Goal: Information Seeking & Learning: Check status

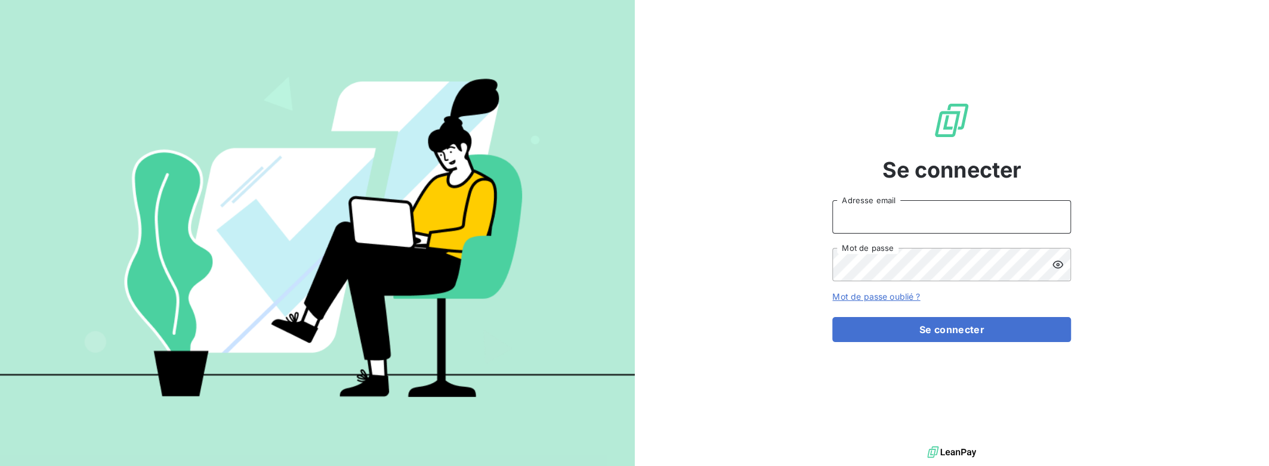
type input "[PERSON_NAME][EMAIL_ADDRESS][DOMAIN_NAME]"
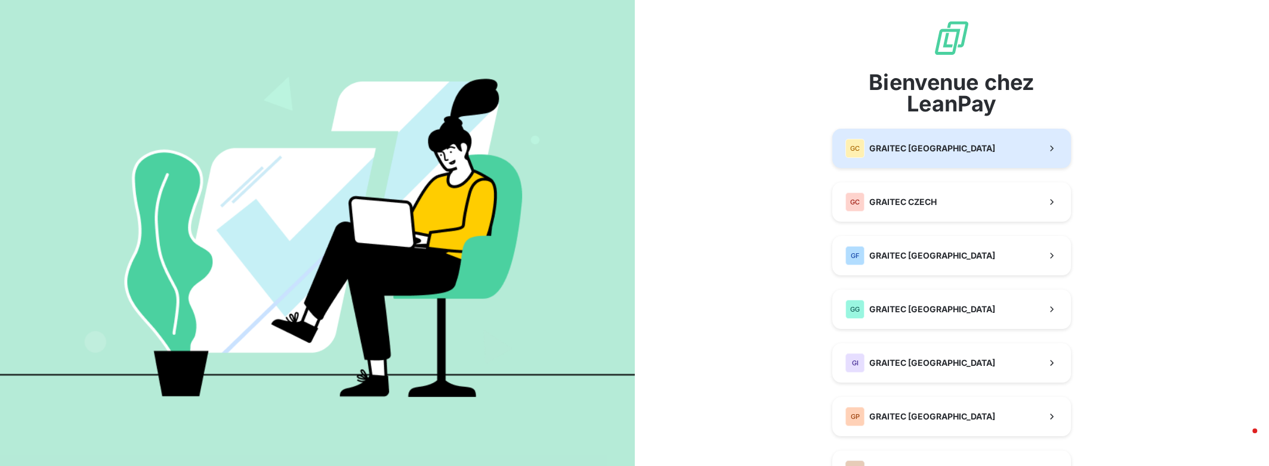
click at [938, 146] on span "GRAITEC [GEOGRAPHIC_DATA]" at bounding box center [932, 149] width 126 height 12
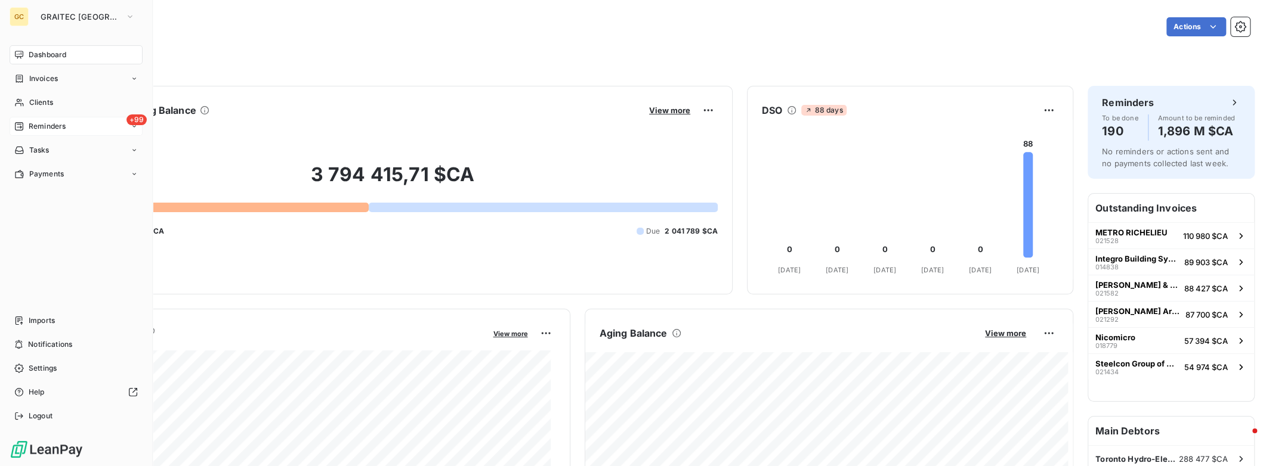
click at [24, 126] on div "Reminders" at bounding box center [39, 126] width 51 height 11
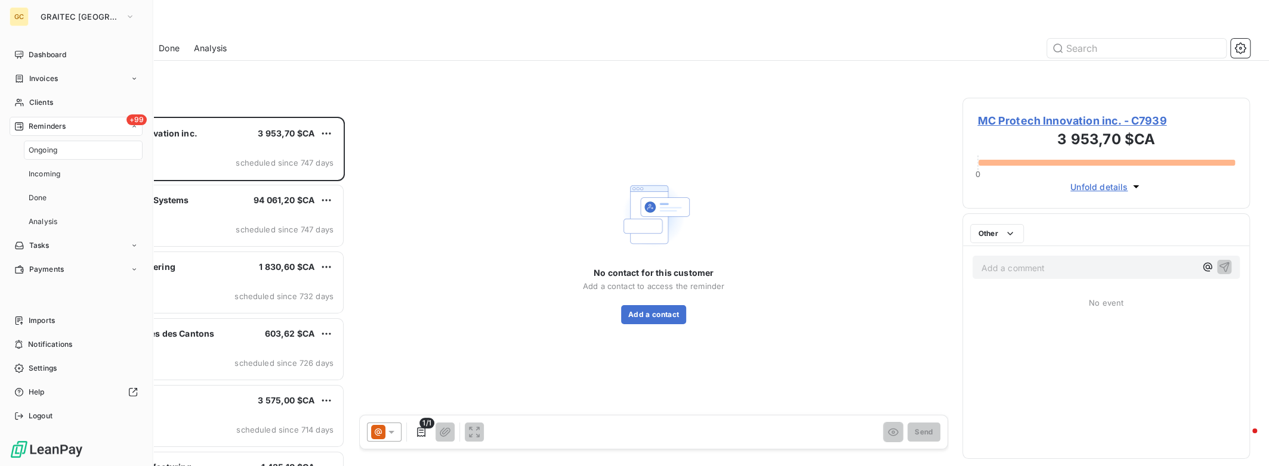
scroll to position [341, 278]
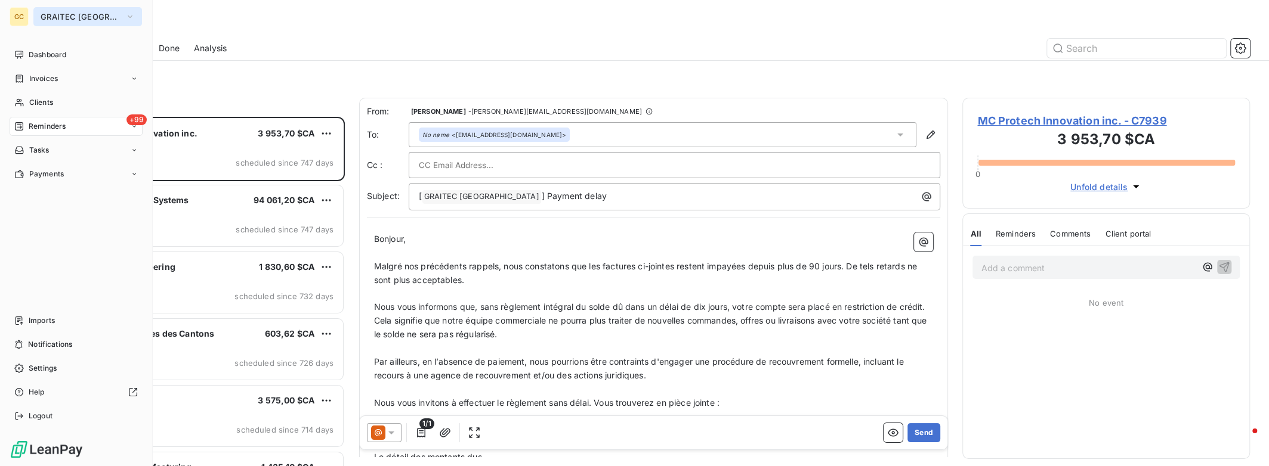
click at [60, 17] on span "GRAITEC [GEOGRAPHIC_DATA]" at bounding box center [81, 17] width 80 height 10
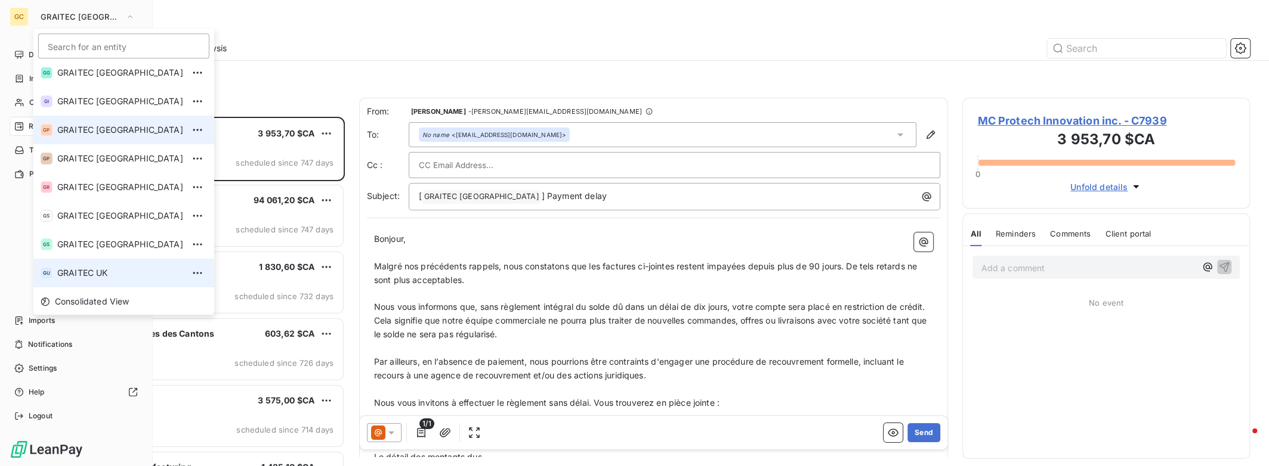
scroll to position [118, 0]
click at [86, 268] on span "GRAITEC [GEOGRAPHIC_DATA]" at bounding box center [120, 274] width 126 height 12
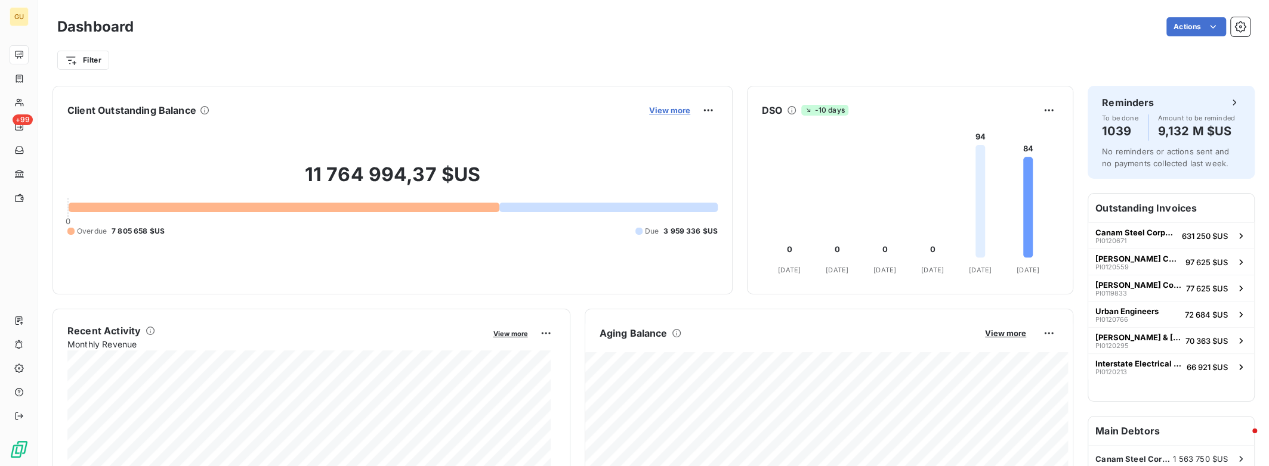
click at [675, 110] on span "View more" at bounding box center [669, 111] width 41 height 10
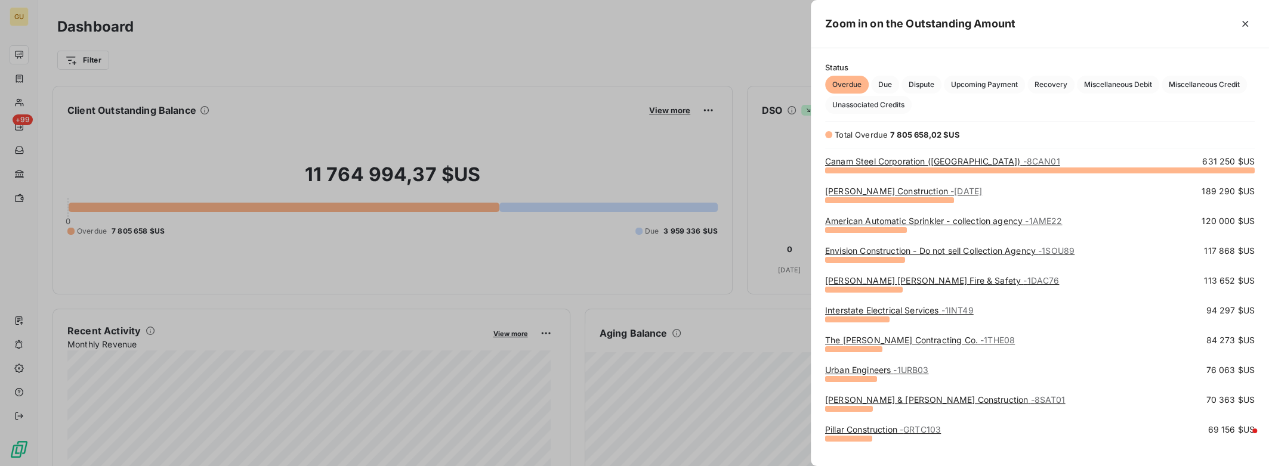
scroll to position [288, 449]
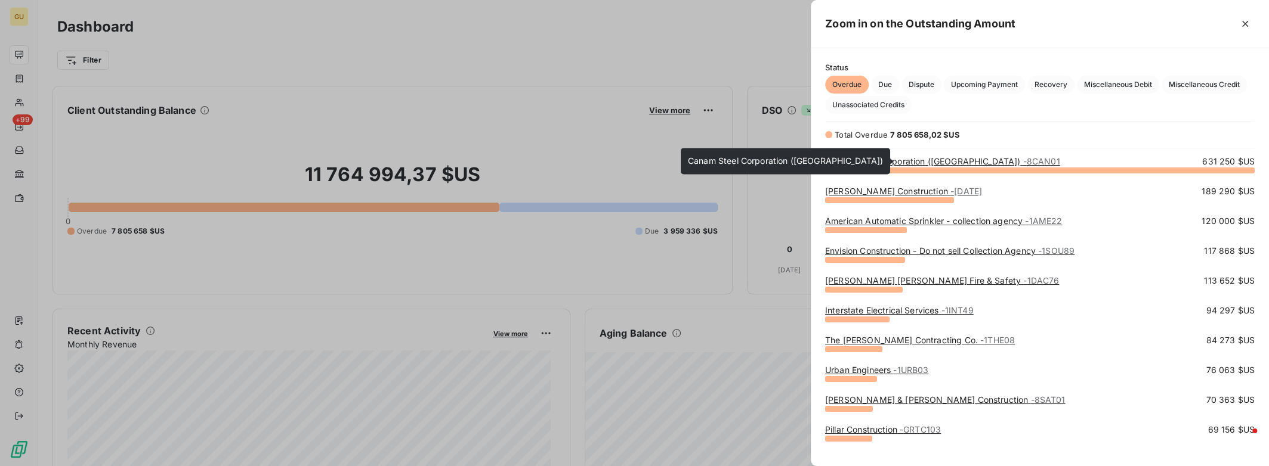
click at [907, 162] on link "Canam Steel Corporation ([GEOGRAPHIC_DATA]) - 8CAN01" at bounding box center [942, 161] width 235 height 10
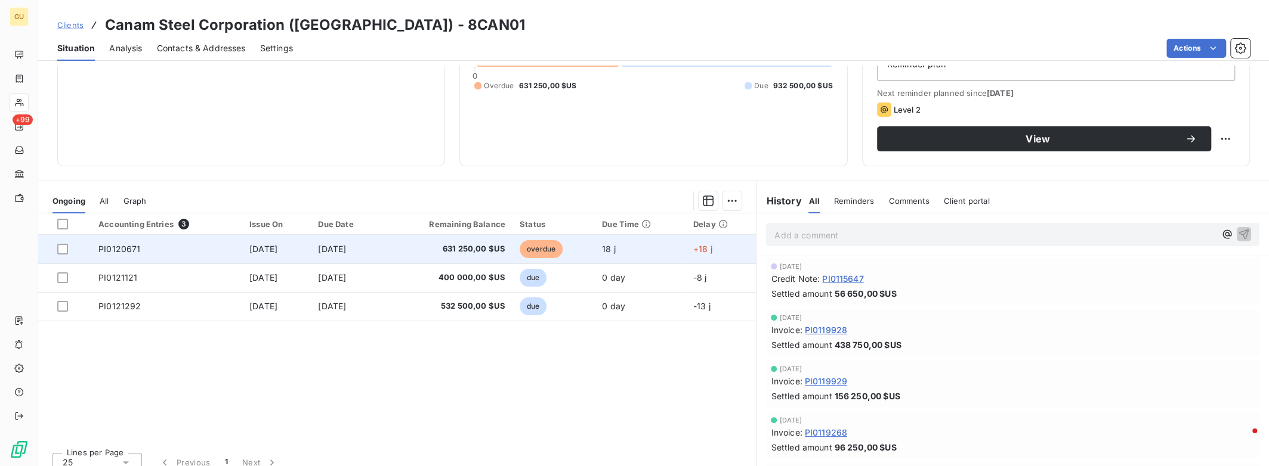
scroll to position [157, 0]
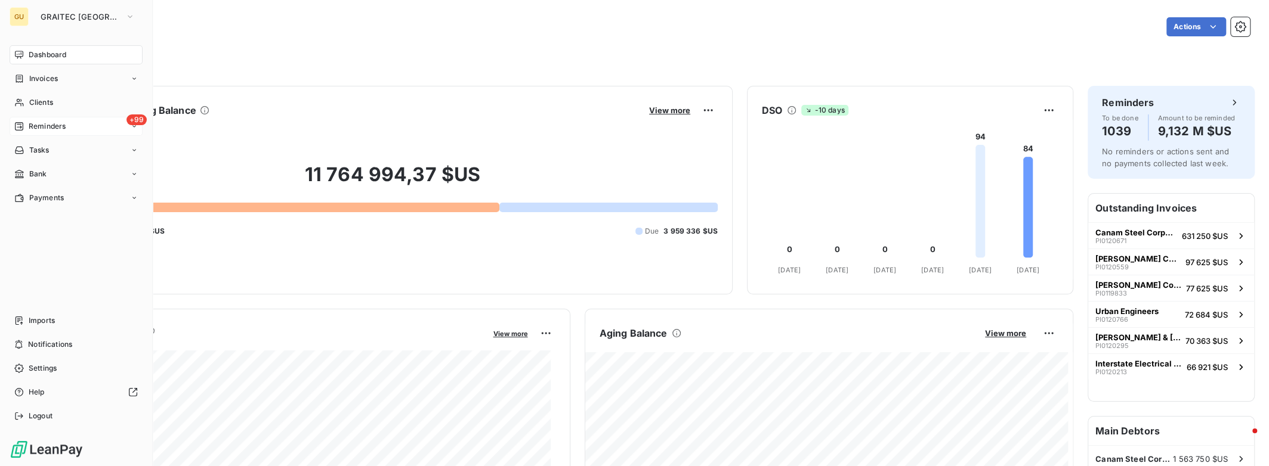
click at [24, 128] on div "Reminders" at bounding box center [39, 126] width 51 height 11
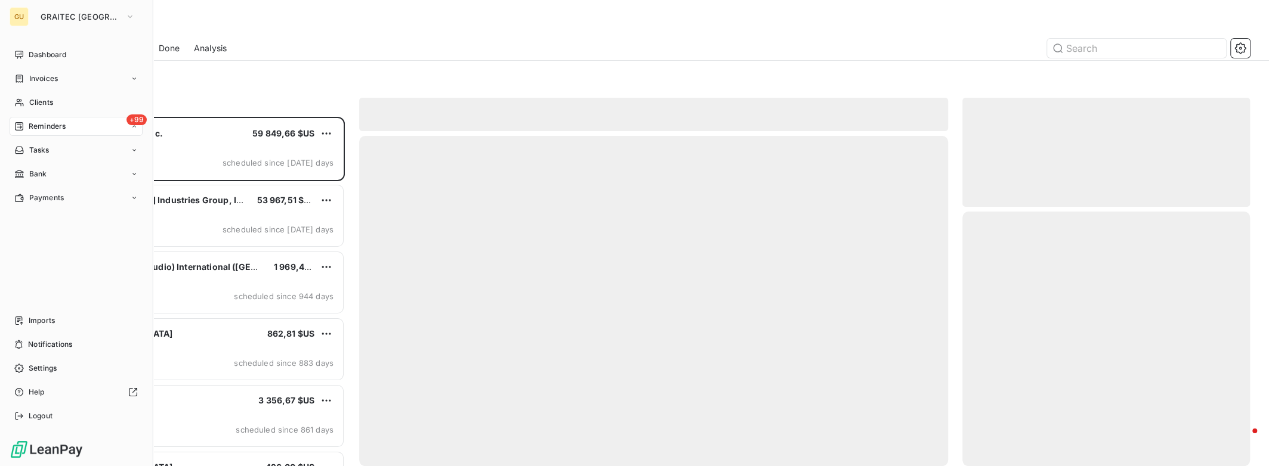
scroll to position [341, 278]
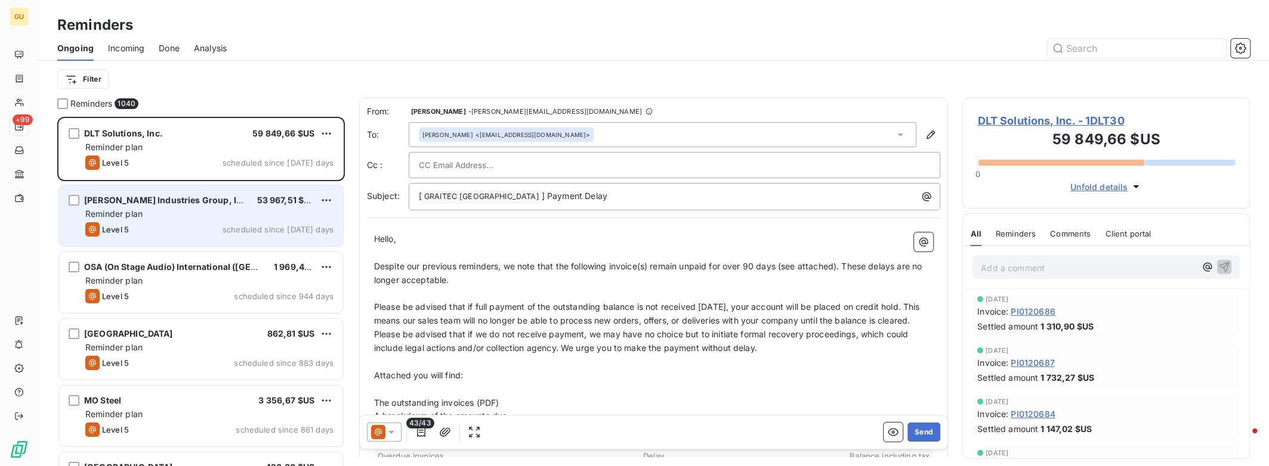
click at [238, 225] on span "scheduled since [DATE] days" at bounding box center [277, 230] width 111 height 10
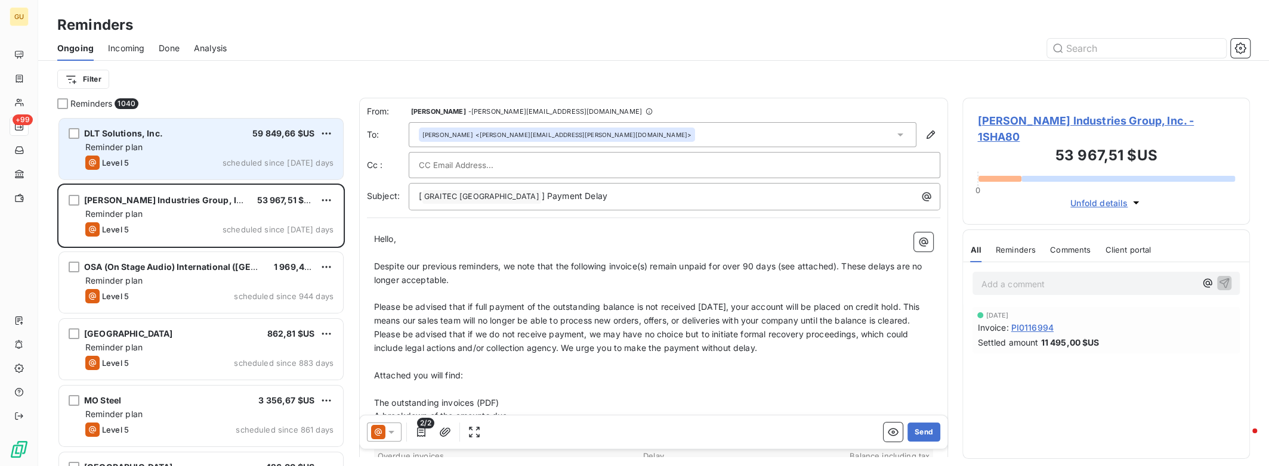
click at [273, 154] on div "DLT Solutions, Inc. 59 849,66 $US Reminder plan Level 5 scheduled since [DATE] …" at bounding box center [201, 149] width 284 height 61
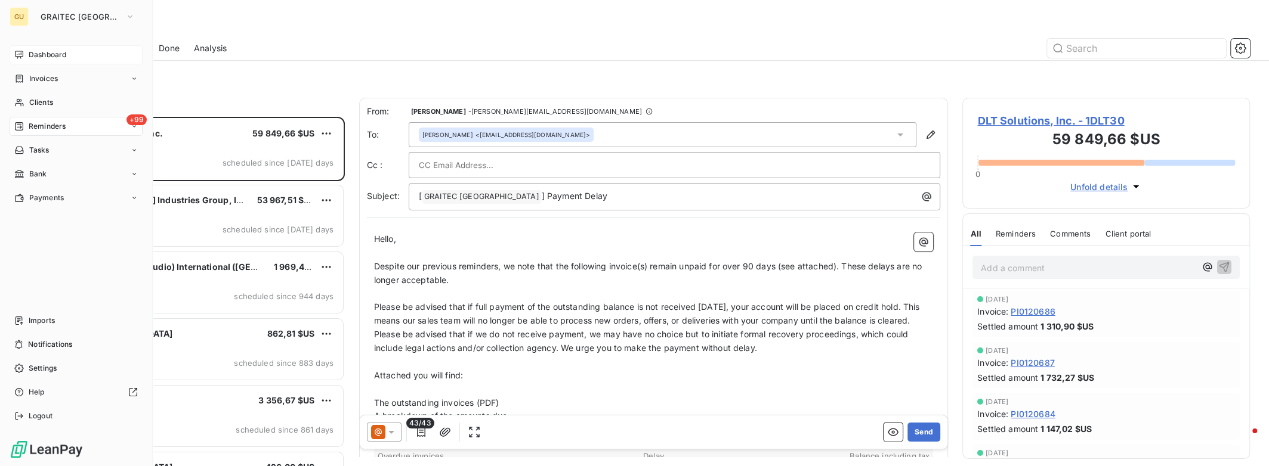
click at [49, 57] on span "Dashboard" at bounding box center [48, 55] width 38 height 11
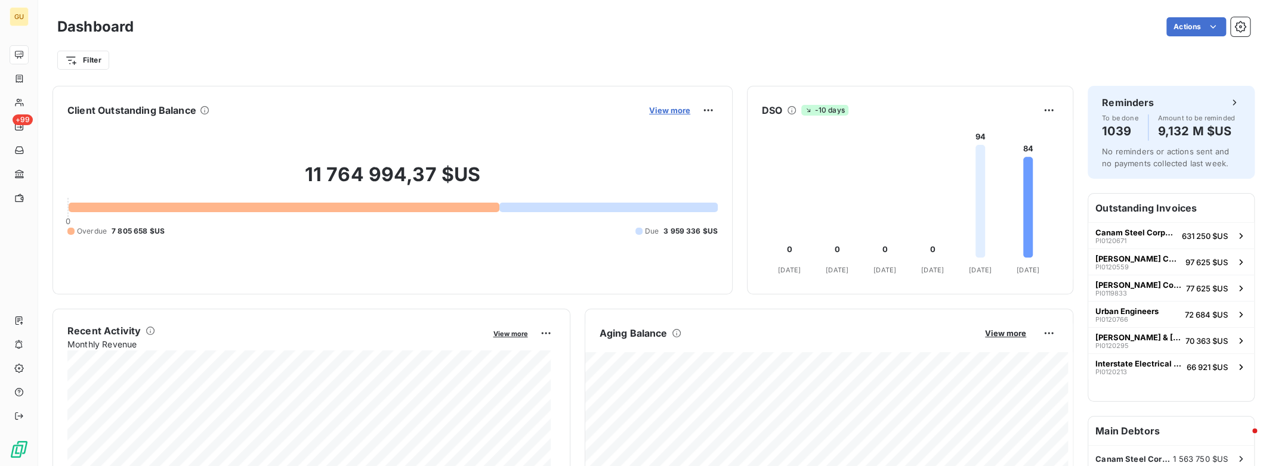
click at [665, 114] on span "View more" at bounding box center [669, 111] width 41 height 10
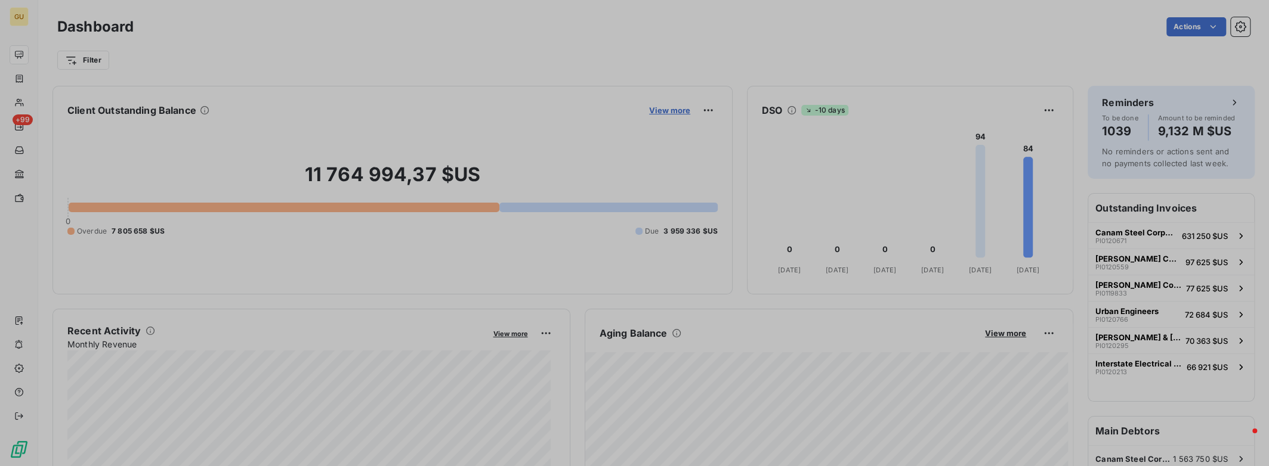
scroll to position [9, 9]
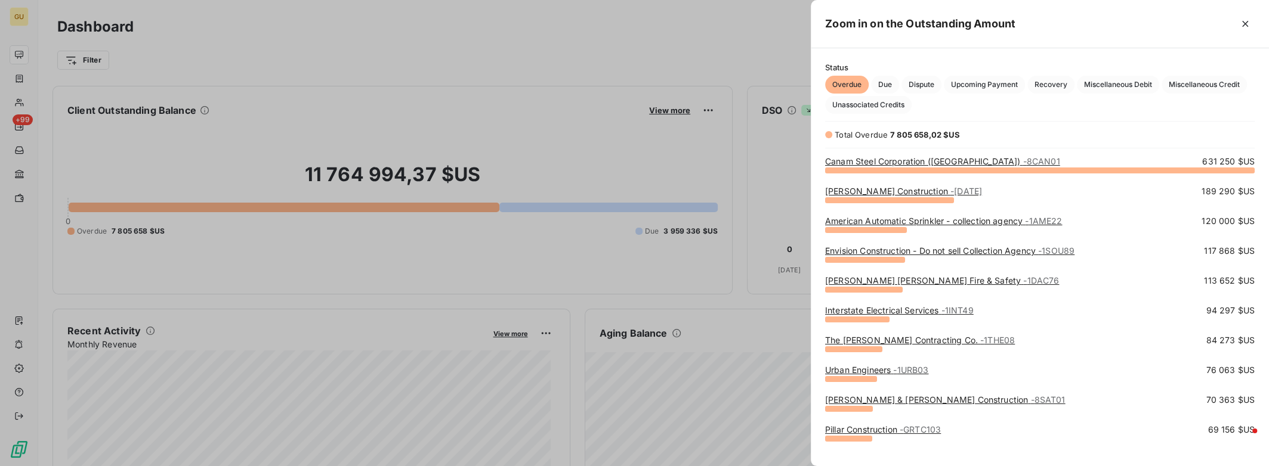
click at [877, 249] on link "Envision Construction - Do not sell Collection Agency - 1SOU89" at bounding box center [949, 251] width 249 height 10
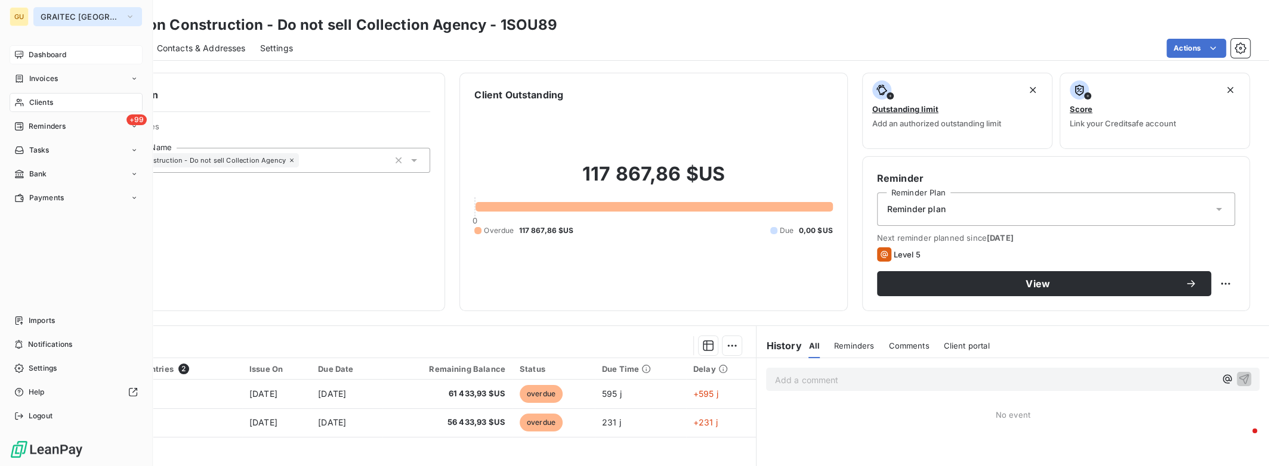
click at [60, 15] on span "GRAITEC [GEOGRAPHIC_DATA]" at bounding box center [81, 17] width 80 height 10
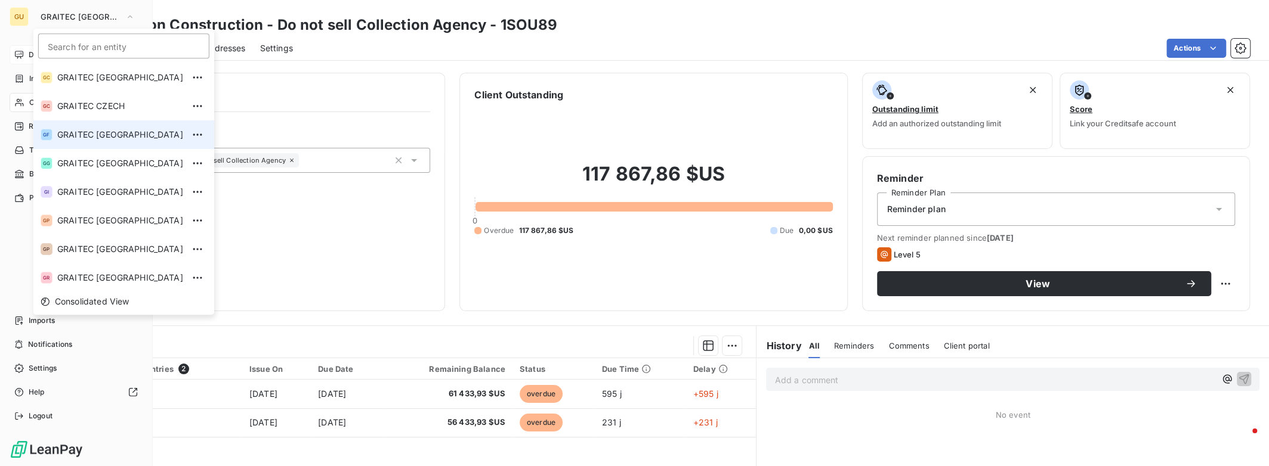
click at [89, 128] on li "GF GRAITEC [GEOGRAPHIC_DATA]" at bounding box center [123, 134] width 181 height 29
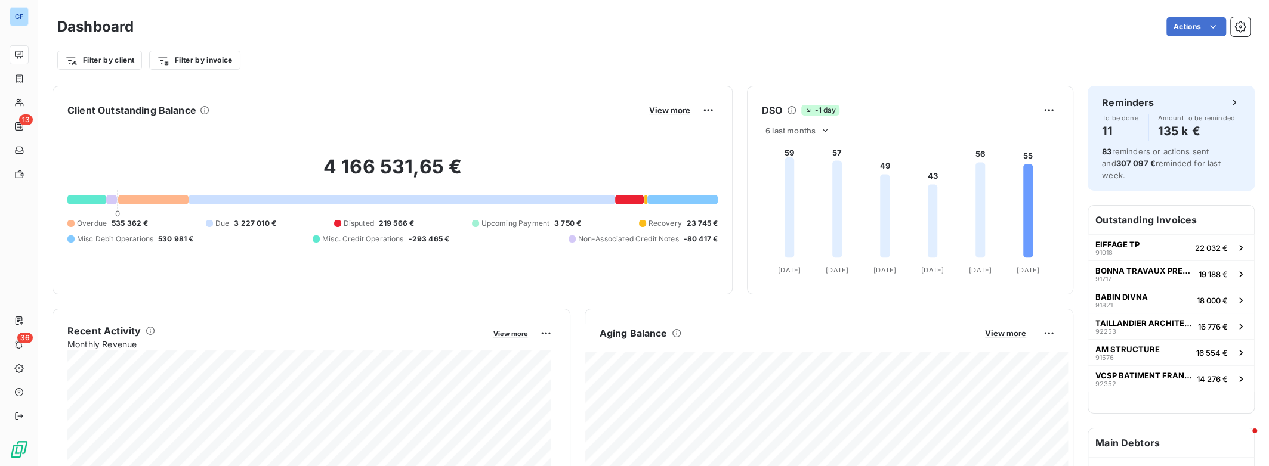
click at [626, 198] on div at bounding box center [629, 200] width 29 height 10
click at [669, 110] on span "View more" at bounding box center [669, 111] width 41 height 10
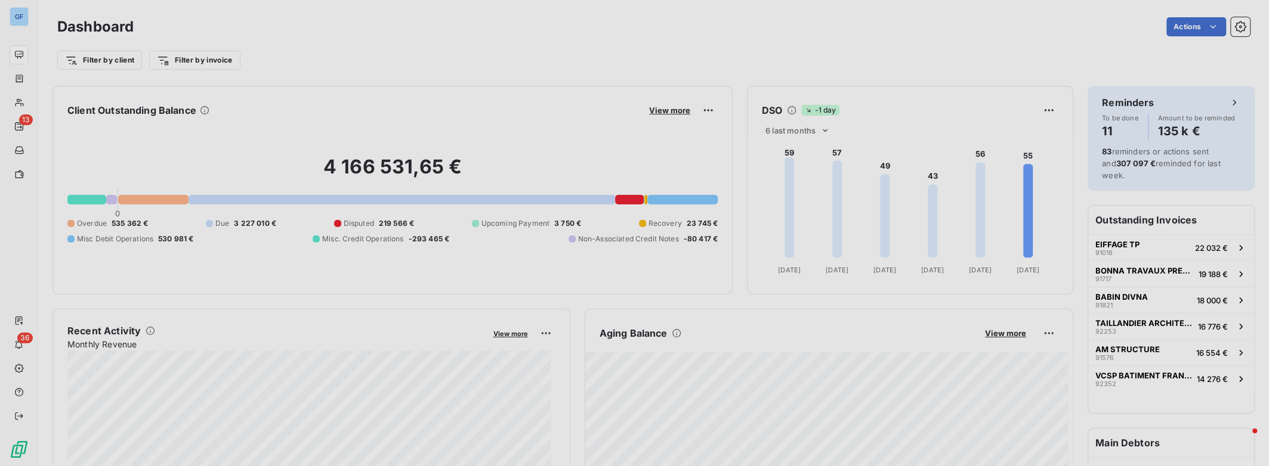
scroll to position [458, 449]
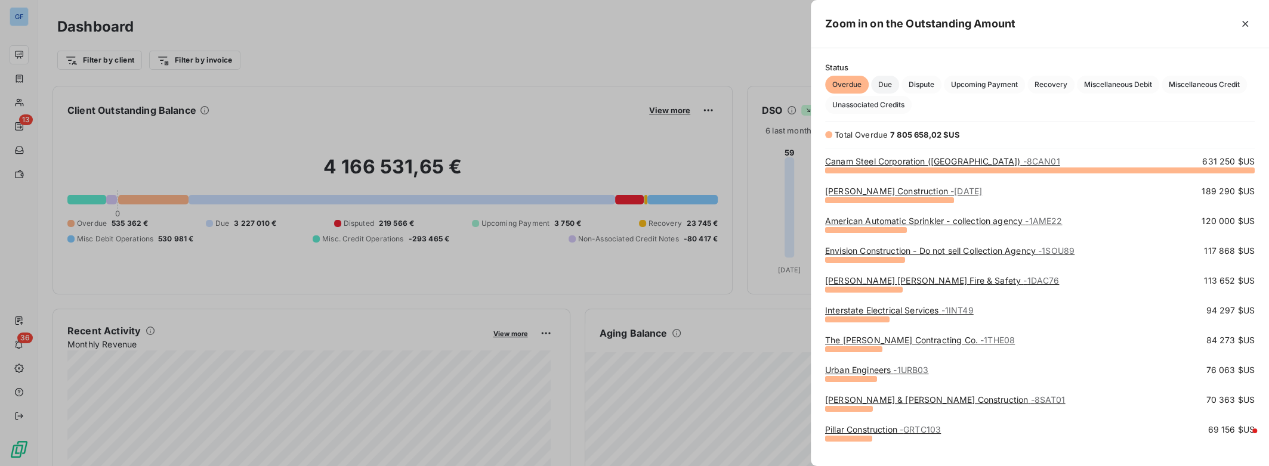
click at [891, 86] on span "Due" at bounding box center [885, 85] width 28 height 18
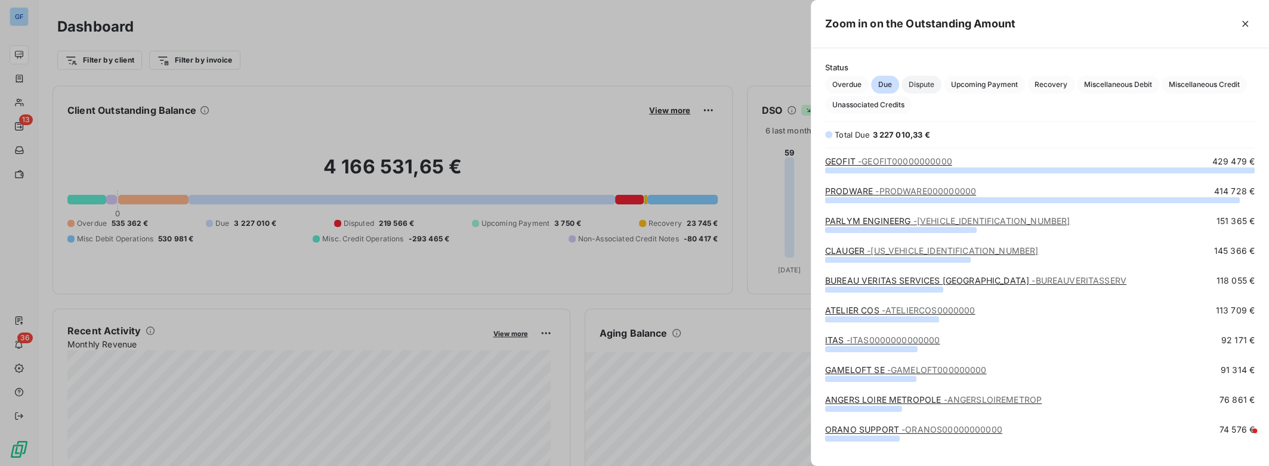
scroll to position [288, 449]
click at [922, 85] on span "Dispute" at bounding box center [921, 85] width 40 height 18
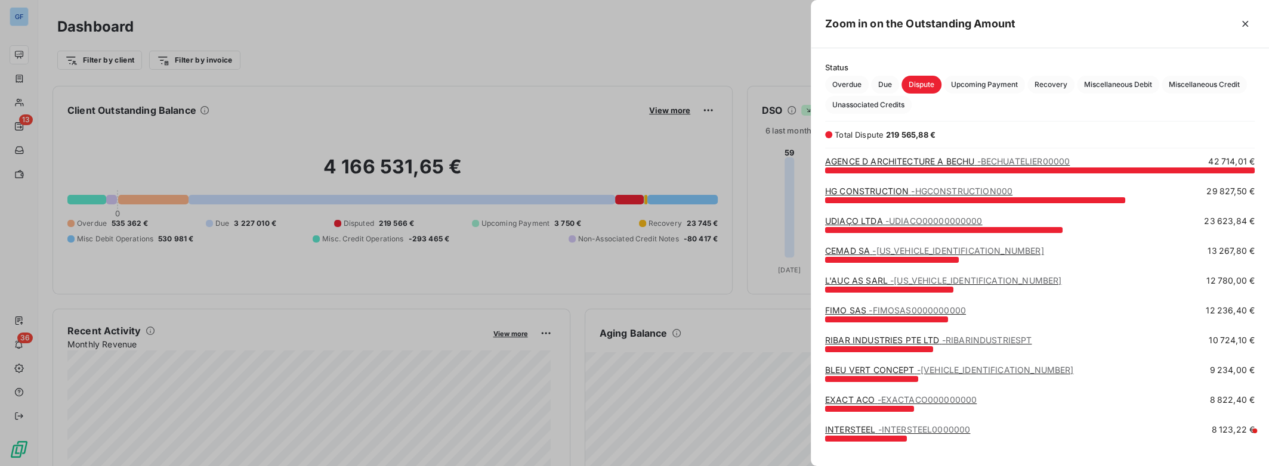
click at [682, 156] on div at bounding box center [634, 233] width 1269 height 466
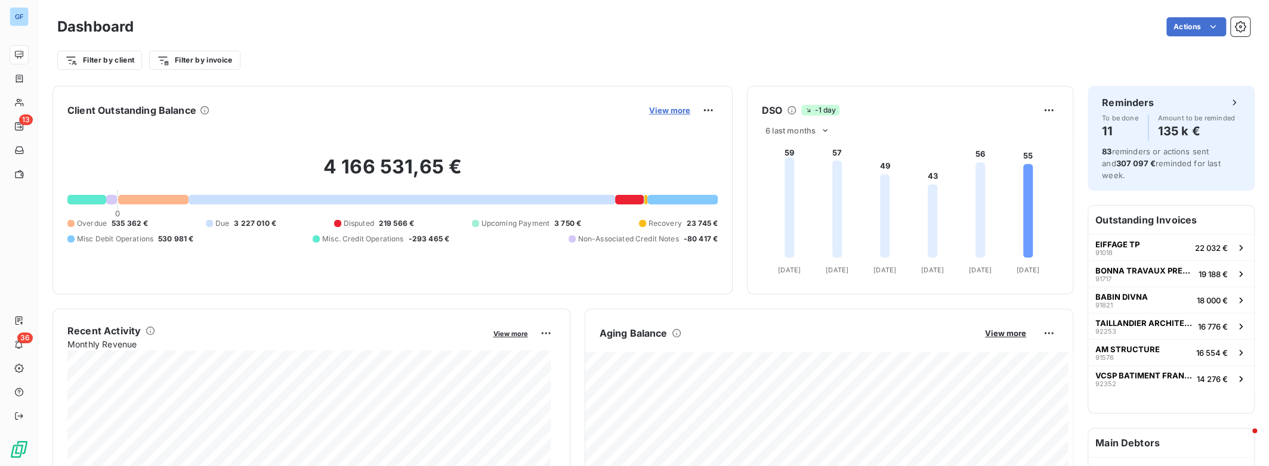
click at [672, 111] on span "View more" at bounding box center [669, 111] width 41 height 10
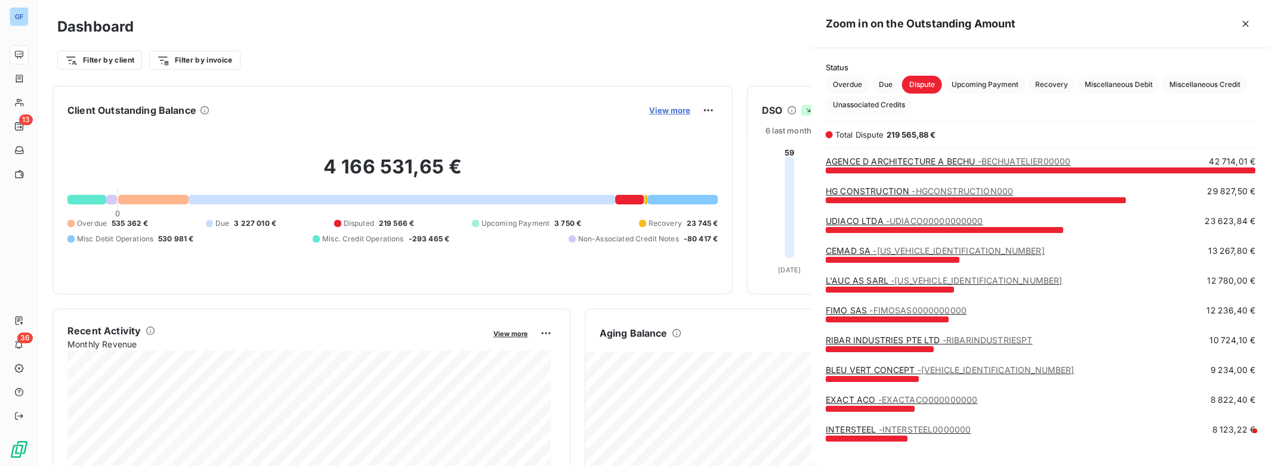
scroll to position [458, 449]
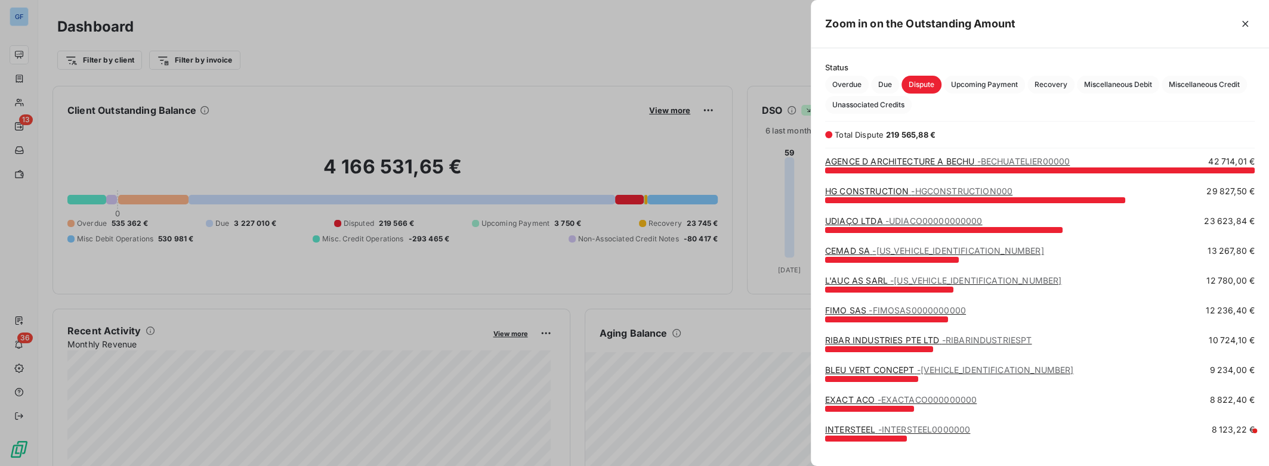
click at [917, 159] on link "AGENCE D ARCHITECTURE A BECHU - BECHUATELIER00000" at bounding box center [947, 161] width 245 height 10
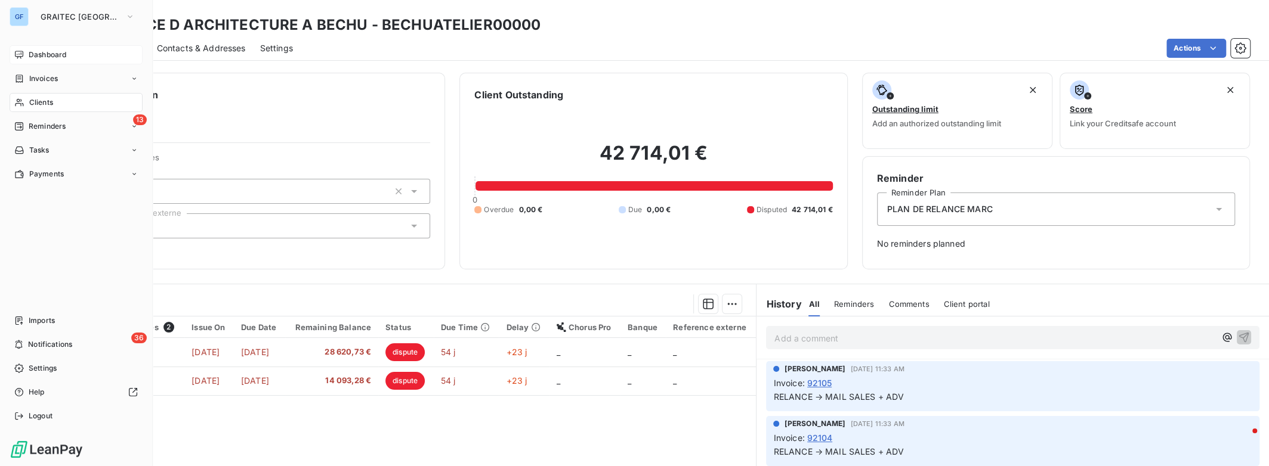
click at [30, 56] on span "Dashboard" at bounding box center [48, 55] width 38 height 11
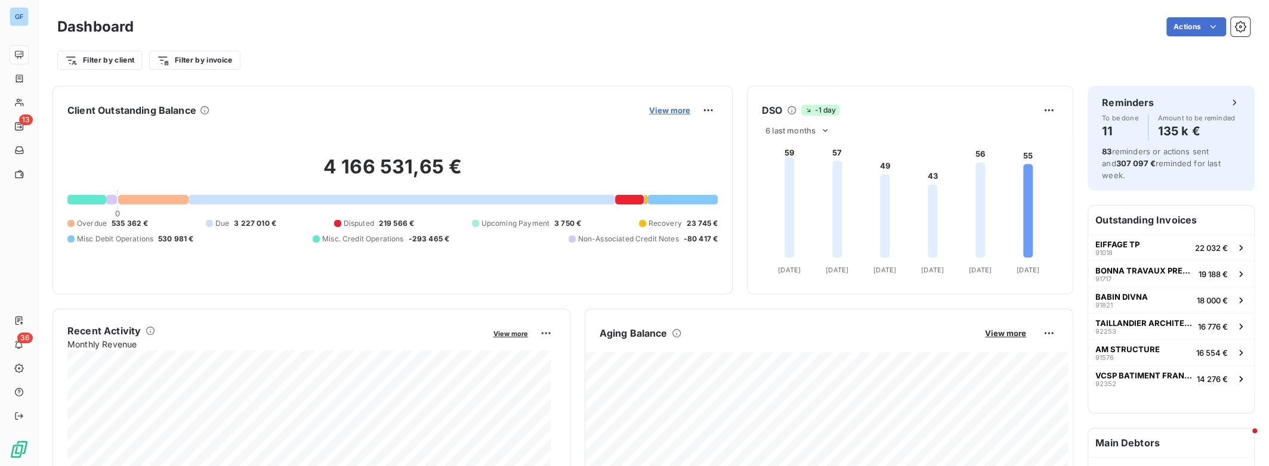
click at [668, 110] on span "View more" at bounding box center [669, 111] width 41 height 10
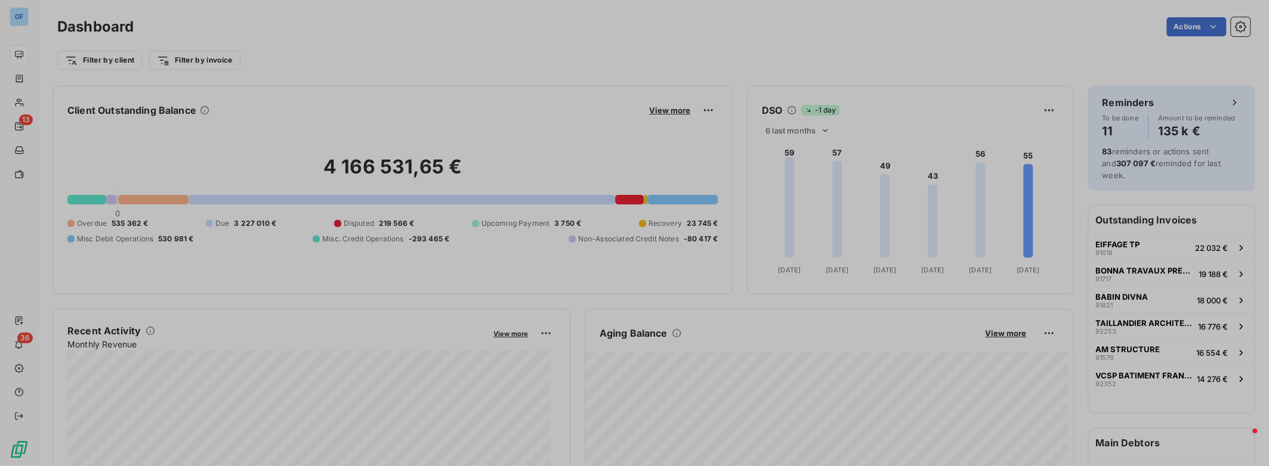
scroll to position [458, 449]
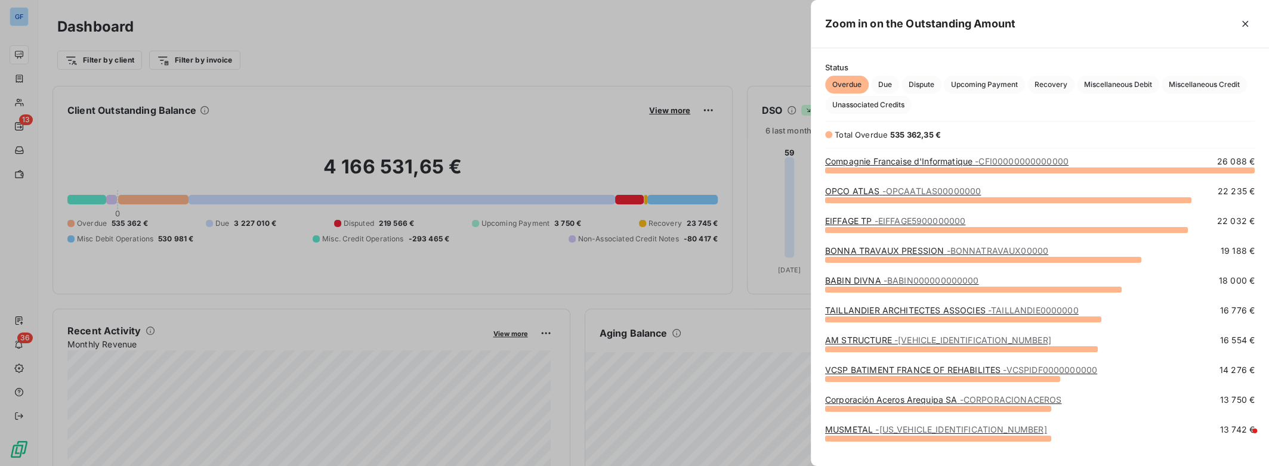
click at [689, 144] on div at bounding box center [634, 233] width 1269 height 466
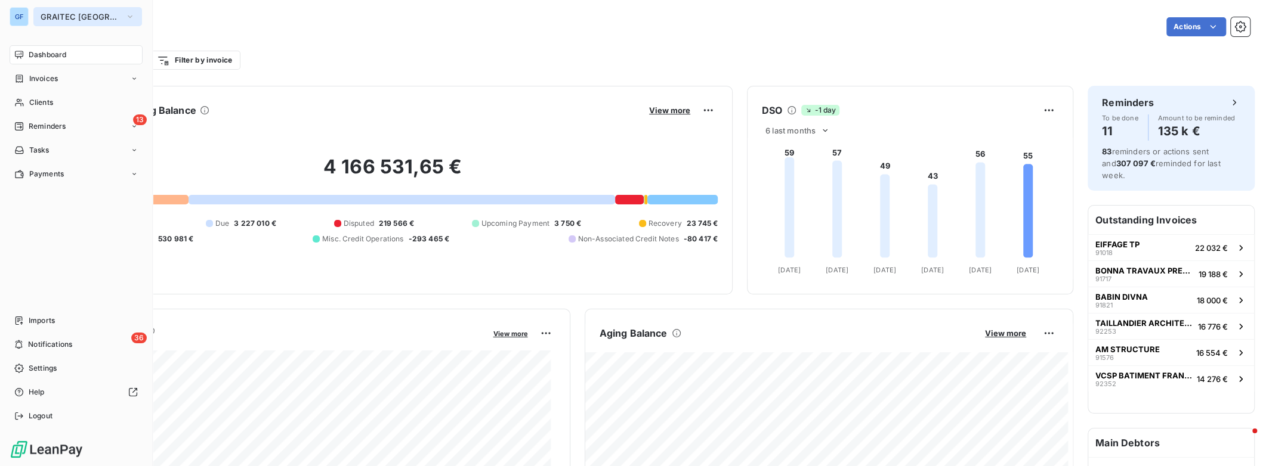
click at [64, 16] on span "GRAITEC [GEOGRAPHIC_DATA]" at bounding box center [81, 17] width 80 height 10
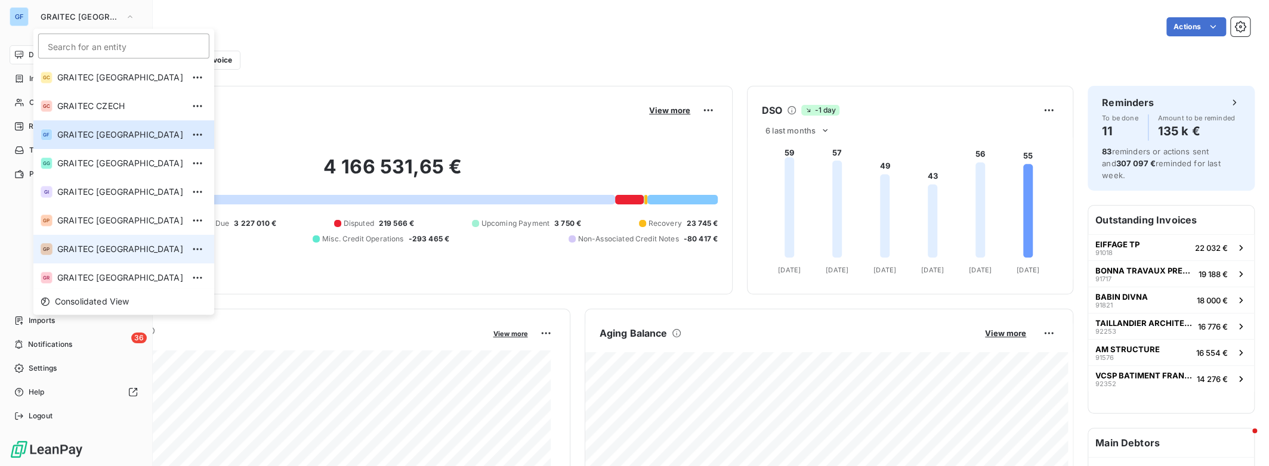
scroll to position [118, 0]
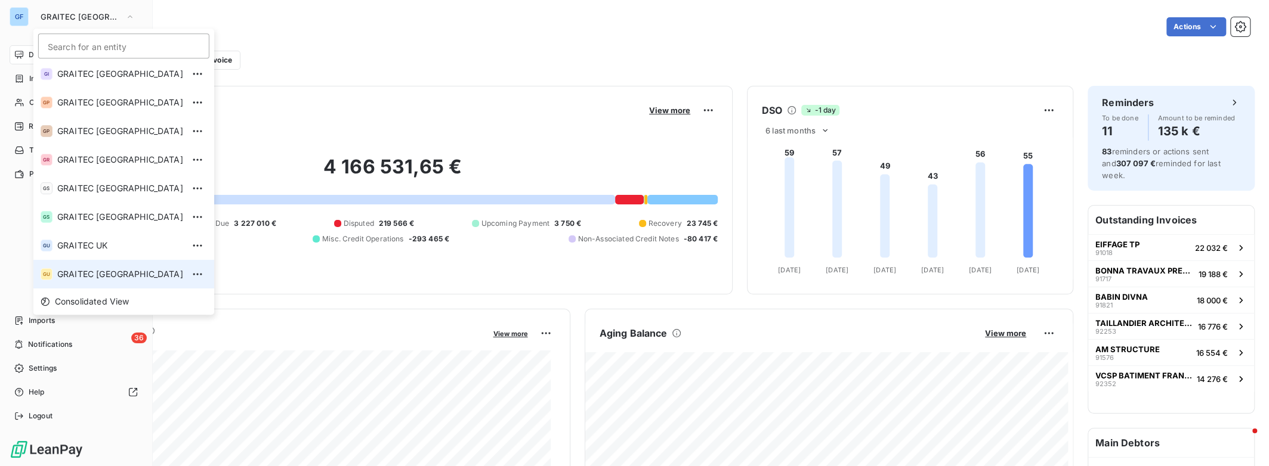
click at [102, 270] on span "GRAITEC [GEOGRAPHIC_DATA]" at bounding box center [120, 274] width 126 height 12
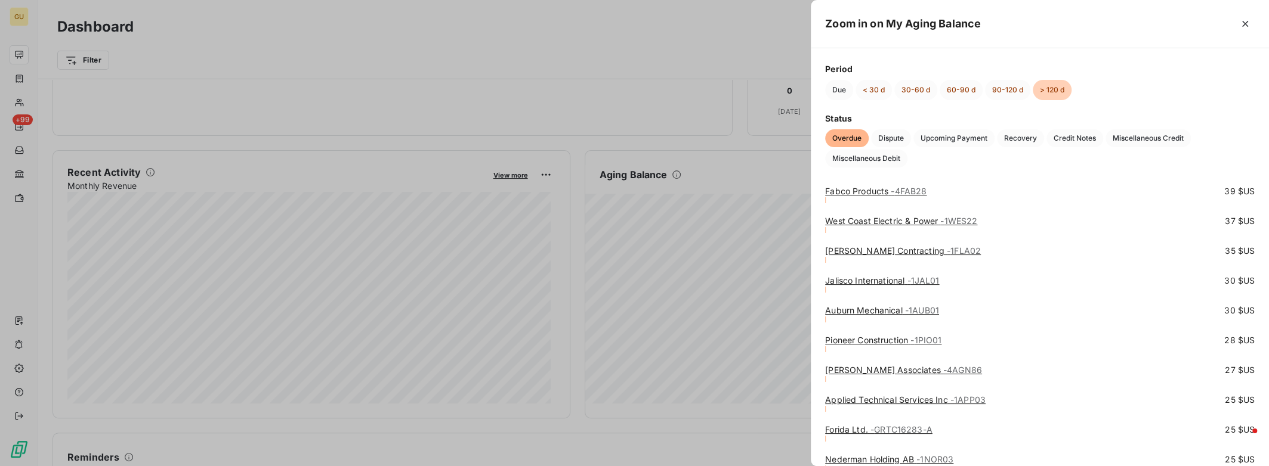
scroll to position [22604, 0]
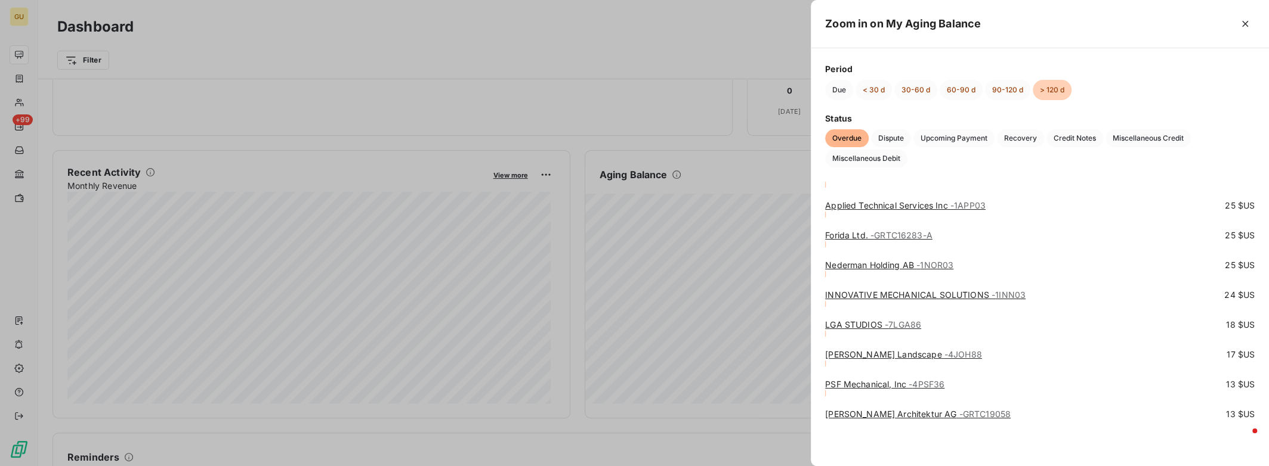
click at [719, 181] on div at bounding box center [634, 233] width 1269 height 466
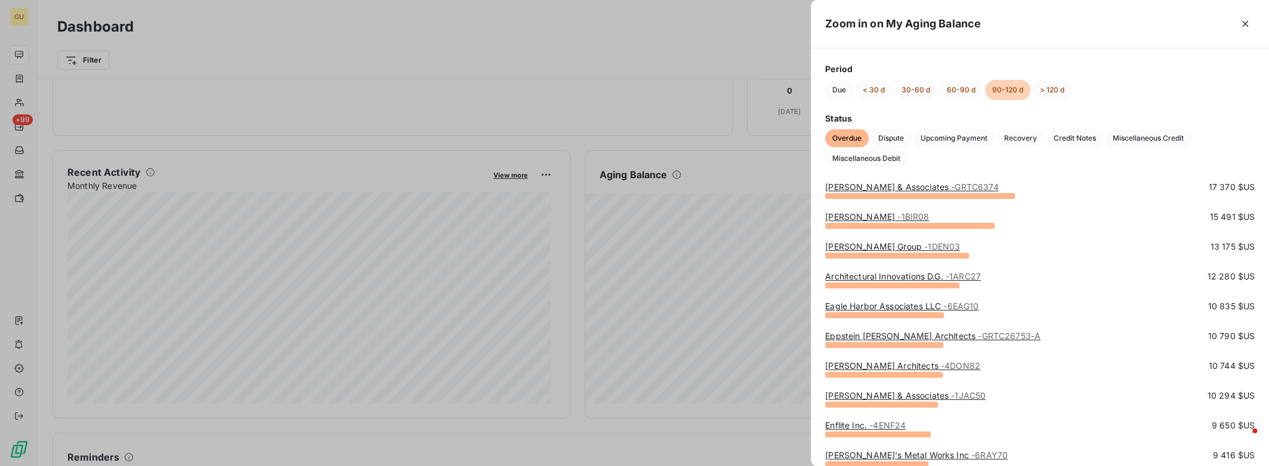
scroll to position [0, 0]
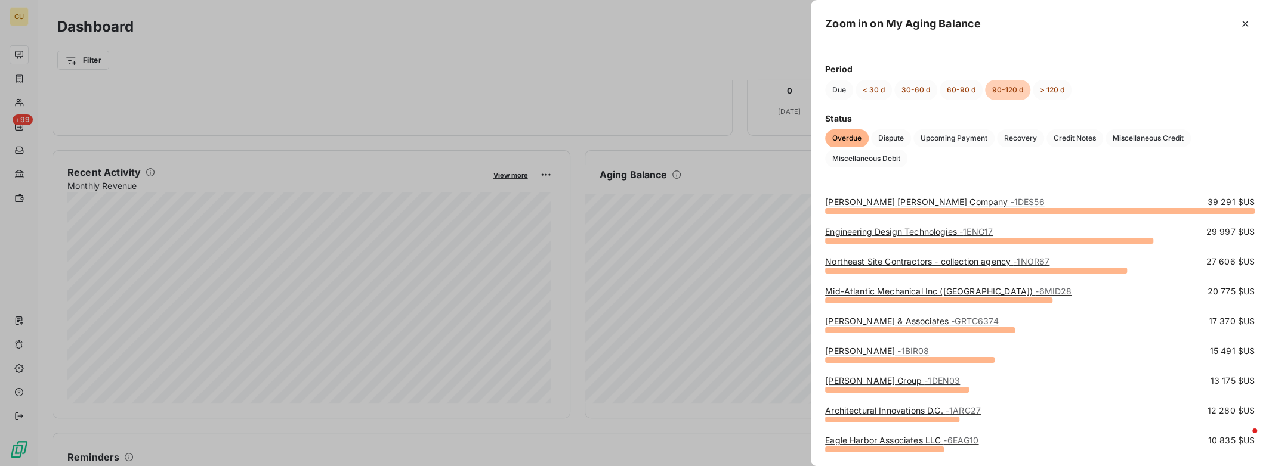
click at [744, 147] on div at bounding box center [634, 233] width 1269 height 466
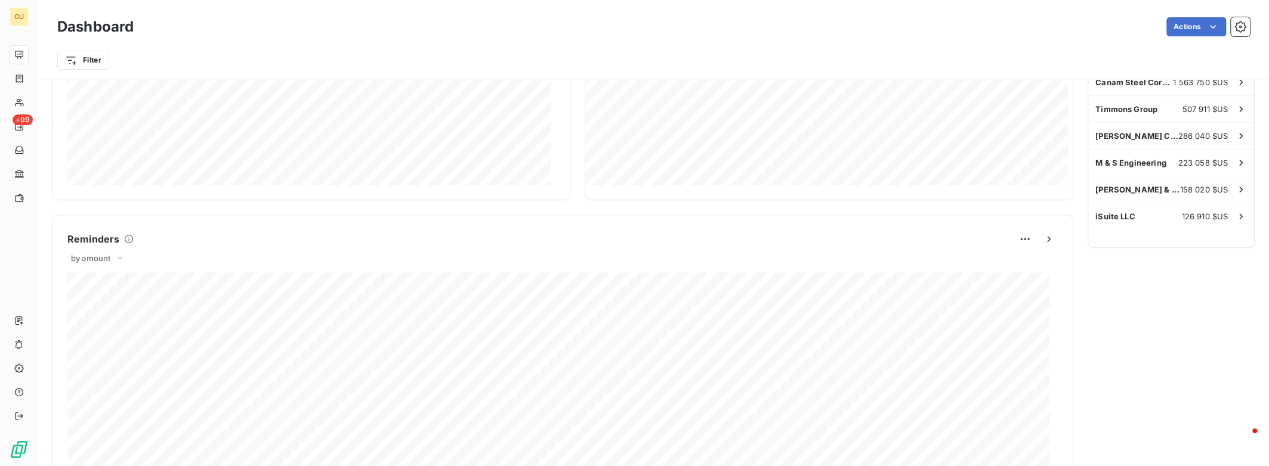
scroll to position [218, 0]
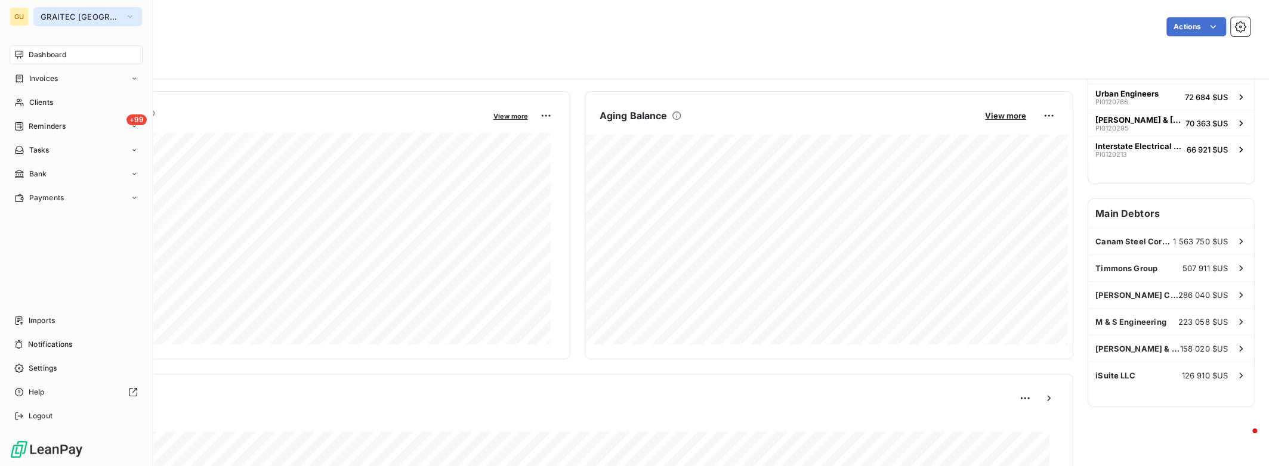
click at [66, 18] on span "GRAITEC [GEOGRAPHIC_DATA]" at bounding box center [81, 17] width 80 height 10
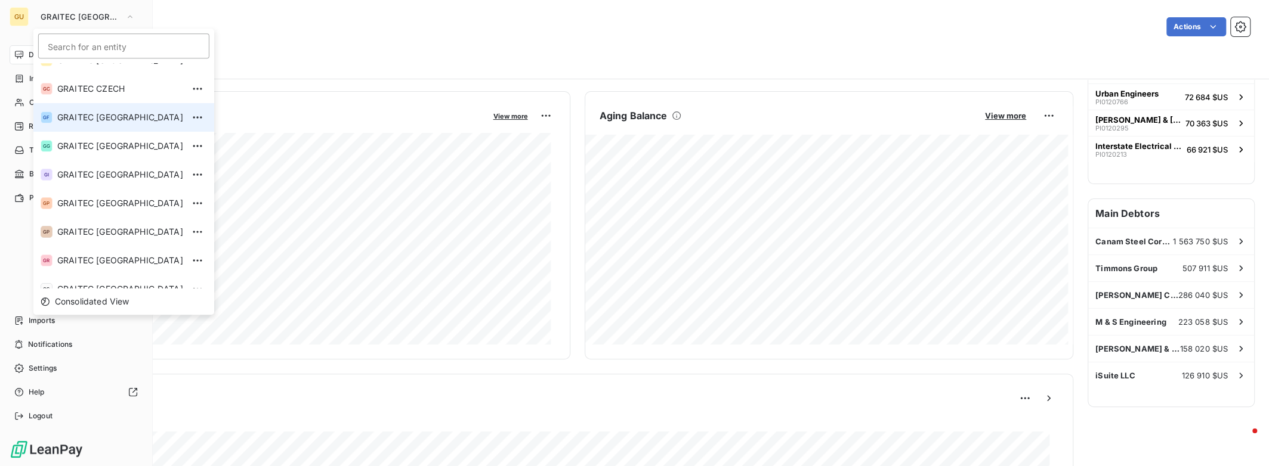
scroll to position [0, 0]
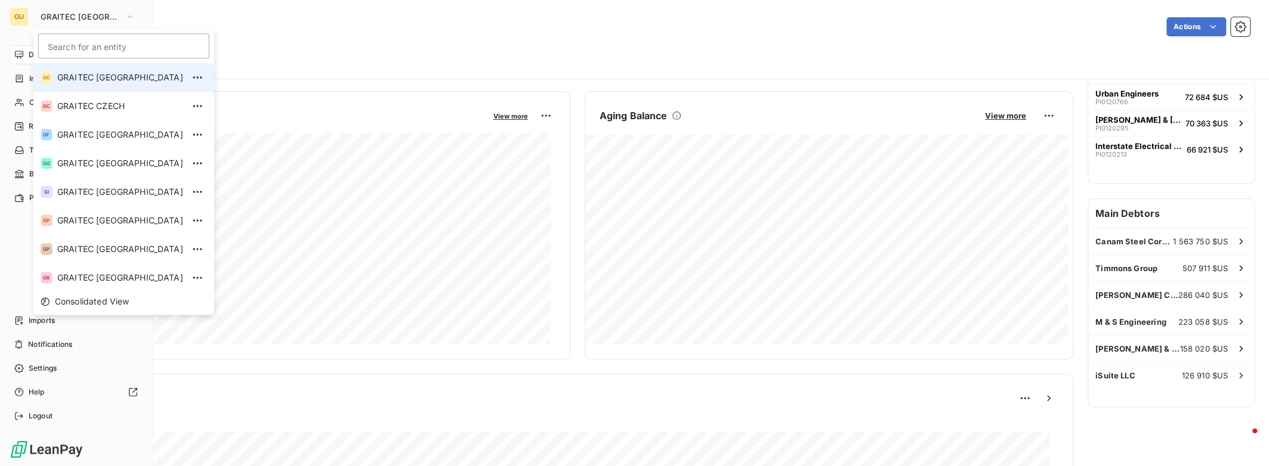
click at [86, 79] on span "GRAITEC [GEOGRAPHIC_DATA]" at bounding box center [120, 78] width 126 height 12
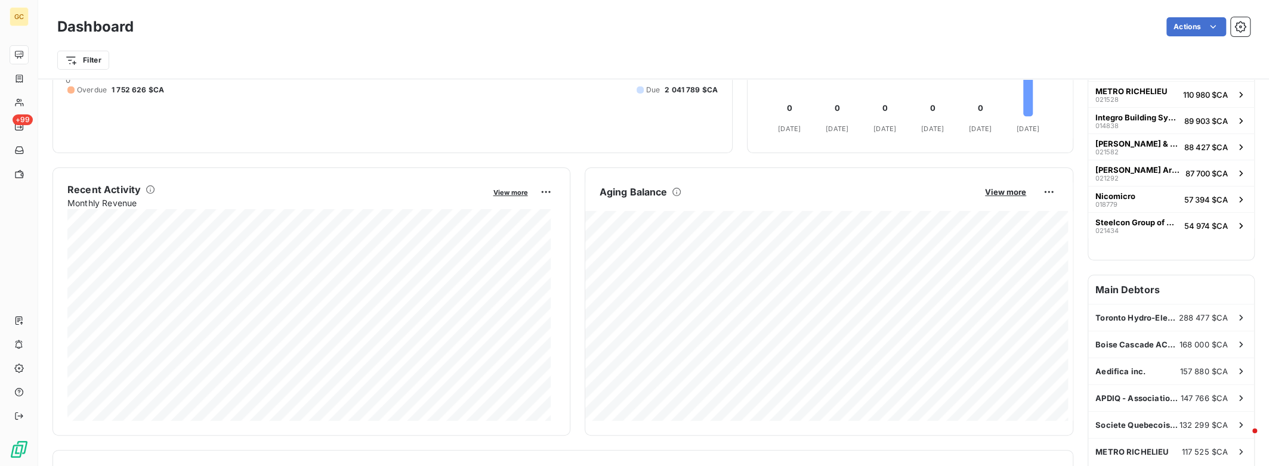
scroll to position [159, 0]
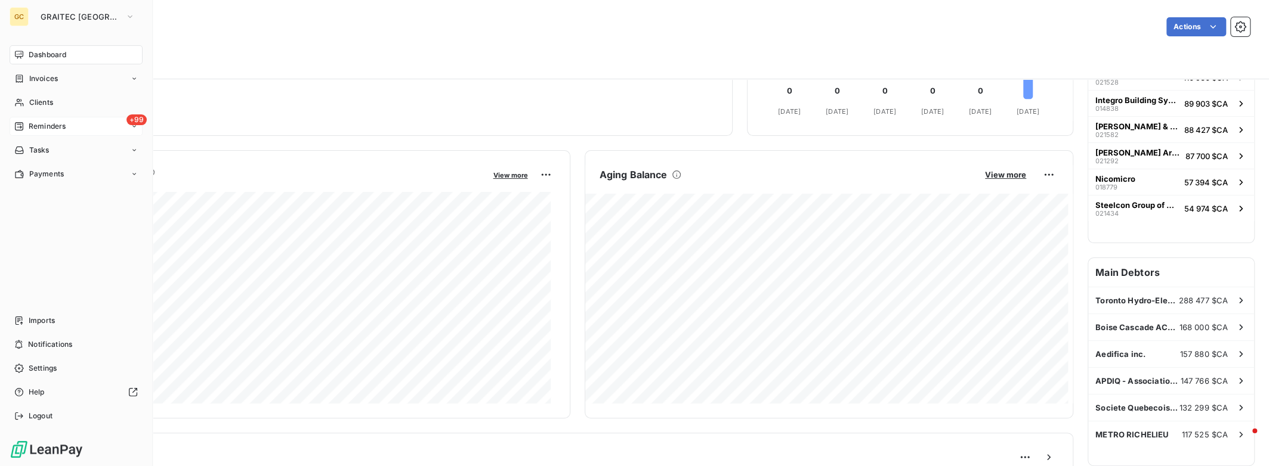
click at [86, 127] on div "+99 Reminders" at bounding box center [76, 126] width 133 height 19
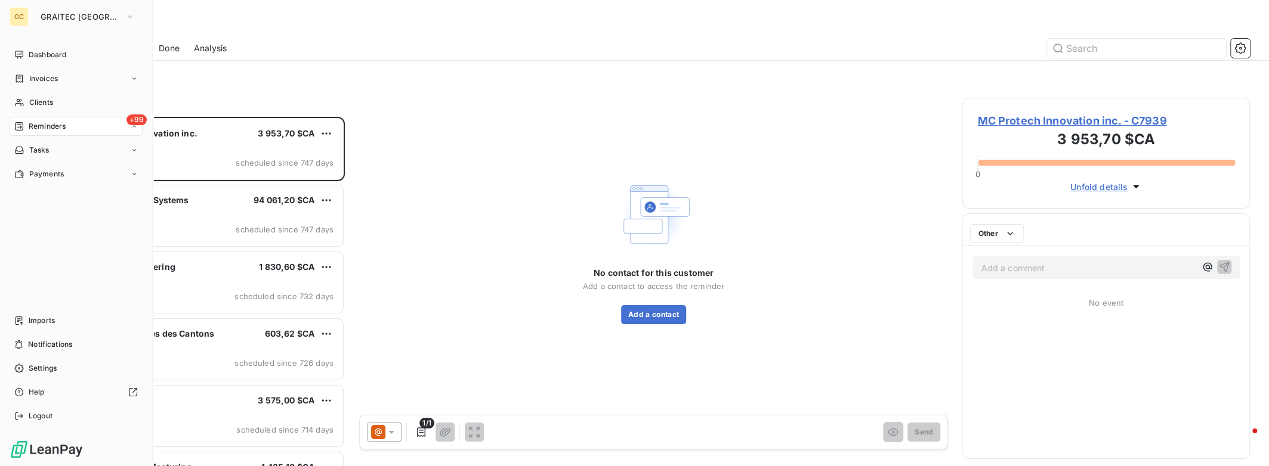
scroll to position [341, 278]
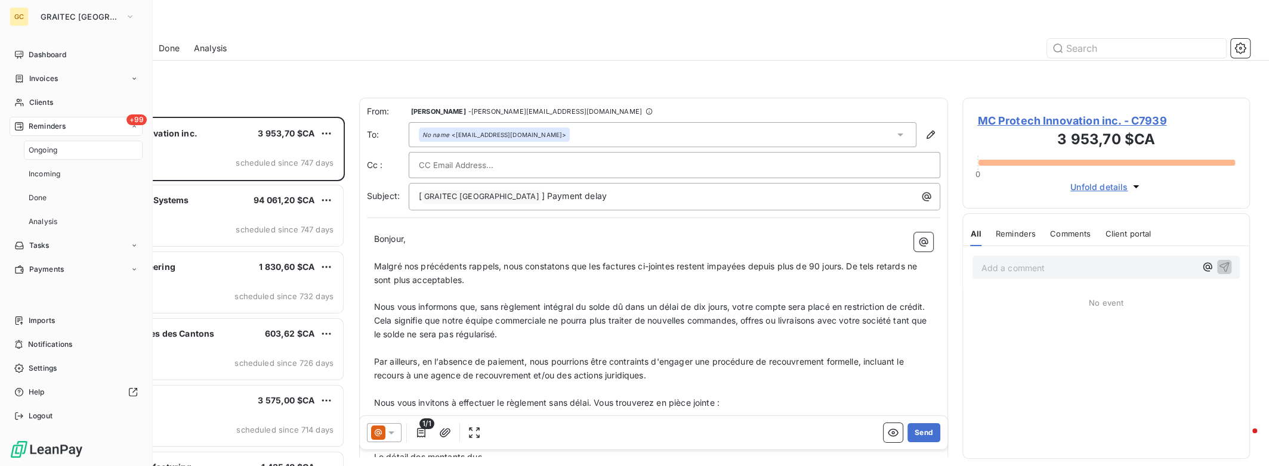
click at [50, 126] on span "Reminders" at bounding box center [47, 126] width 37 height 11
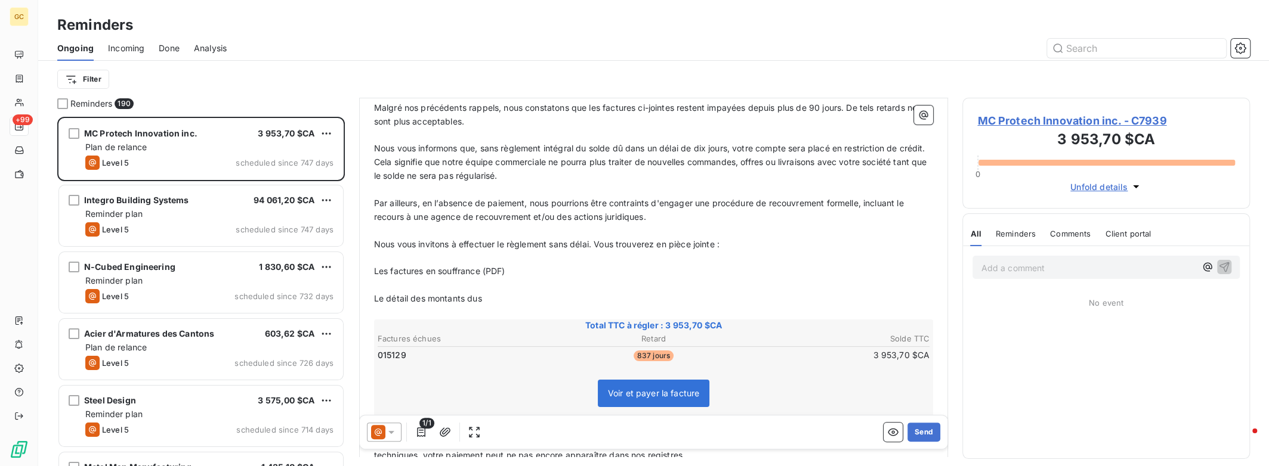
scroll to position [293, 0]
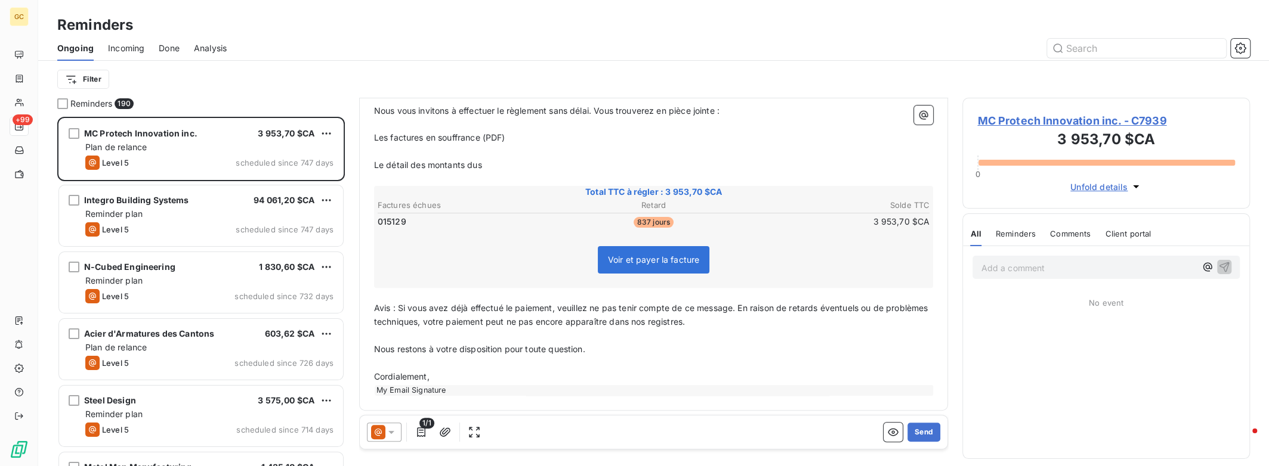
click at [641, 258] on span "Voir et payer la facture" at bounding box center [654, 260] width 92 height 10
click at [636, 262] on span "Voir et payer la facture" at bounding box center [654, 260] width 92 height 10
click at [418, 433] on icon "button" at bounding box center [421, 433] width 12 height 12
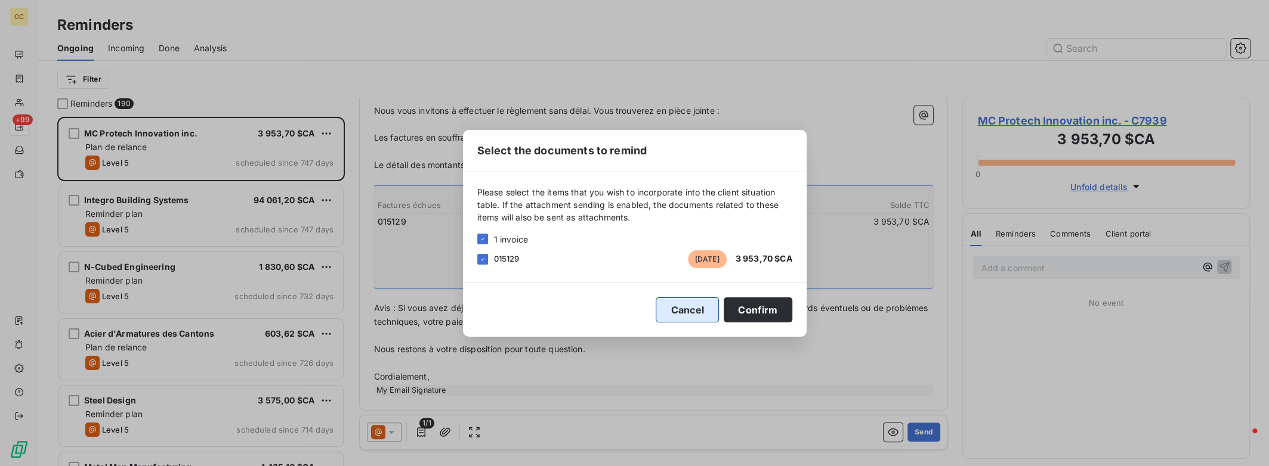
click at [687, 308] on button "Cancel" at bounding box center [687, 310] width 63 height 25
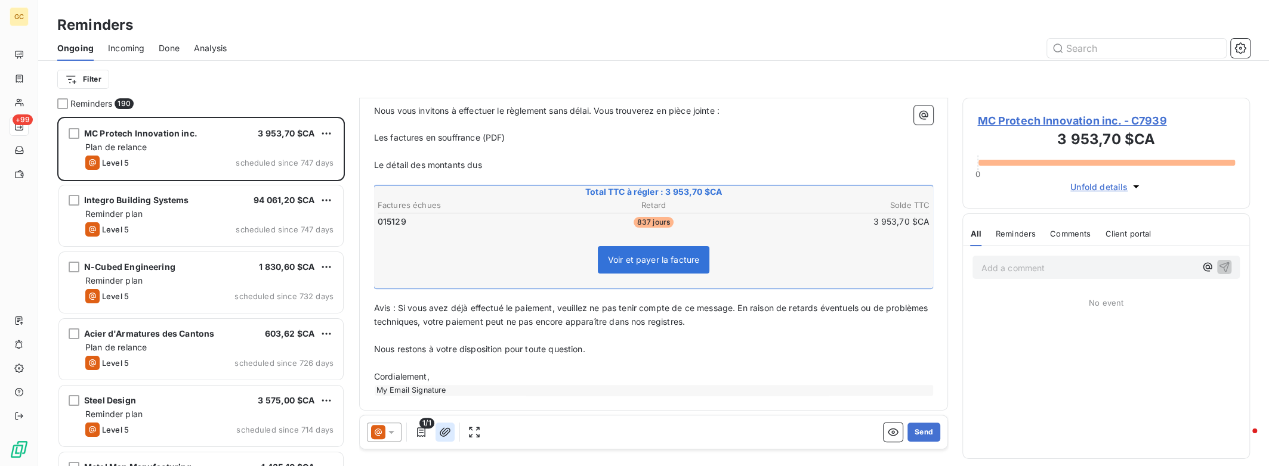
click at [445, 433] on icon "button" at bounding box center [445, 432] width 11 height 9
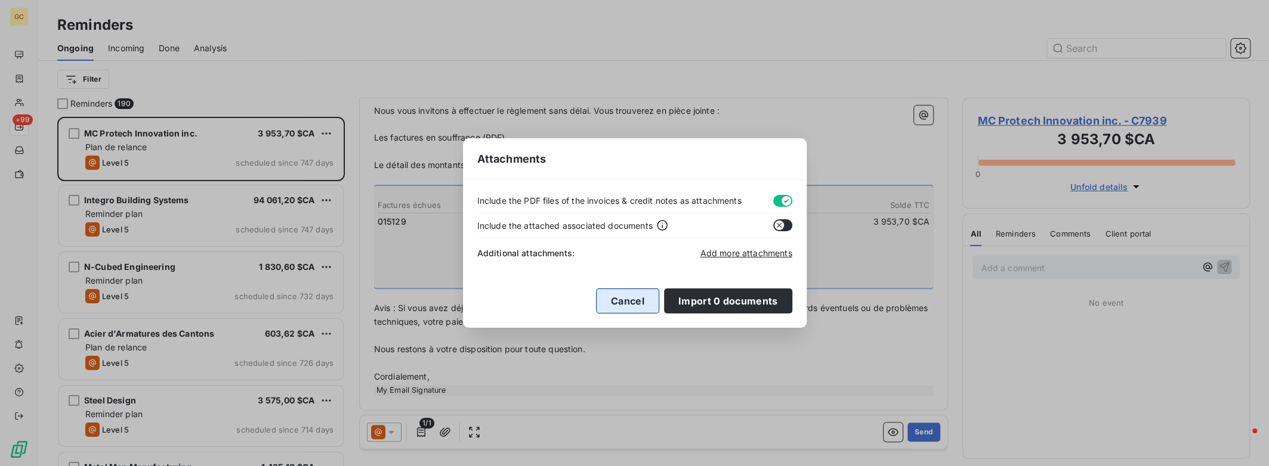
click at [640, 301] on button "Cancel" at bounding box center [627, 301] width 63 height 25
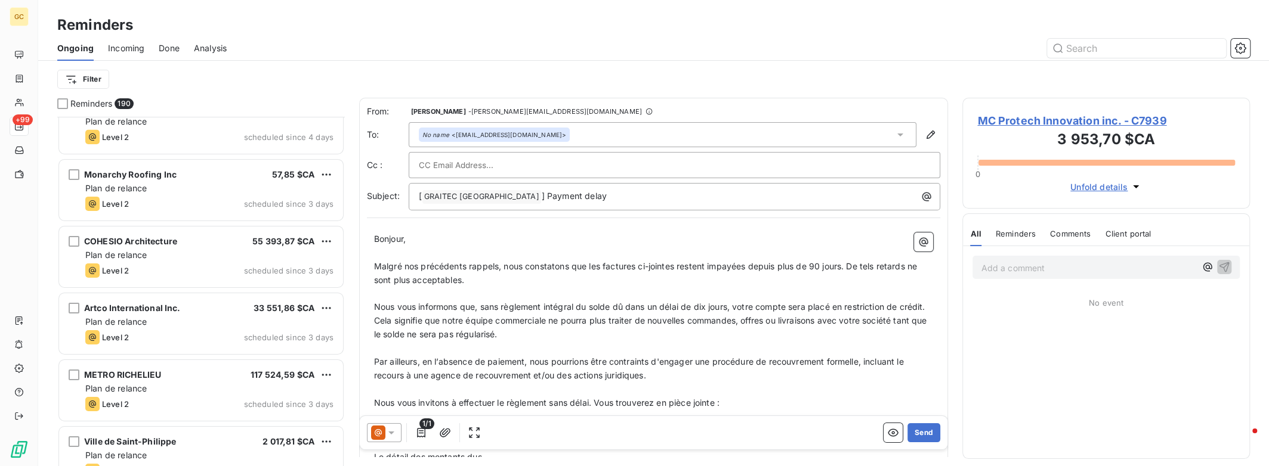
scroll to position [10912, 0]
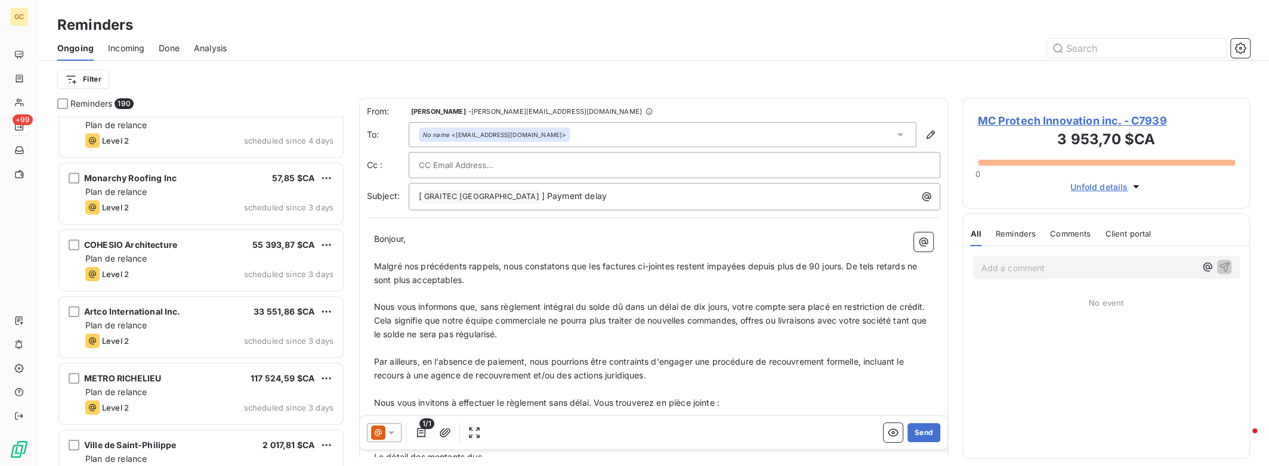
click at [79, 52] on span "Ongoing" at bounding box center [75, 48] width 36 height 12
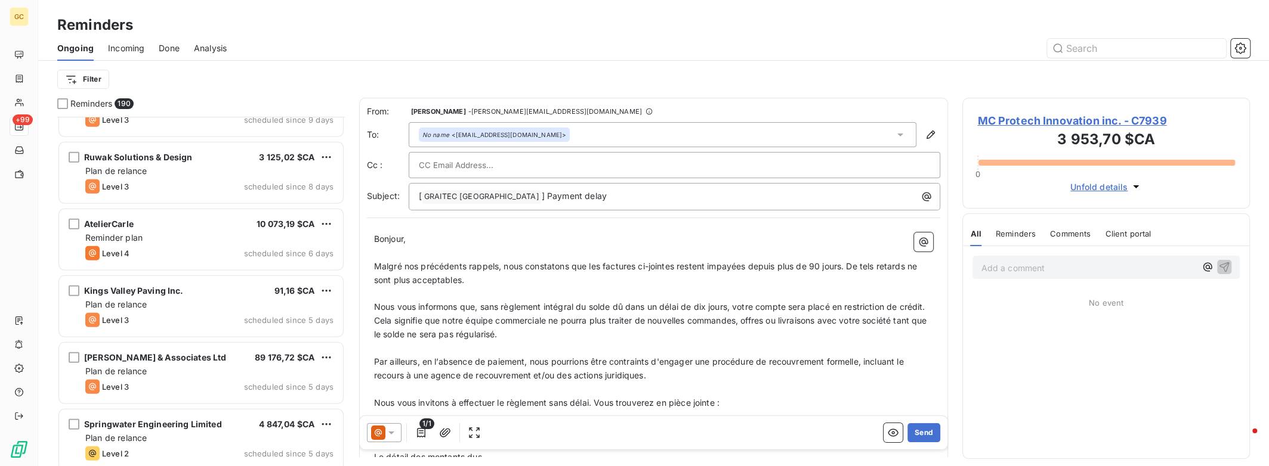
scroll to position [10117, 0]
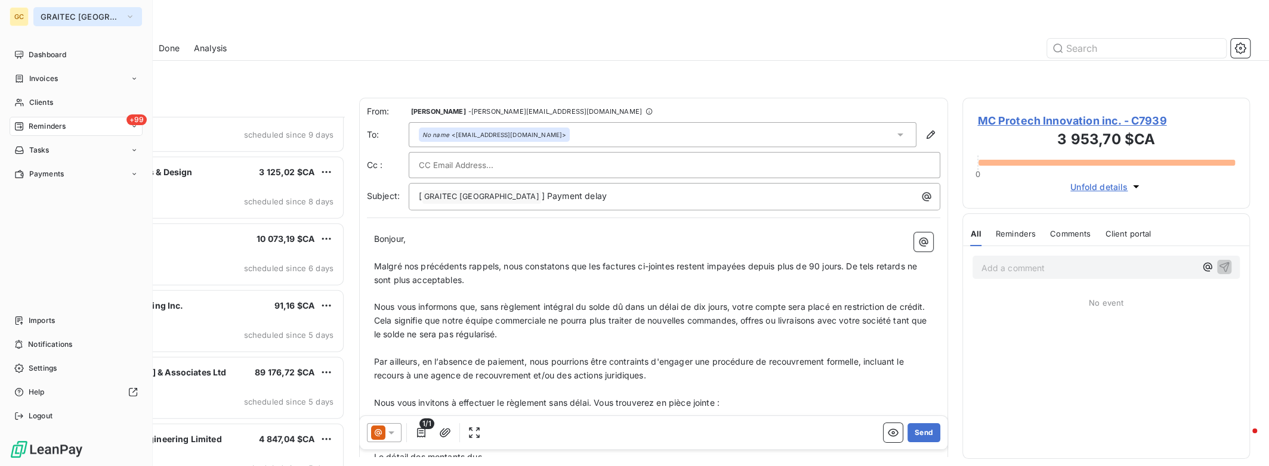
click at [64, 14] on span "GRAITEC [GEOGRAPHIC_DATA]" at bounding box center [81, 17] width 80 height 10
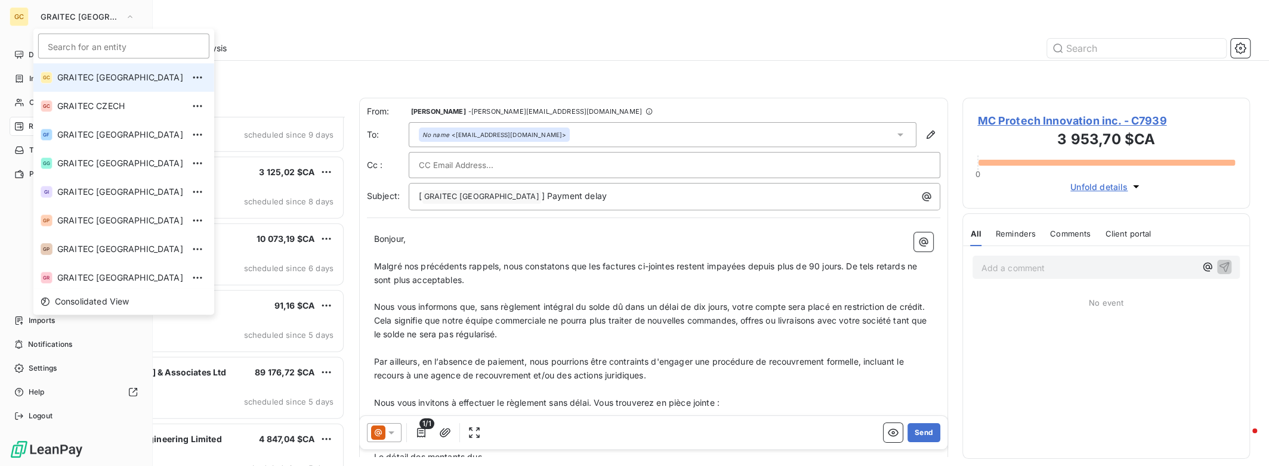
click at [81, 77] on span "GRAITEC [GEOGRAPHIC_DATA]" at bounding box center [120, 78] width 126 height 12
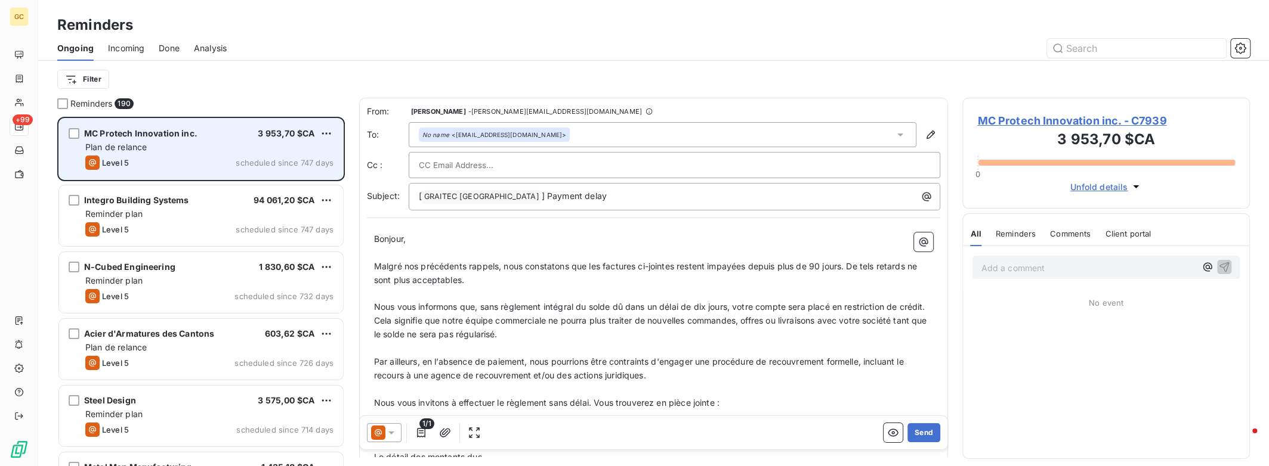
scroll to position [341, 278]
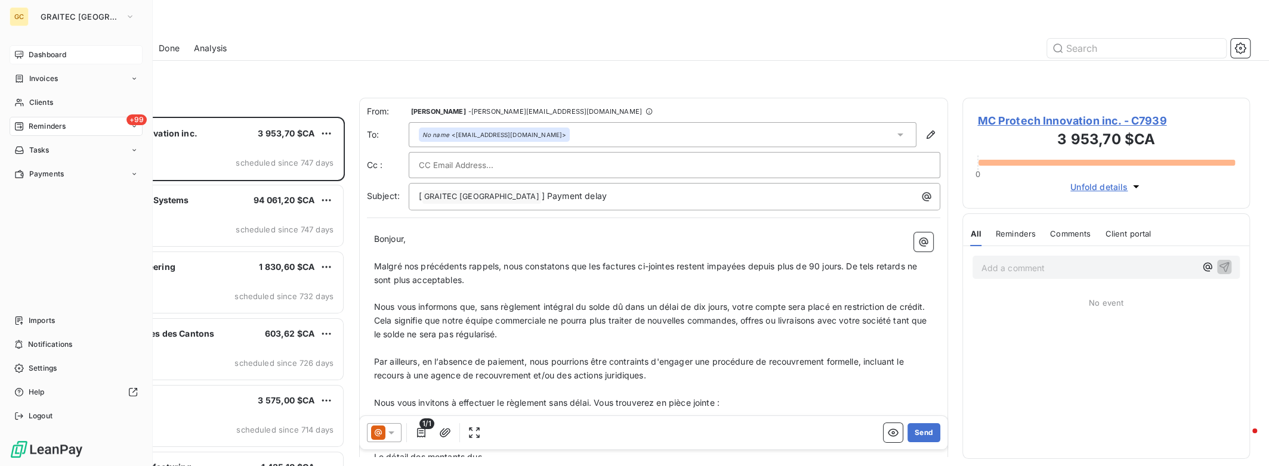
click at [27, 54] on div "Dashboard" at bounding box center [76, 54] width 133 height 19
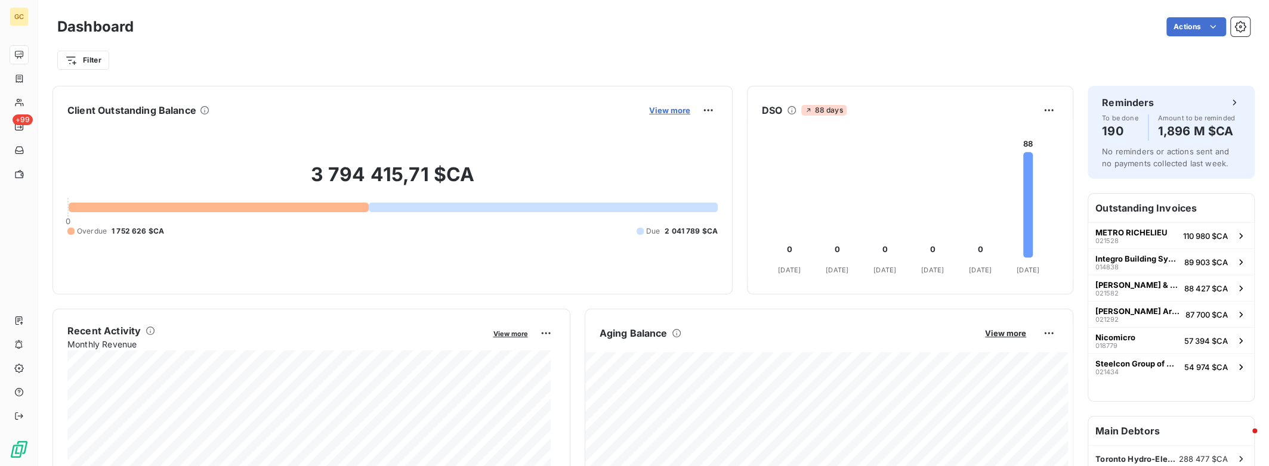
click at [672, 109] on span "View more" at bounding box center [669, 111] width 41 height 10
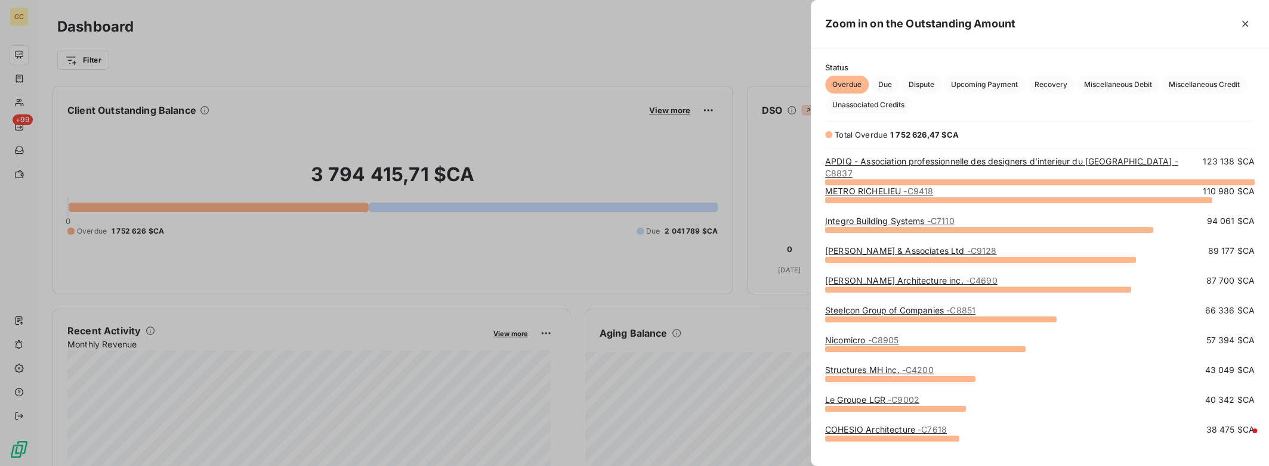
scroll to position [288, 449]
click at [906, 222] on link "Integro Building Systems - C7110" at bounding box center [889, 221] width 129 height 10
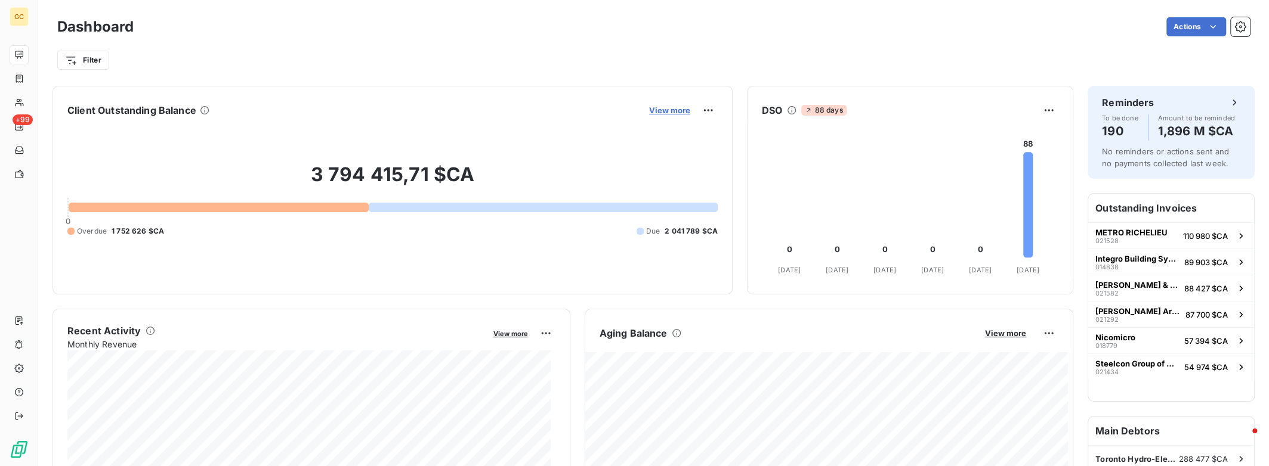
click at [657, 110] on span "View more" at bounding box center [669, 111] width 41 height 10
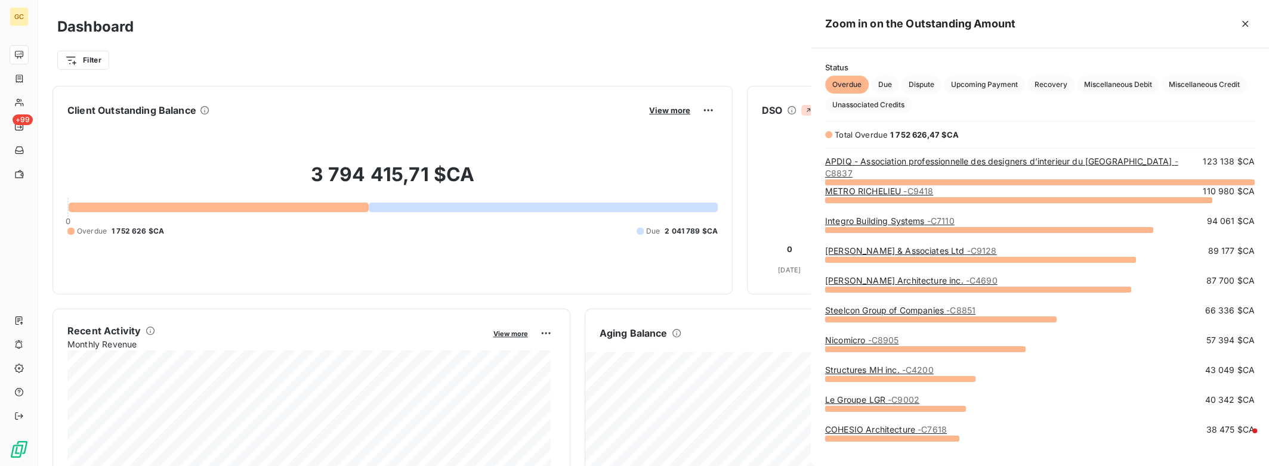
scroll to position [458, 449]
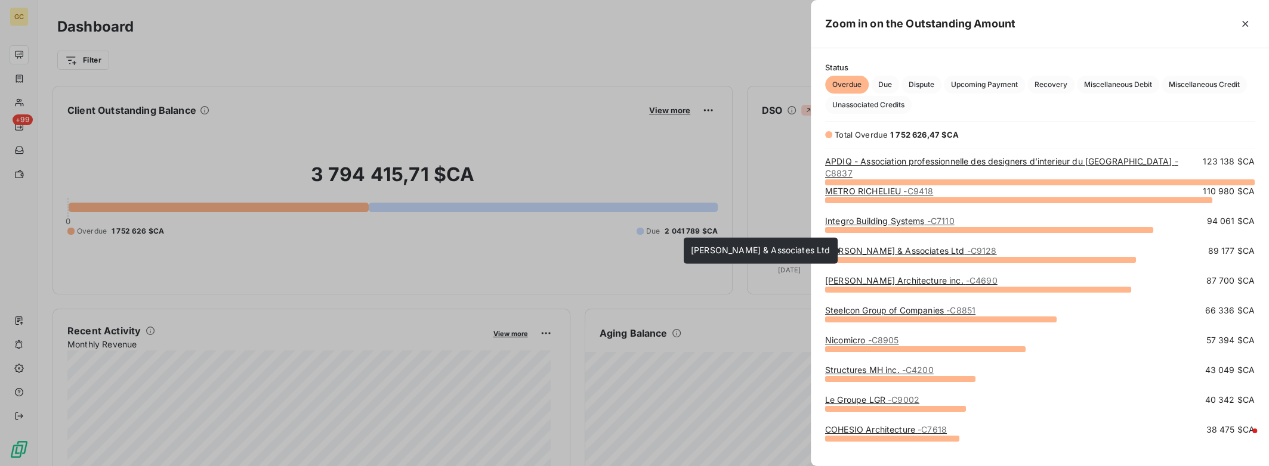
click at [910, 250] on link "[PERSON_NAME] & Associates Ltd - C9128" at bounding box center [911, 251] width 172 height 10
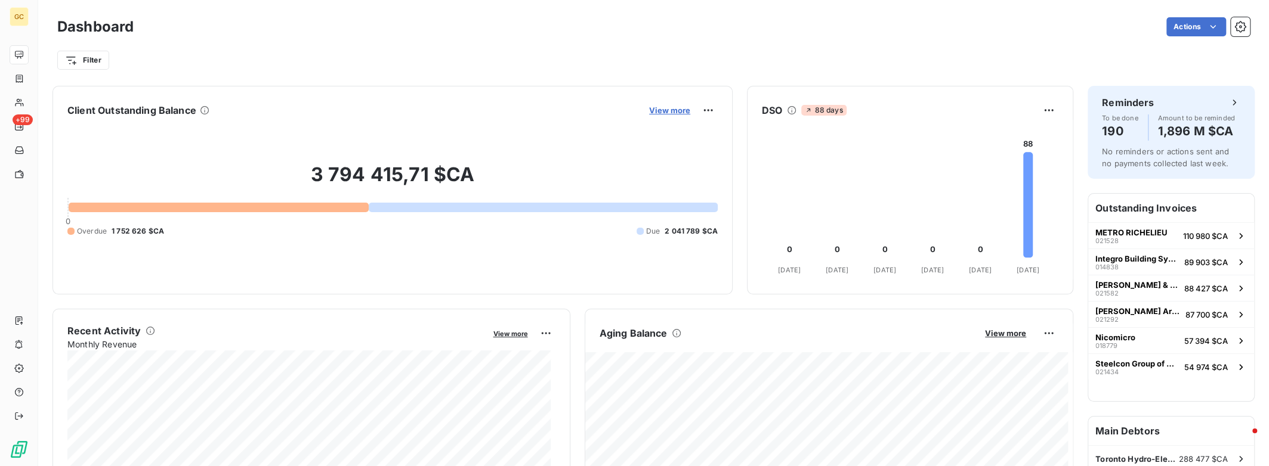
click at [664, 115] on span "View more" at bounding box center [669, 111] width 41 height 10
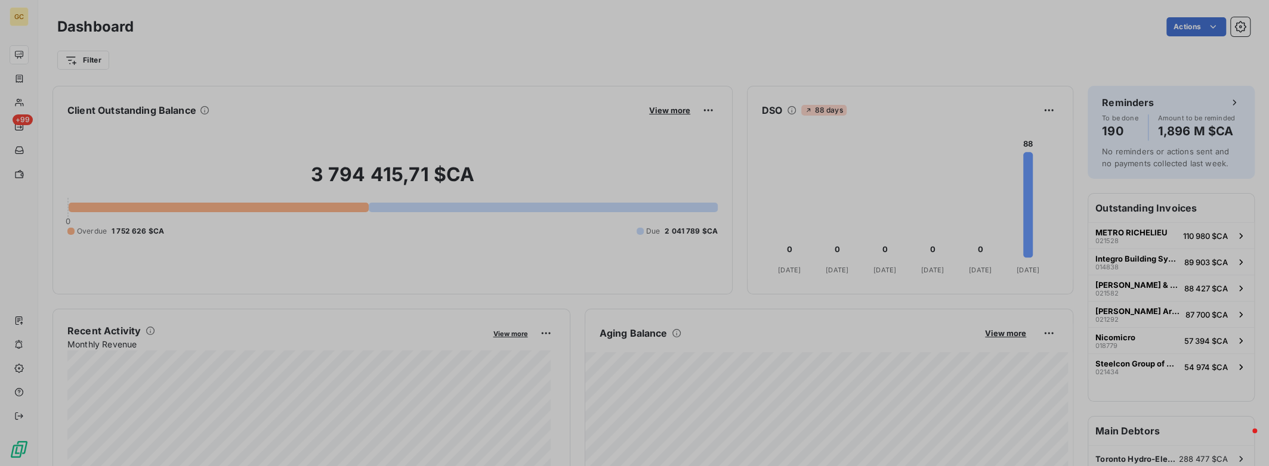
scroll to position [458, 449]
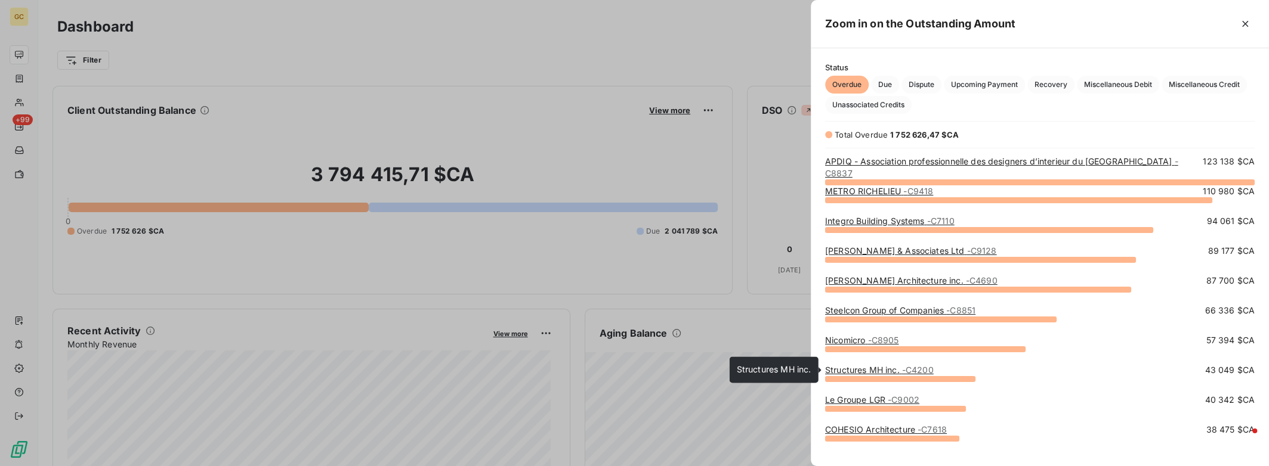
click at [919, 369] on span "- C4200" at bounding box center [918, 370] width 32 height 10
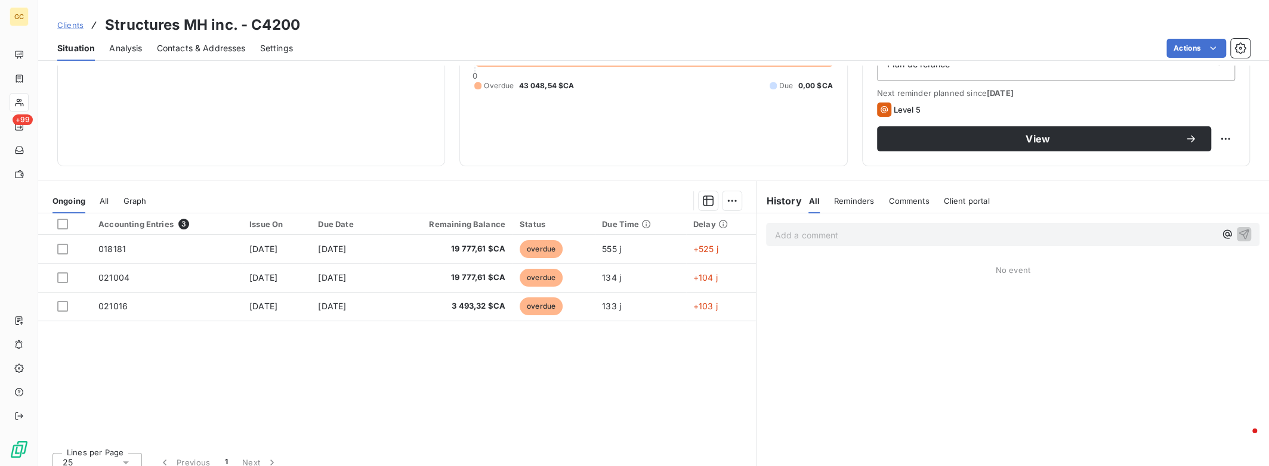
scroll to position [157, 0]
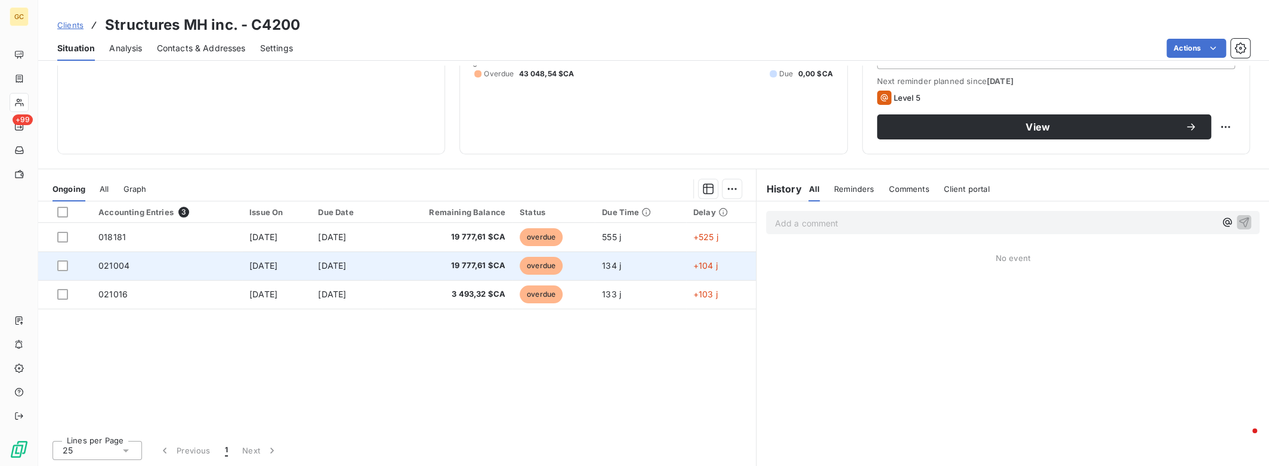
click at [114, 266] on span "021004" at bounding box center [113, 266] width 31 height 10
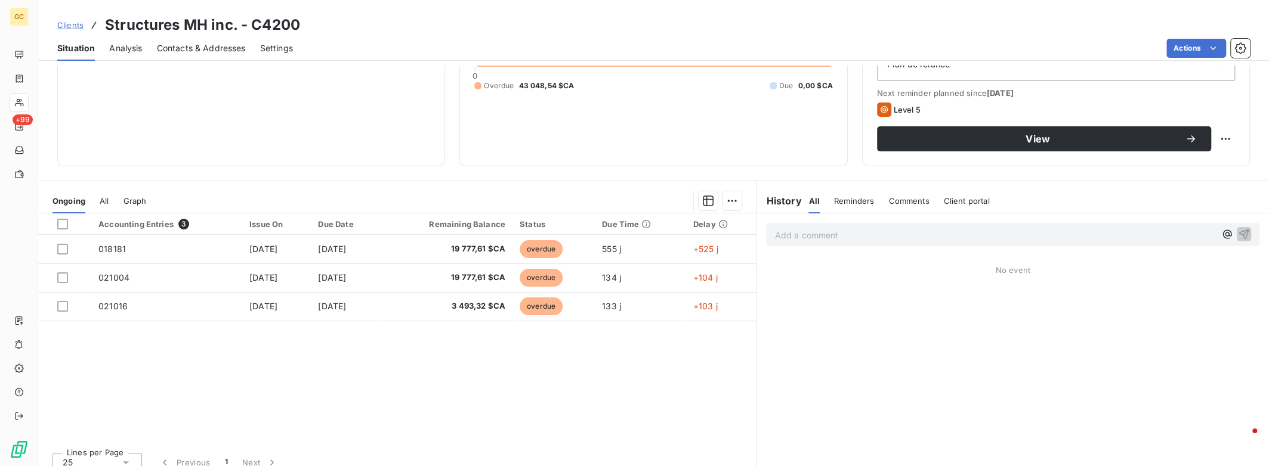
scroll to position [157, 0]
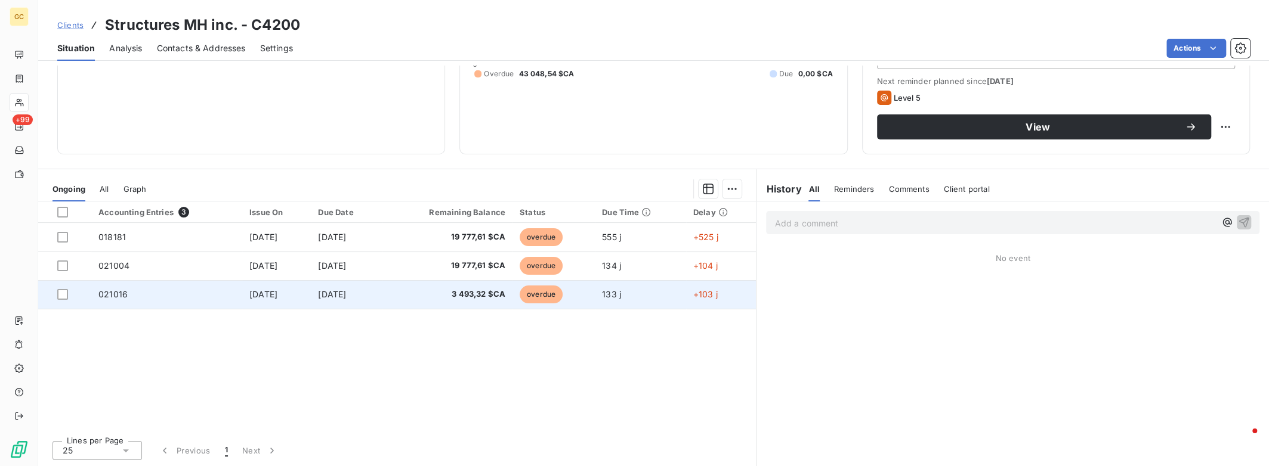
click at [346, 296] on span "[DATE]" at bounding box center [332, 294] width 28 height 10
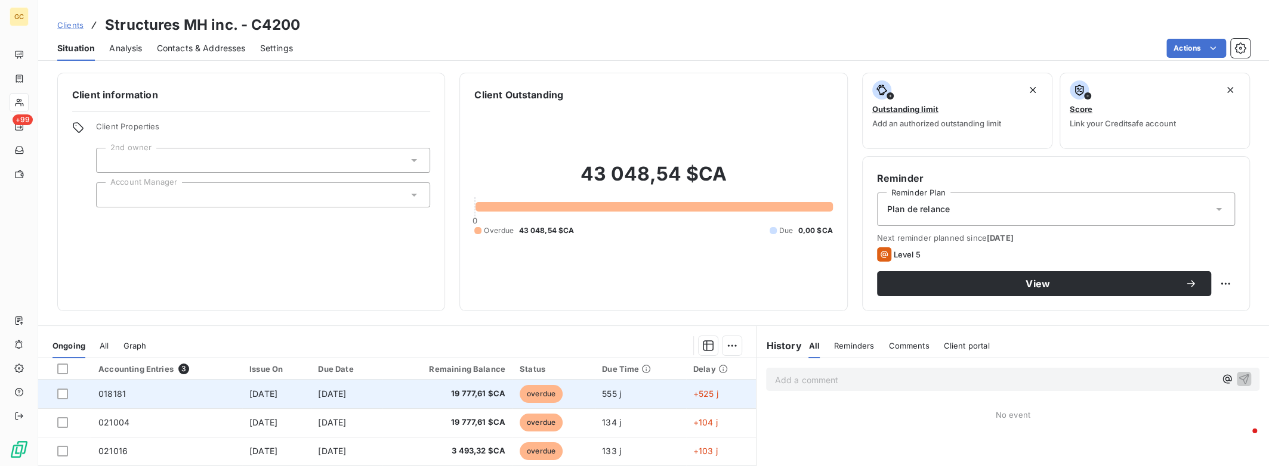
scroll to position [157, 0]
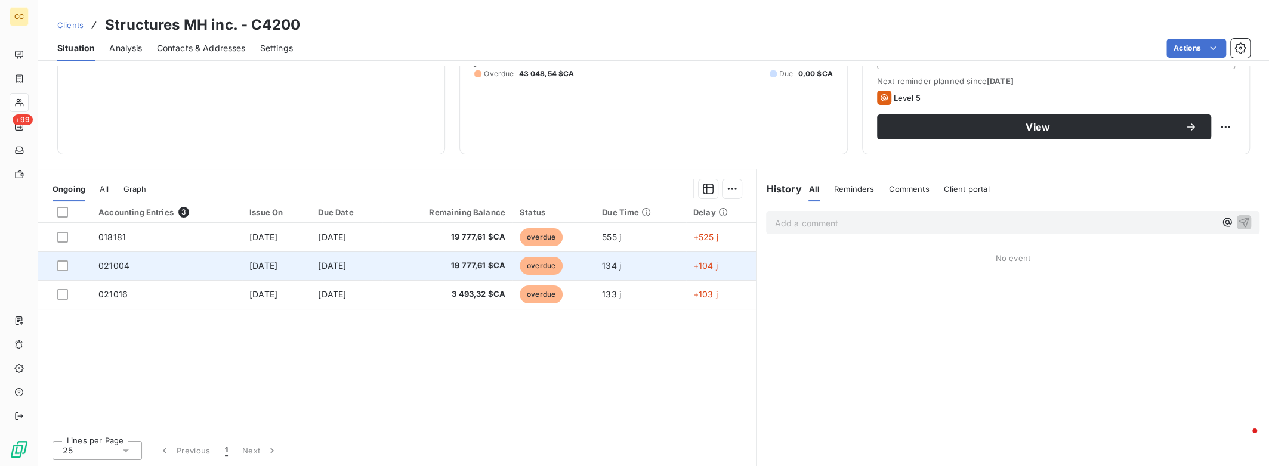
click at [487, 264] on span "19 777,61 $CA" at bounding box center [448, 266] width 116 height 12
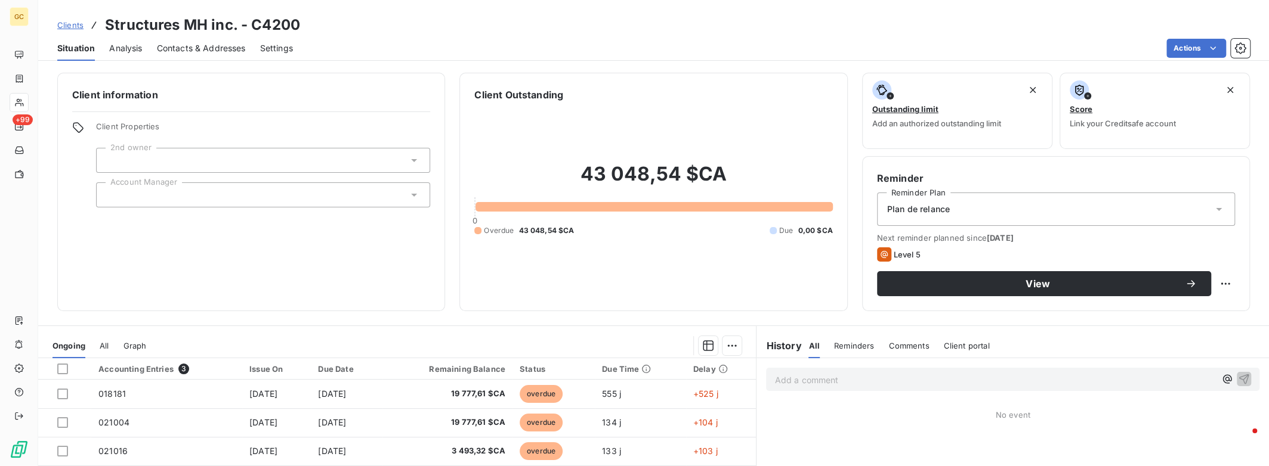
click at [713, 266] on div "43 048,54 $CA 0 Overdue 43 048,54 $CA Due 0,00 $CA" at bounding box center [653, 199] width 358 height 194
click at [372, 251] on div "Client information Client Properties 2nd owner Account Manager" at bounding box center [251, 192] width 388 height 239
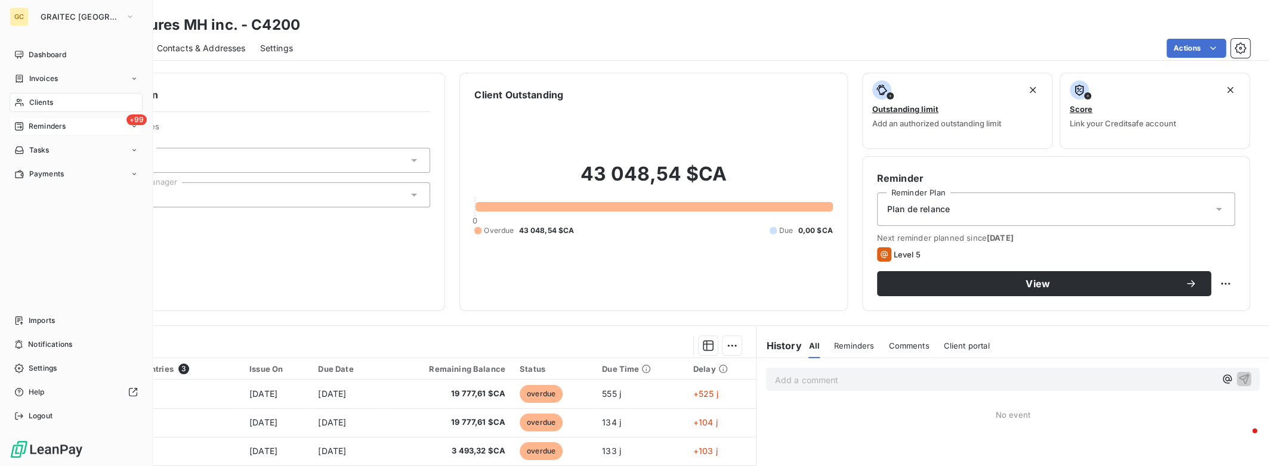
click at [106, 126] on div "+99 Reminders" at bounding box center [76, 126] width 133 height 19
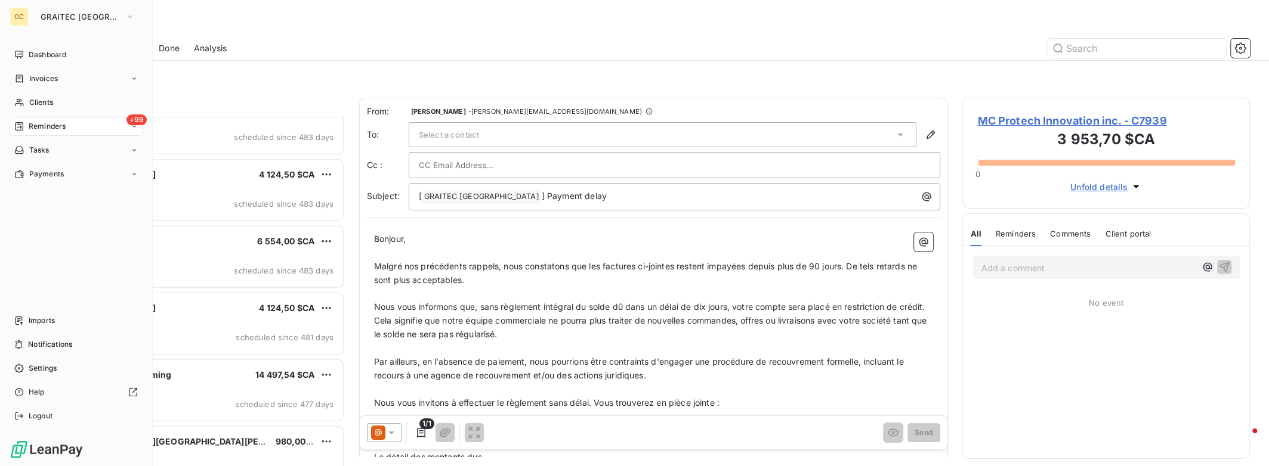
scroll to position [2545, 0]
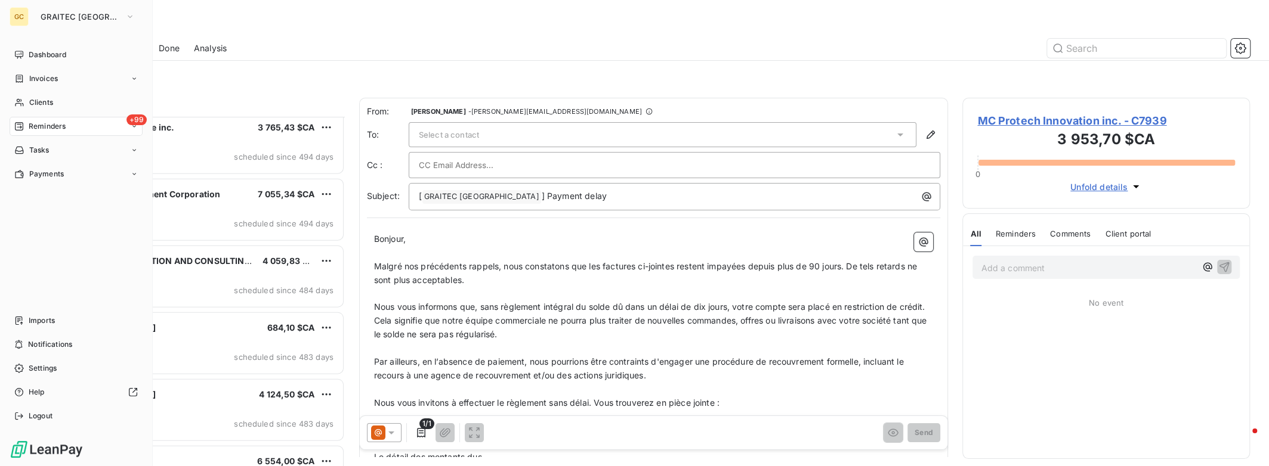
click at [26, 125] on div "Reminders" at bounding box center [39, 126] width 51 height 11
click at [35, 14] on button "GRAITEC [GEOGRAPHIC_DATA]" at bounding box center [87, 16] width 109 height 19
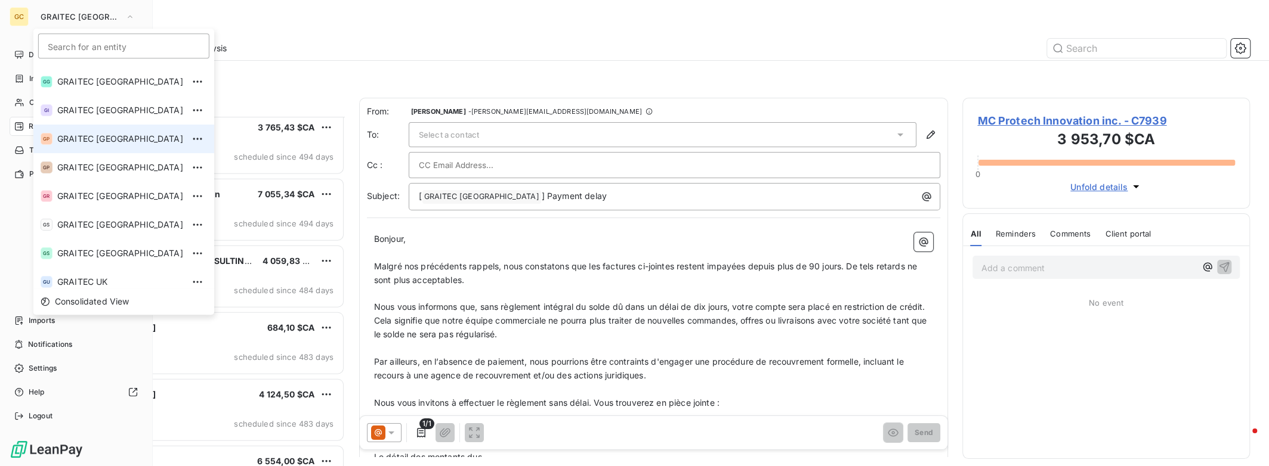
scroll to position [118, 0]
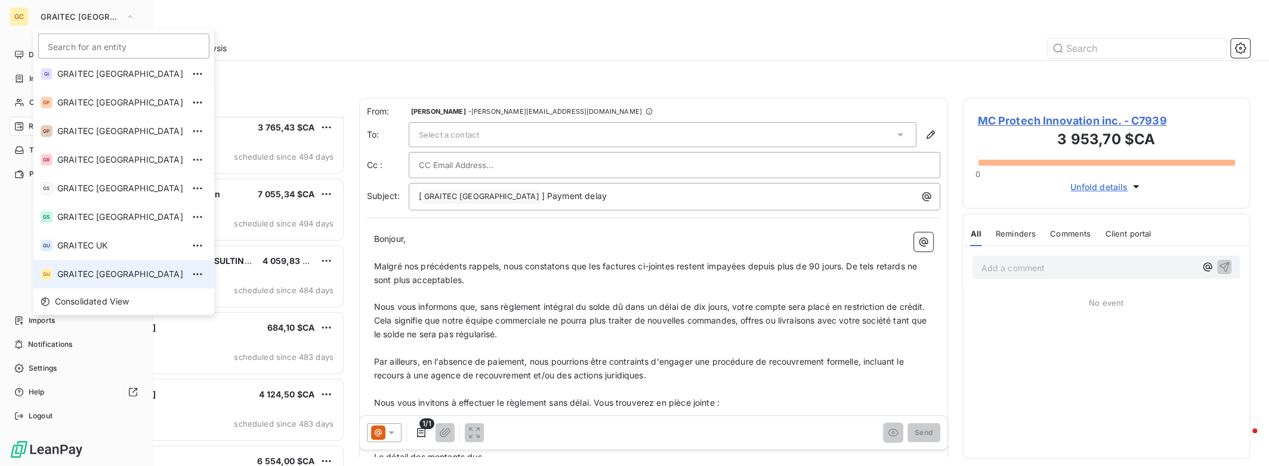
click at [61, 275] on span "GRAITEC [GEOGRAPHIC_DATA]" at bounding box center [120, 274] width 126 height 12
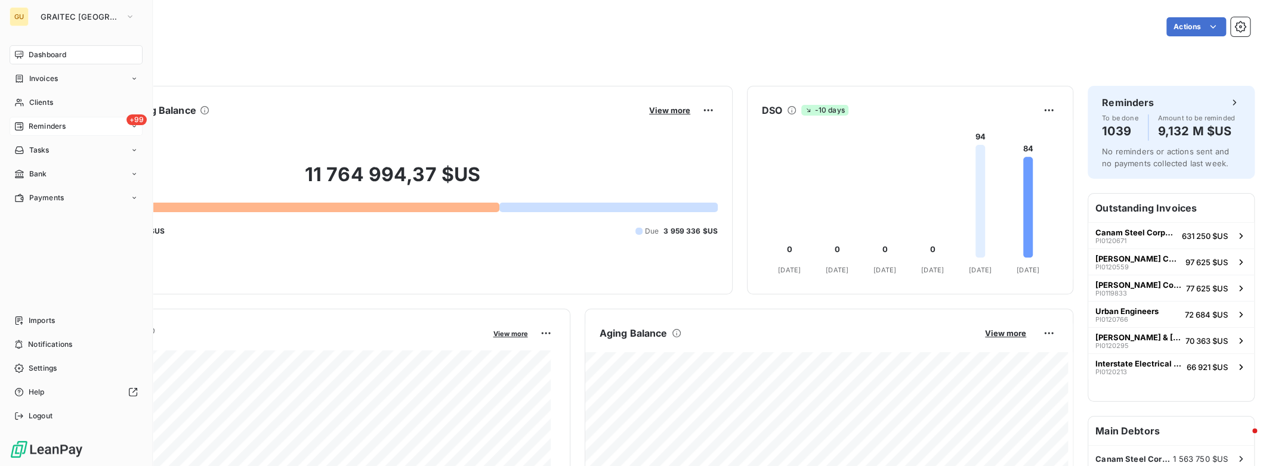
click at [80, 128] on div "+99 Reminders" at bounding box center [76, 126] width 133 height 19
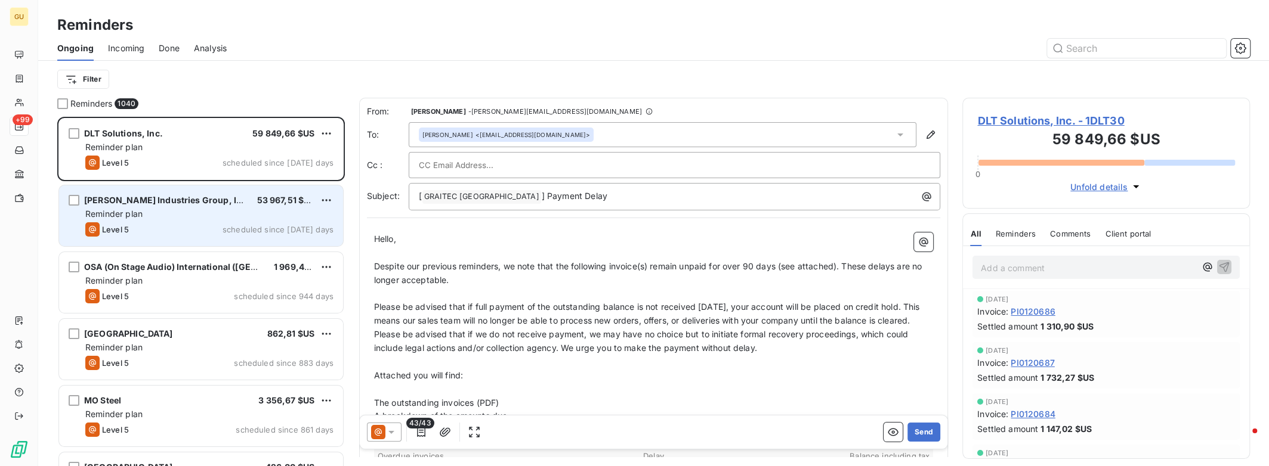
click at [247, 229] on span "scheduled since [DATE] days" at bounding box center [277, 230] width 111 height 10
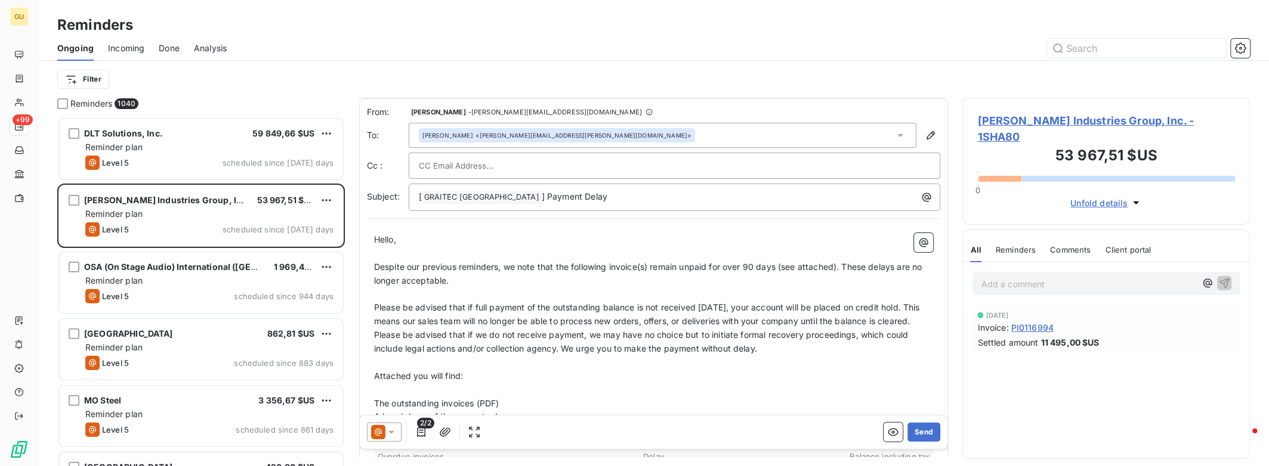
scroll to position [286, 0]
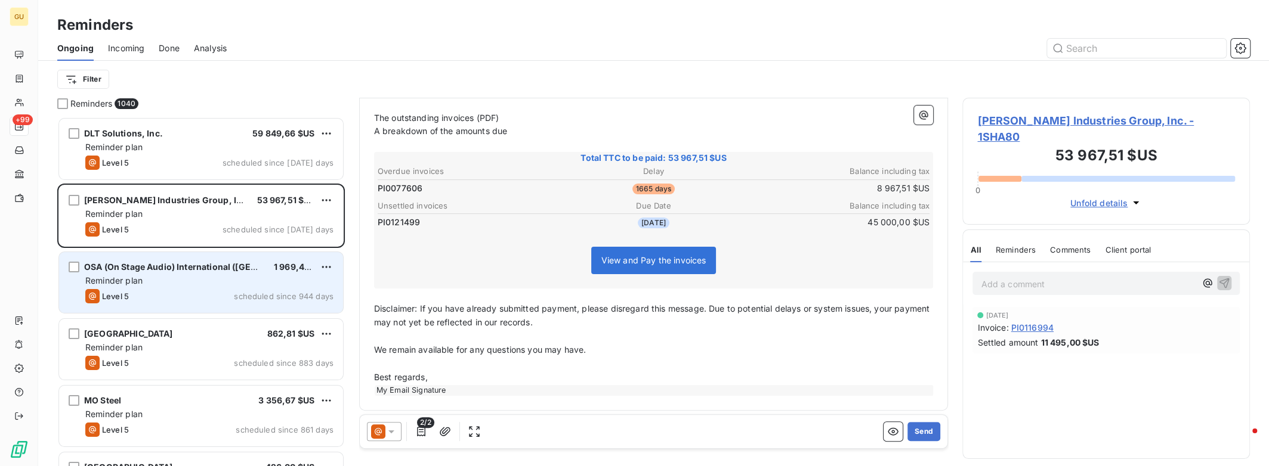
click at [285, 270] on span "1 969,44 $US" at bounding box center [301, 267] width 55 height 10
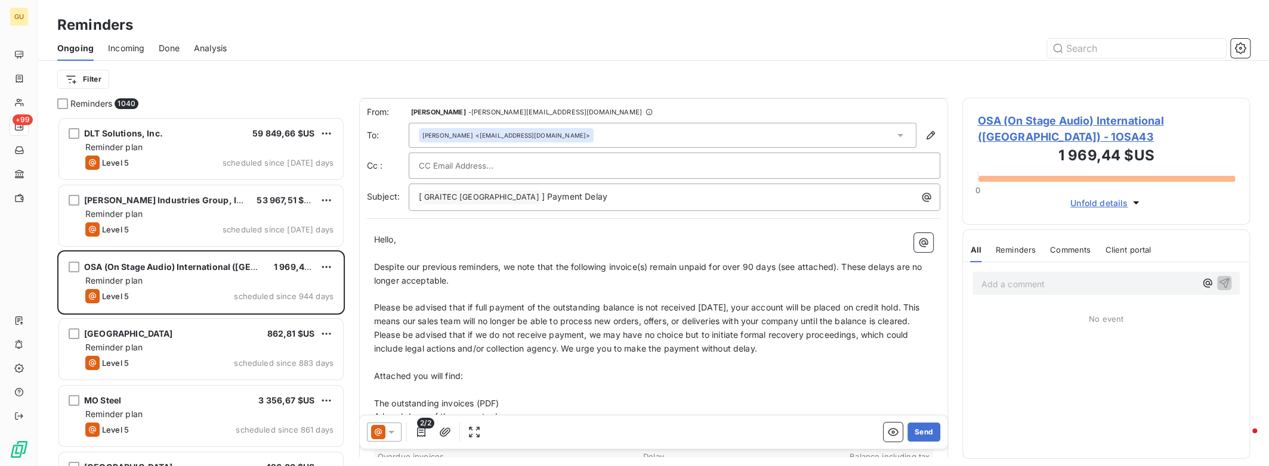
scroll to position [266, 0]
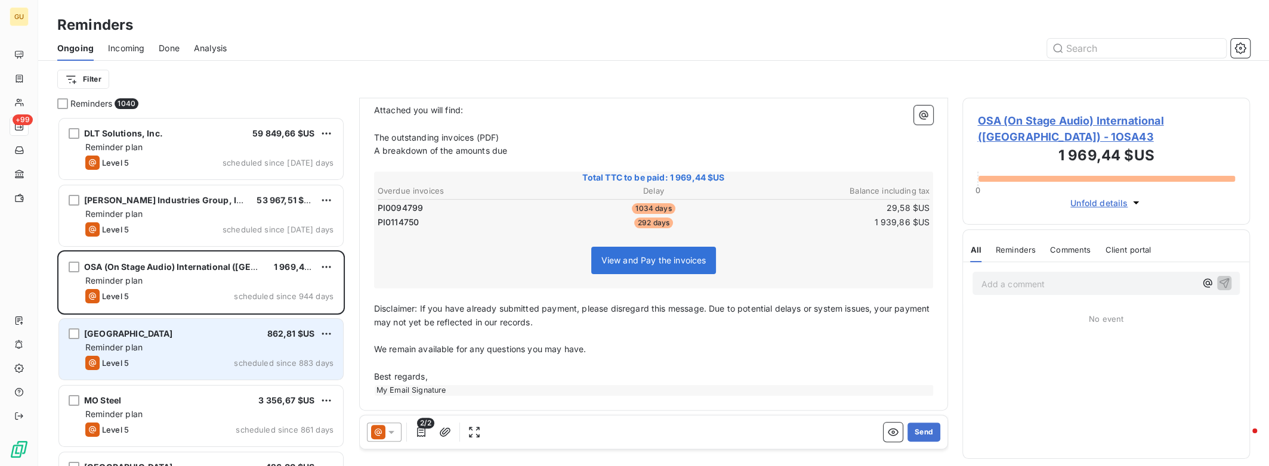
click at [243, 344] on div "Reminder plan" at bounding box center [209, 348] width 248 height 12
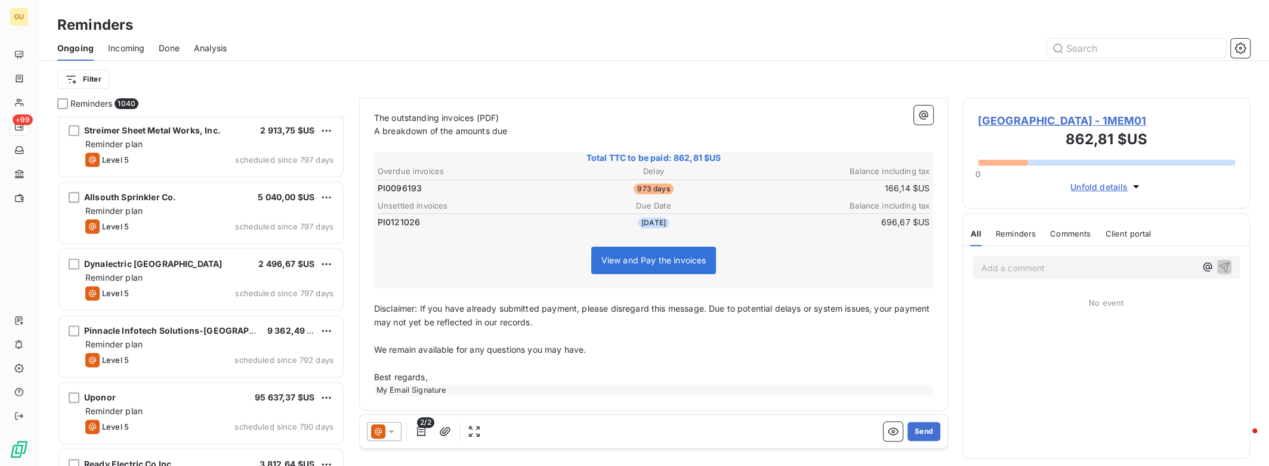
scroll to position [1114, 0]
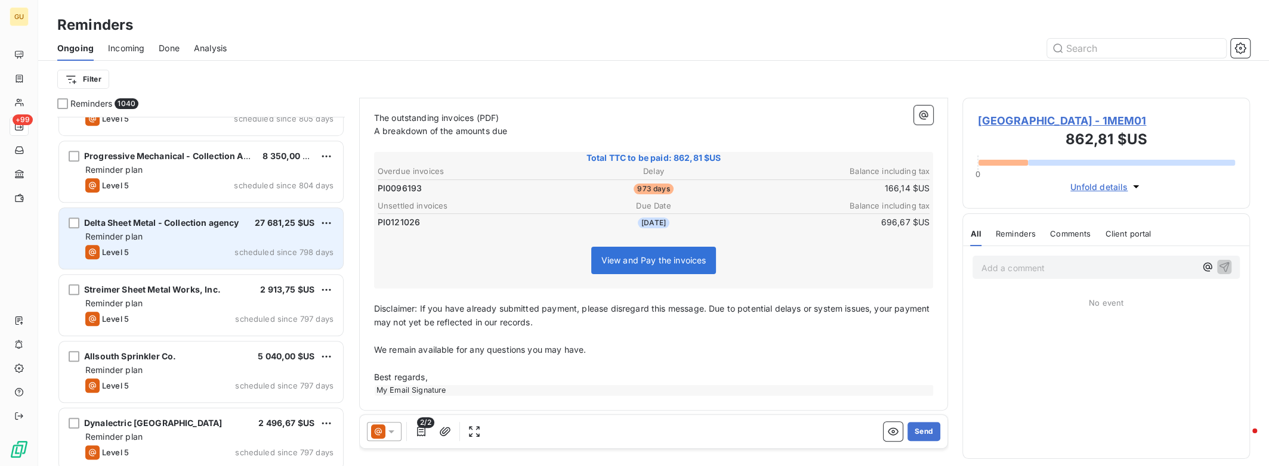
click at [269, 249] on span "scheduled since 798 days" at bounding box center [283, 253] width 99 height 10
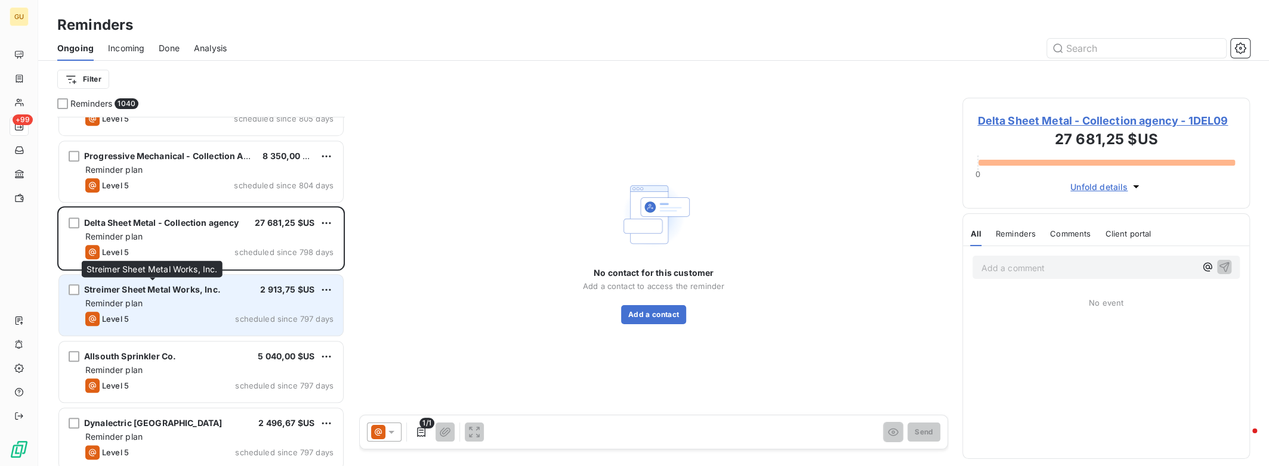
click at [203, 290] on span "Streimer Sheet Metal Works, Inc." at bounding box center [152, 290] width 137 height 10
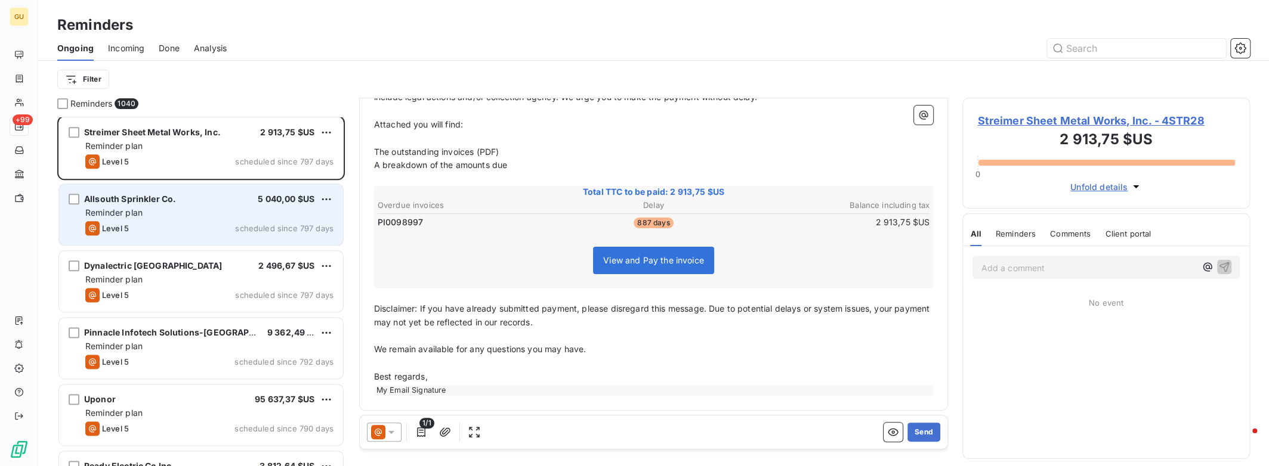
scroll to position [1273, 0]
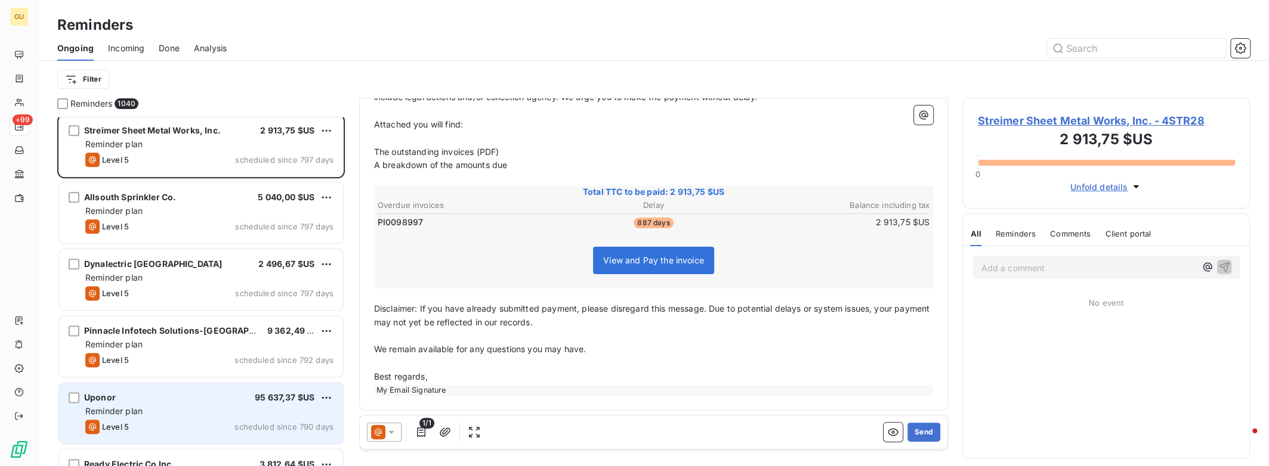
click at [215, 411] on div "Reminder plan" at bounding box center [209, 412] width 248 height 12
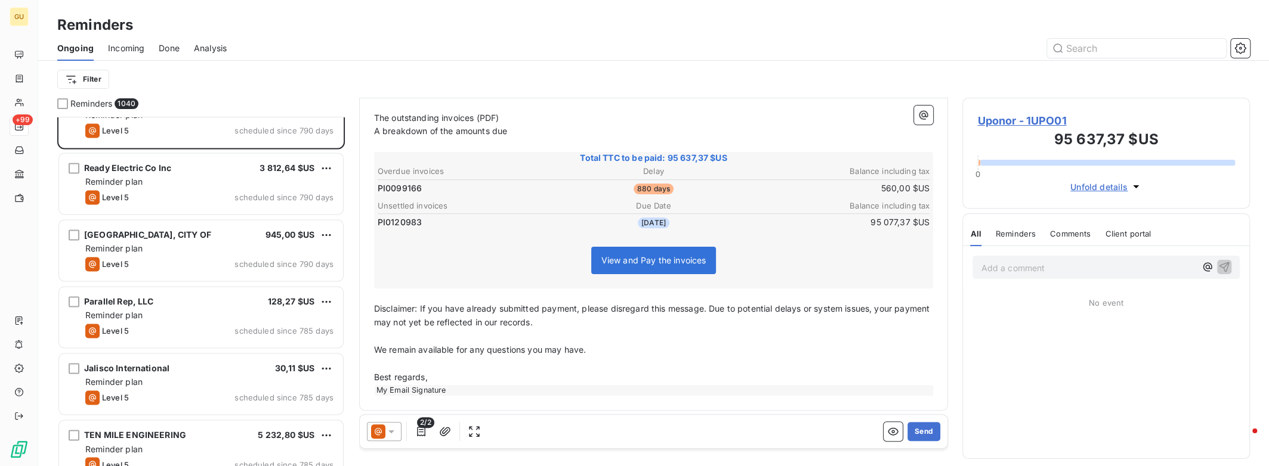
scroll to position [1591, 0]
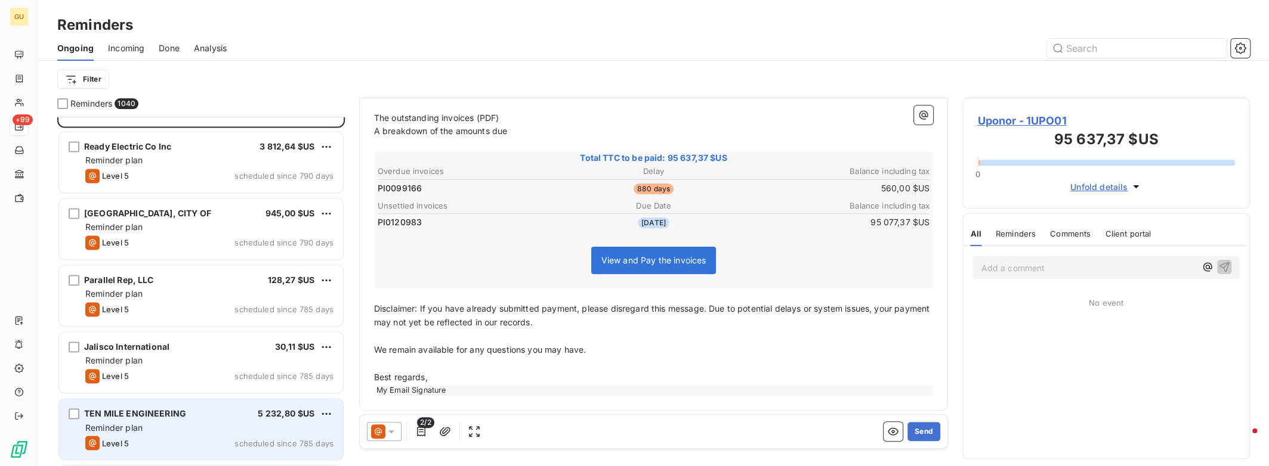
click at [196, 425] on div "Reminder plan" at bounding box center [209, 428] width 248 height 12
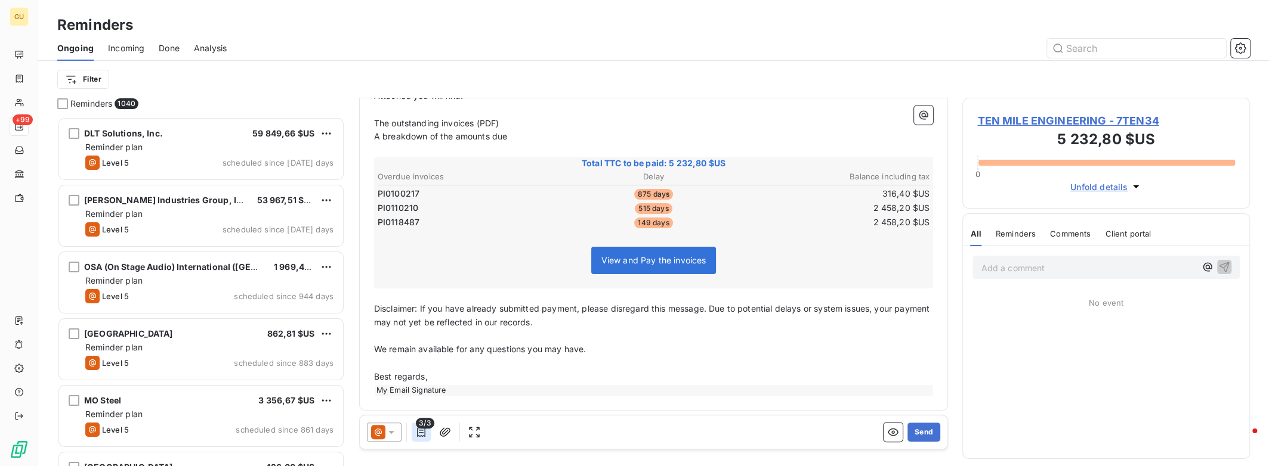
click at [422, 433] on icon "button" at bounding box center [421, 433] width 12 height 12
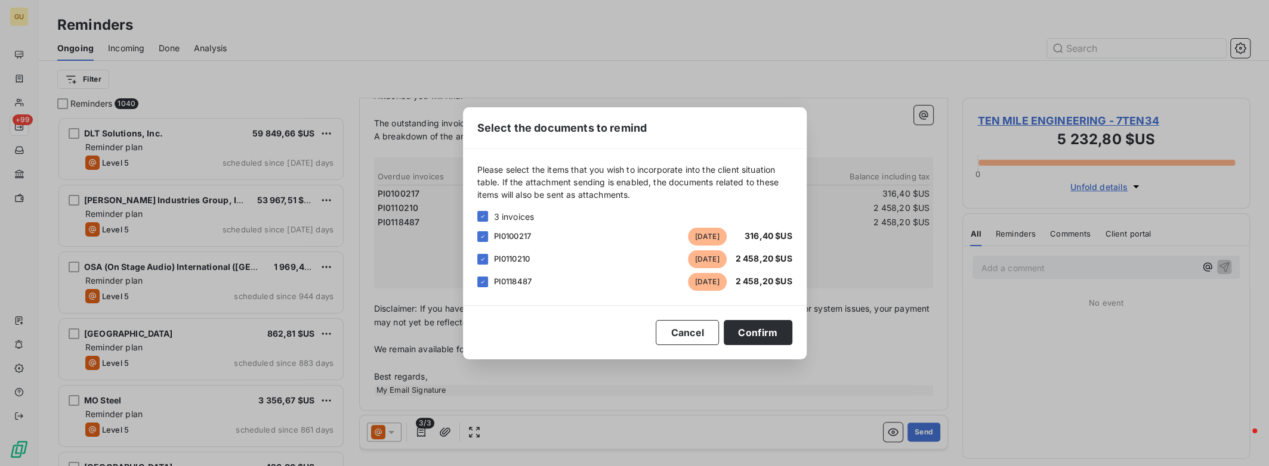
click at [642, 370] on div "Select the documents to remind Please select the items that you wish to incorpo…" at bounding box center [634, 233] width 1269 height 466
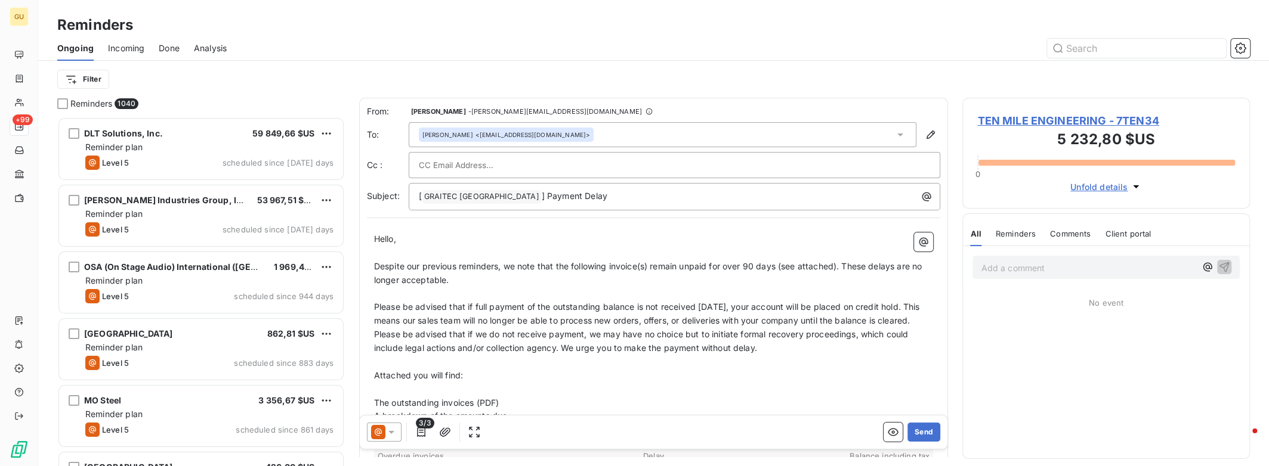
click at [475, 221] on div "From: [PERSON_NAME] - [PERSON_NAME][EMAIL_ADDRESS][DOMAIN_NAME] To: [PERSON_NAM…" at bounding box center [653, 394] width 589 height 593
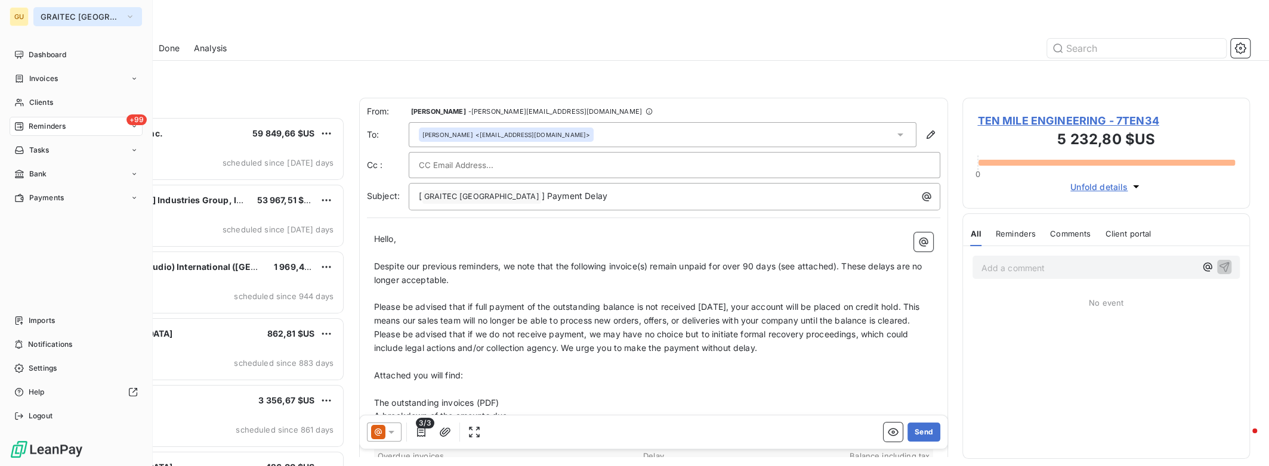
click at [56, 18] on span "GRAITEC [GEOGRAPHIC_DATA]" at bounding box center [81, 17] width 80 height 10
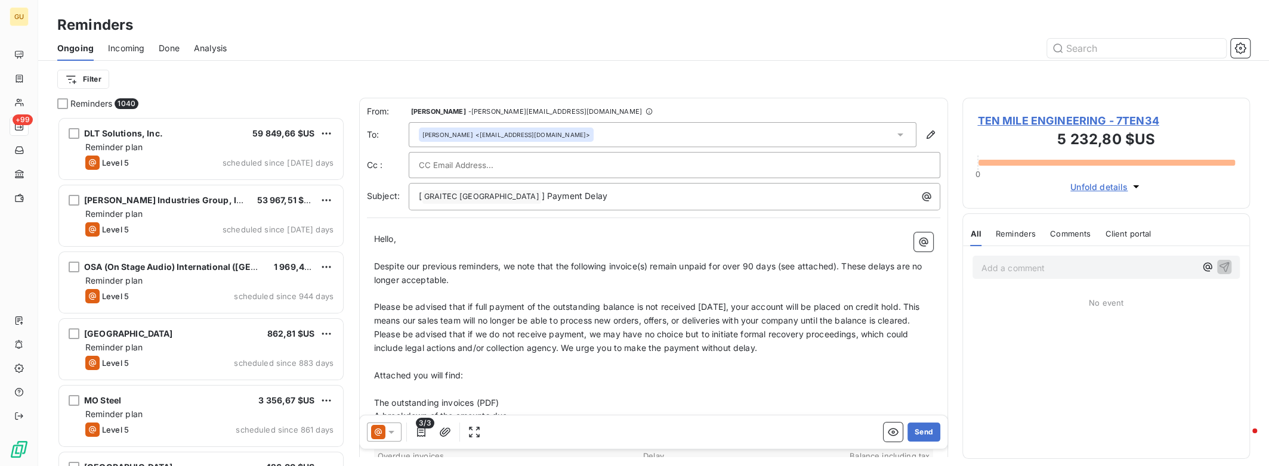
click at [230, 90] on div "Filter" at bounding box center [653, 79] width 1192 height 23
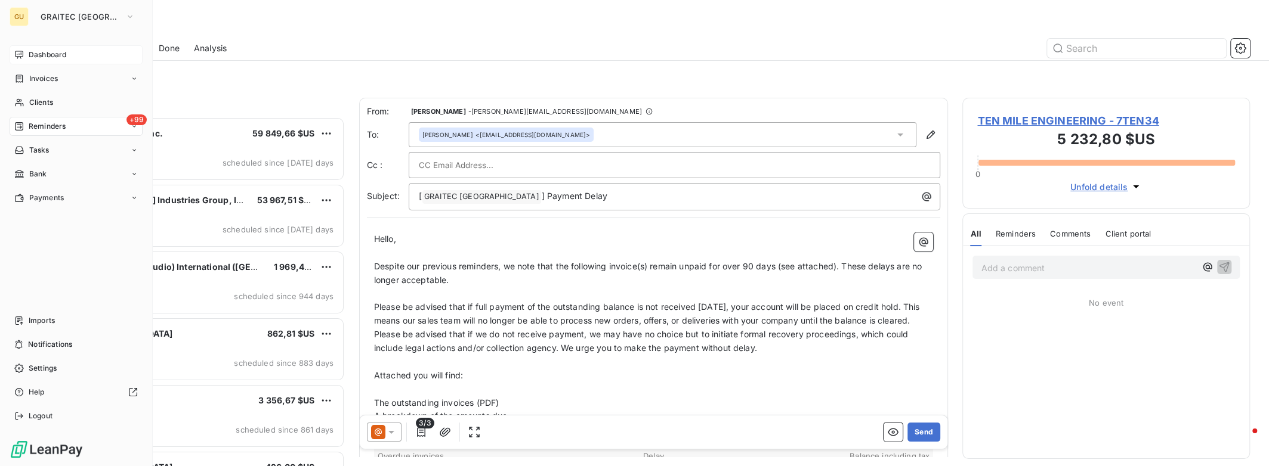
click at [44, 54] on span "Dashboard" at bounding box center [48, 55] width 38 height 11
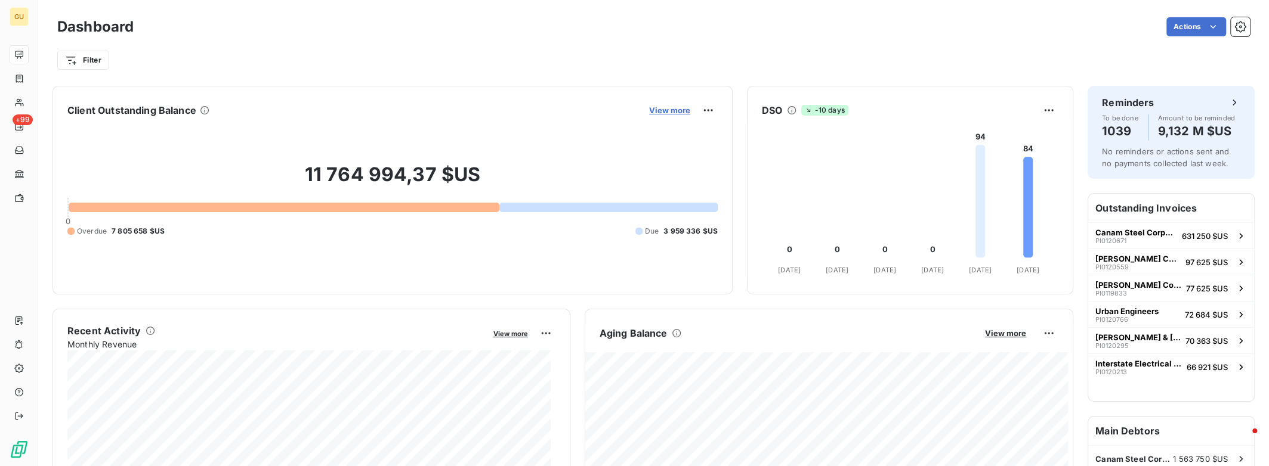
click at [669, 112] on span "View more" at bounding box center [669, 111] width 41 height 10
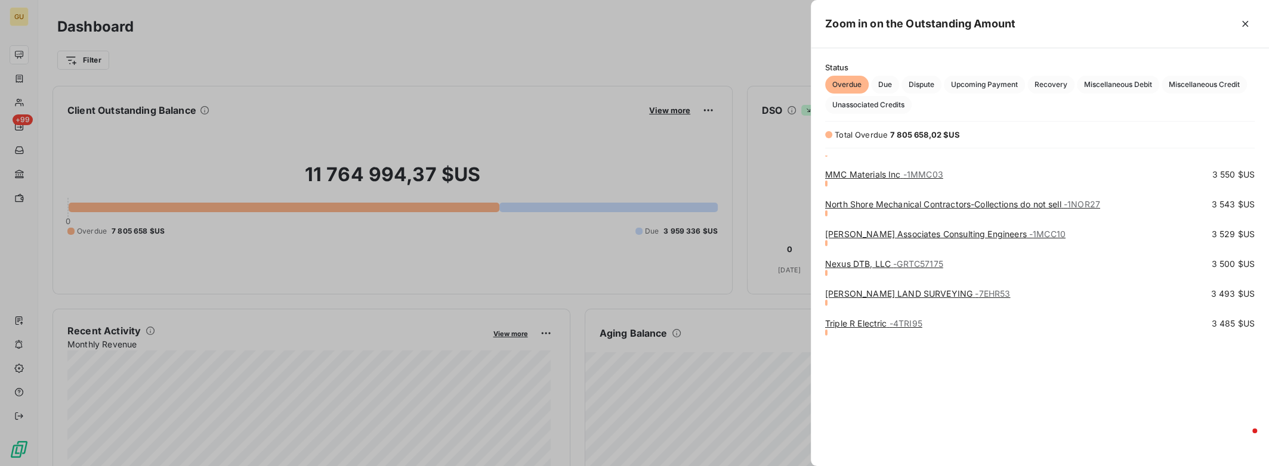
scroll to position [14679, 0]
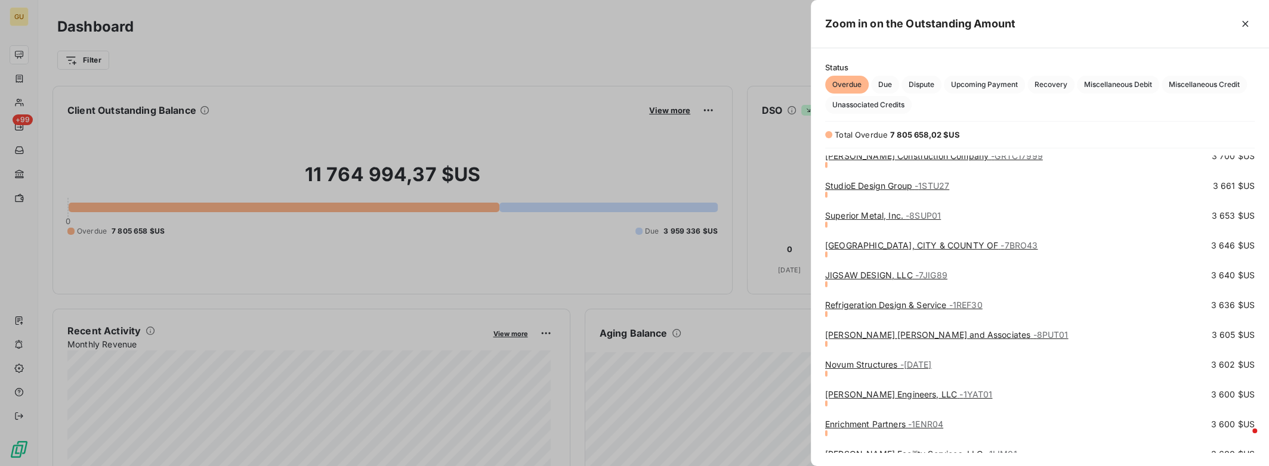
click at [458, 218] on div at bounding box center [634, 233] width 1269 height 466
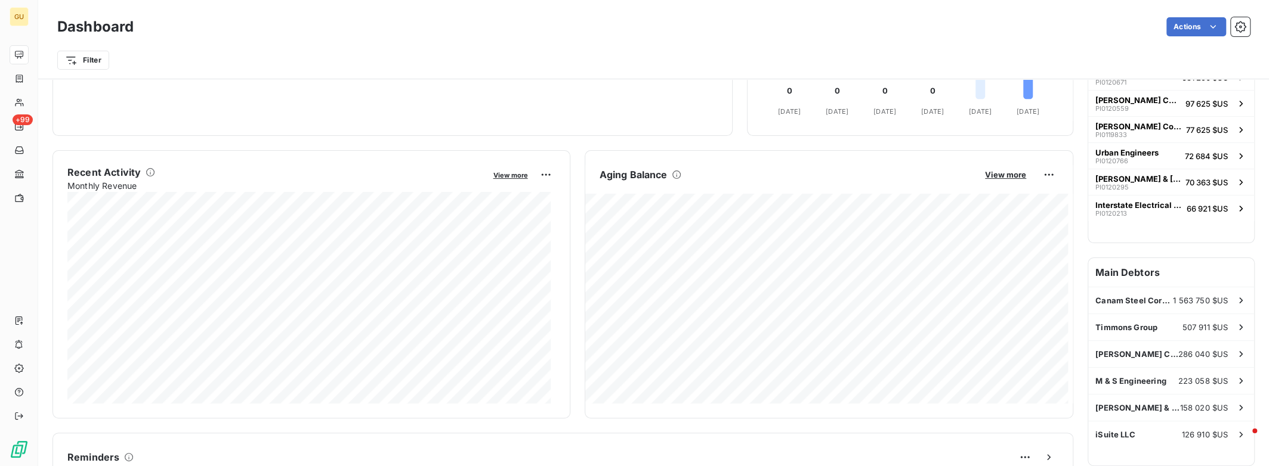
scroll to position [0, 0]
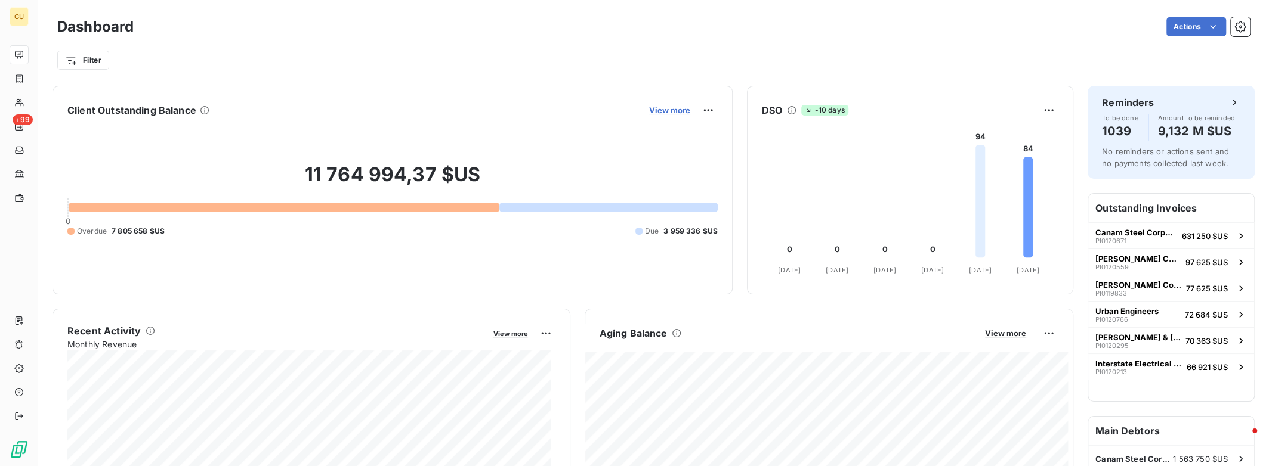
click at [663, 112] on span "View more" at bounding box center [669, 111] width 41 height 10
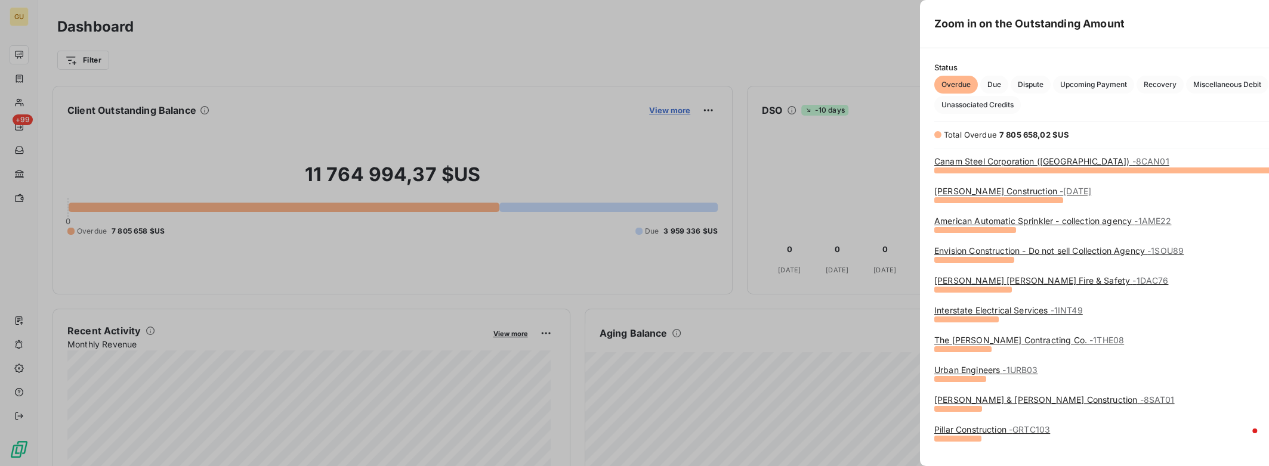
scroll to position [458, 449]
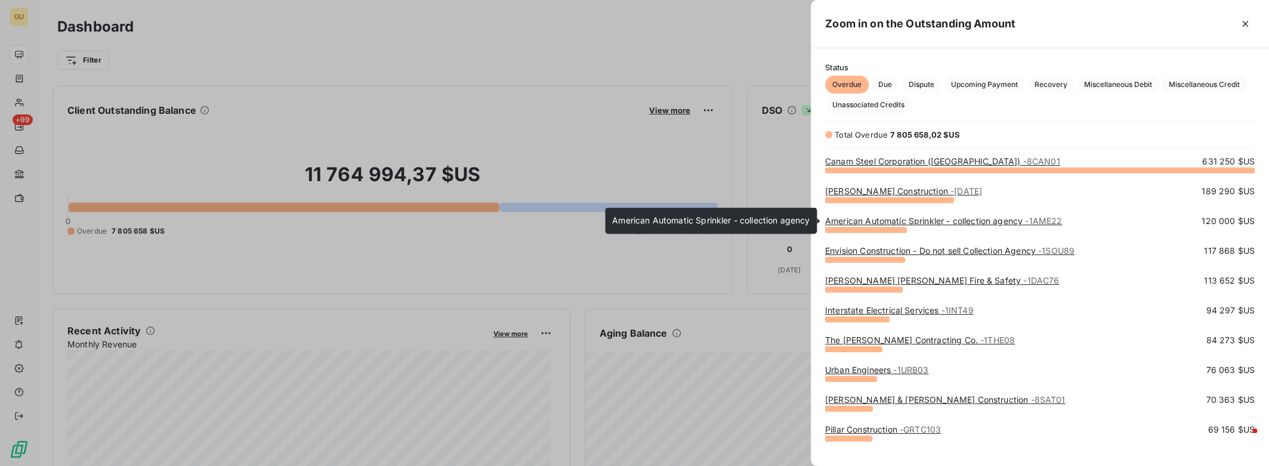
click at [896, 224] on link "American Automatic Sprinkler - collection agency - 1AME22" at bounding box center [943, 221] width 237 height 10
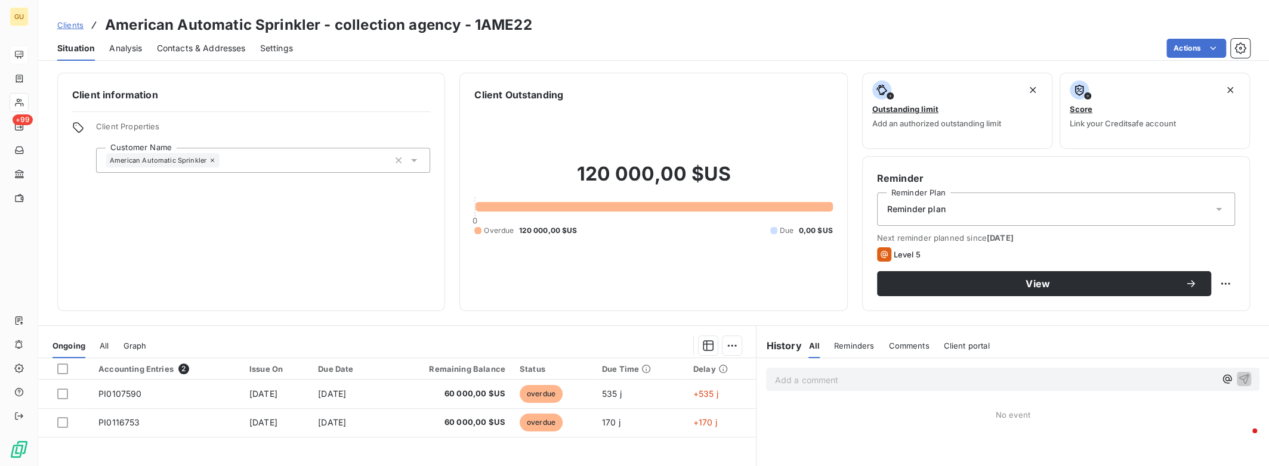
scroll to position [157, 0]
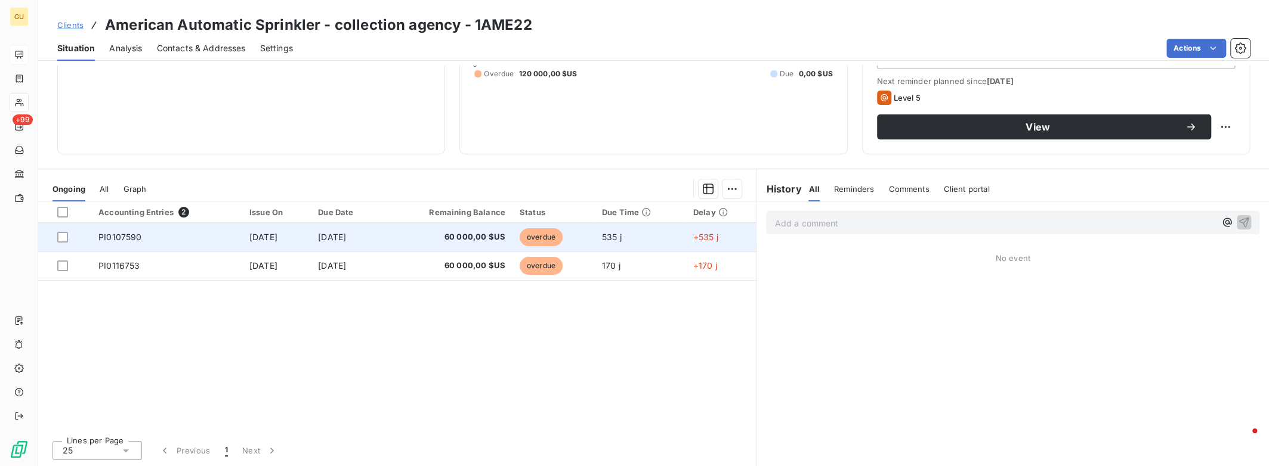
click at [484, 238] on span "60 000,00 $US" at bounding box center [448, 237] width 116 height 12
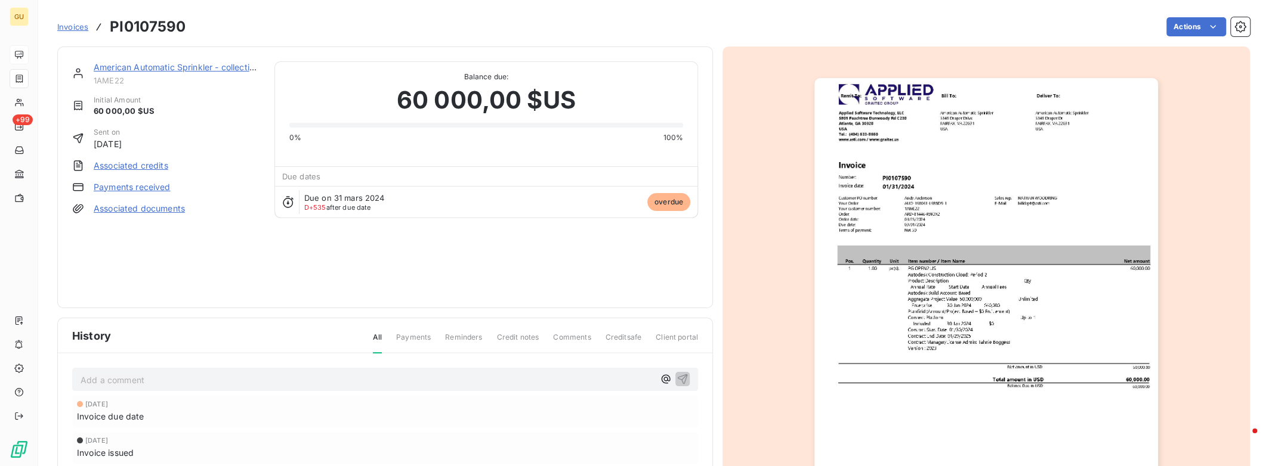
click at [634, 354] on div "Add a comment ﻿ [DATE] Invoice due date [DATE] Invoice issued" at bounding box center [385, 433] width 654 height 158
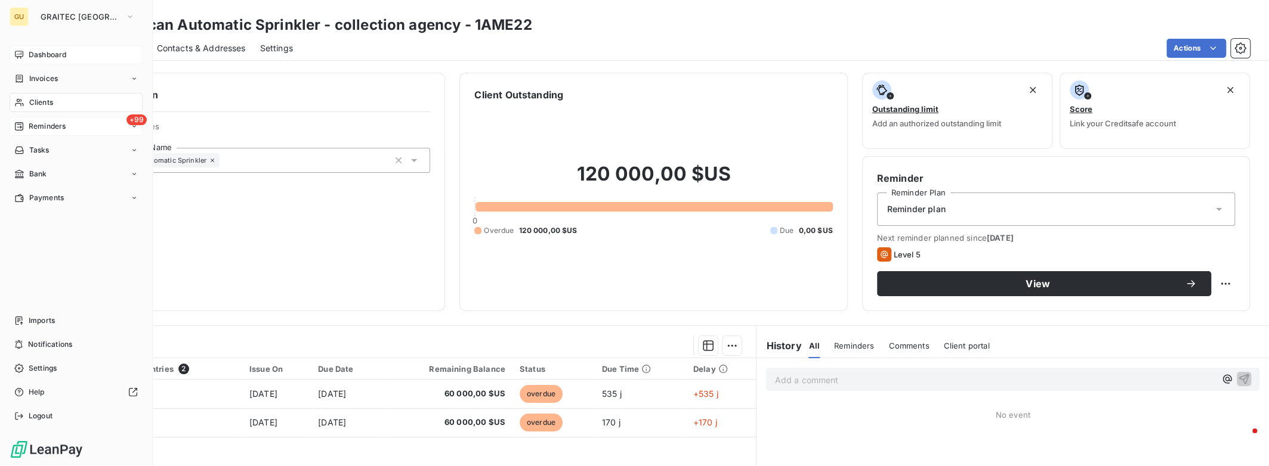
click at [64, 127] on span "Reminders" at bounding box center [47, 126] width 37 height 11
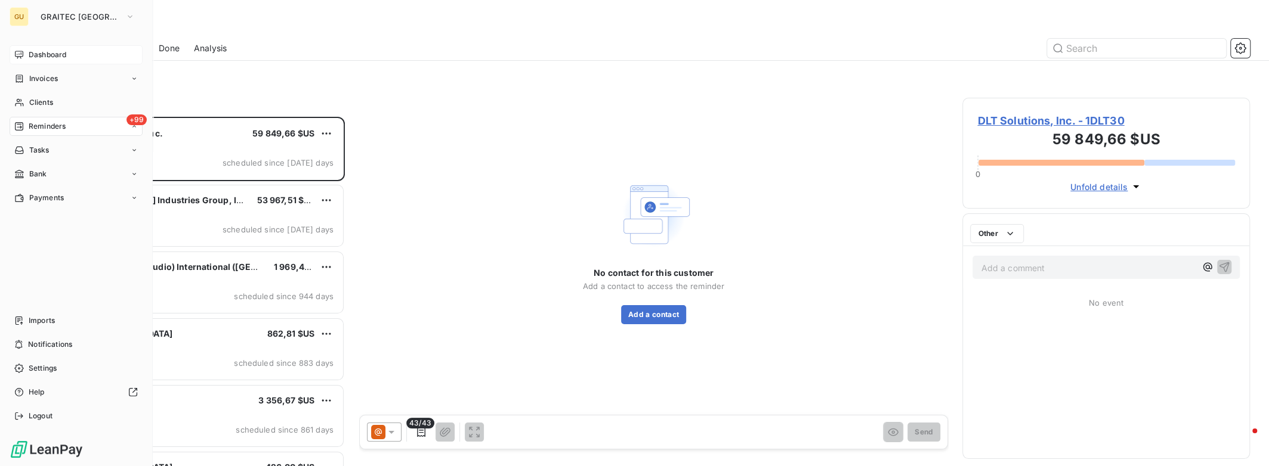
scroll to position [341, 278]
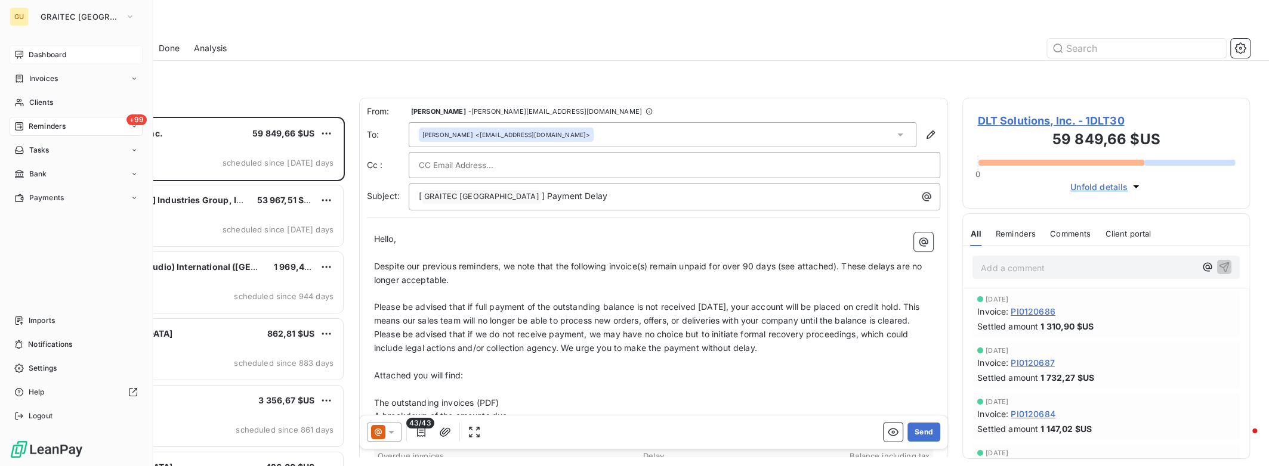
click at [18, 53] on icon at bounding box center [19, 55] width 10 height 10
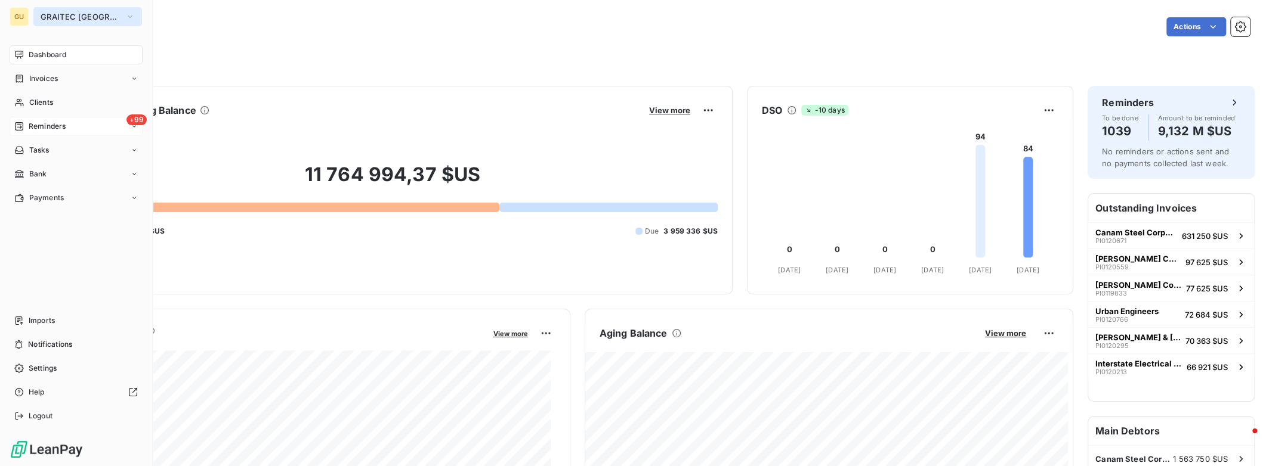
click at [87, 20] on span "GRAITEC [GEOGRAPHIC_DATA]" at bounding box center [81, 17] width 80 height 10
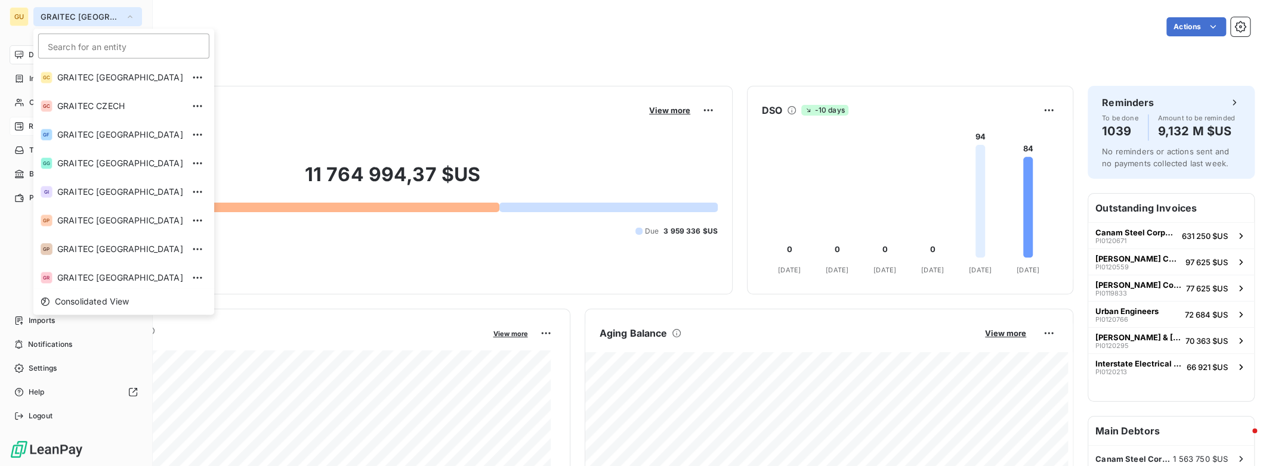
scroll to position [118, 0]
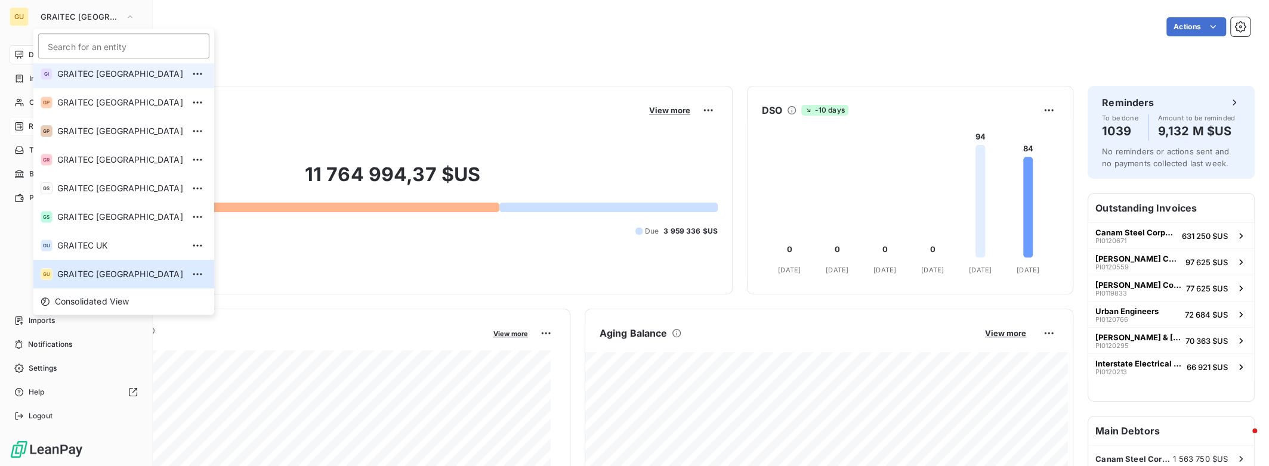
click at [92, 76] on span "GRAITEC [GEOGRAPHIC_DATA]" at bounding box center [120, 74] width 126 height 12
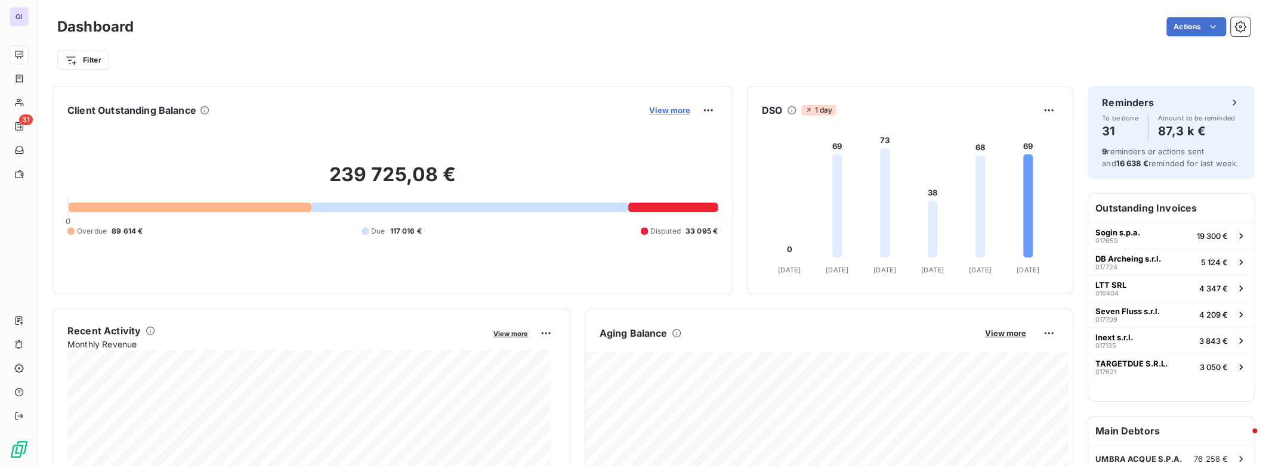
click at [655, 112] on span "View more" at bounding box center [669, 111] width 41 height 10
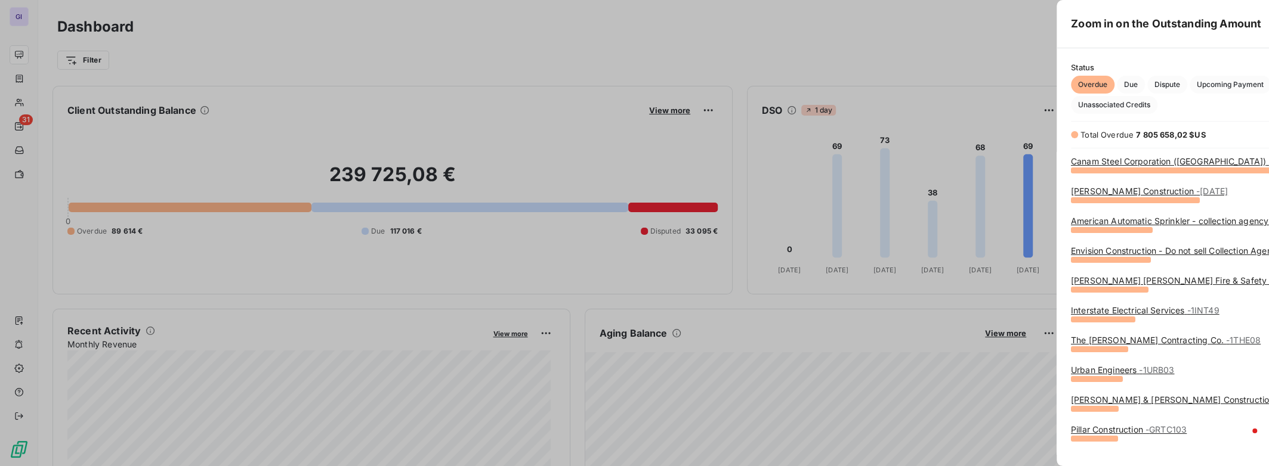
scroll to position [458, 449]
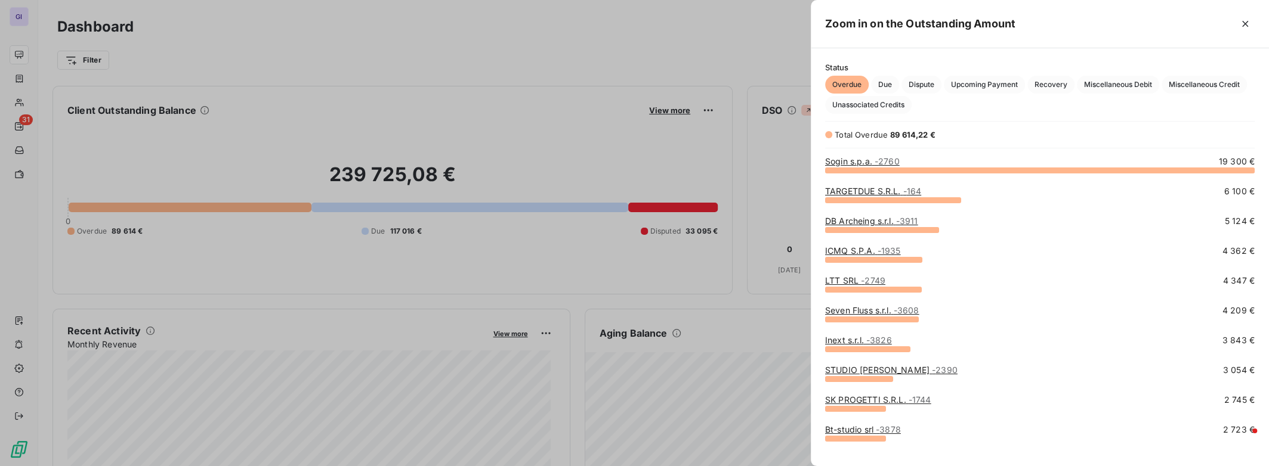
click at [877, 165] on span "- 2760" at bounding box center [886, 161] width 25 height 10
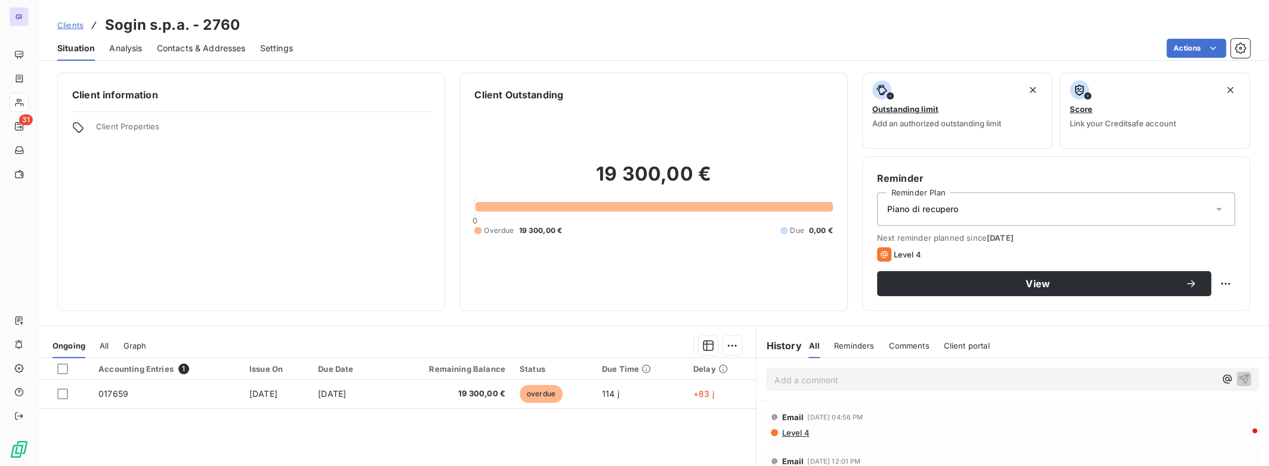
scroll to position [157, 0]
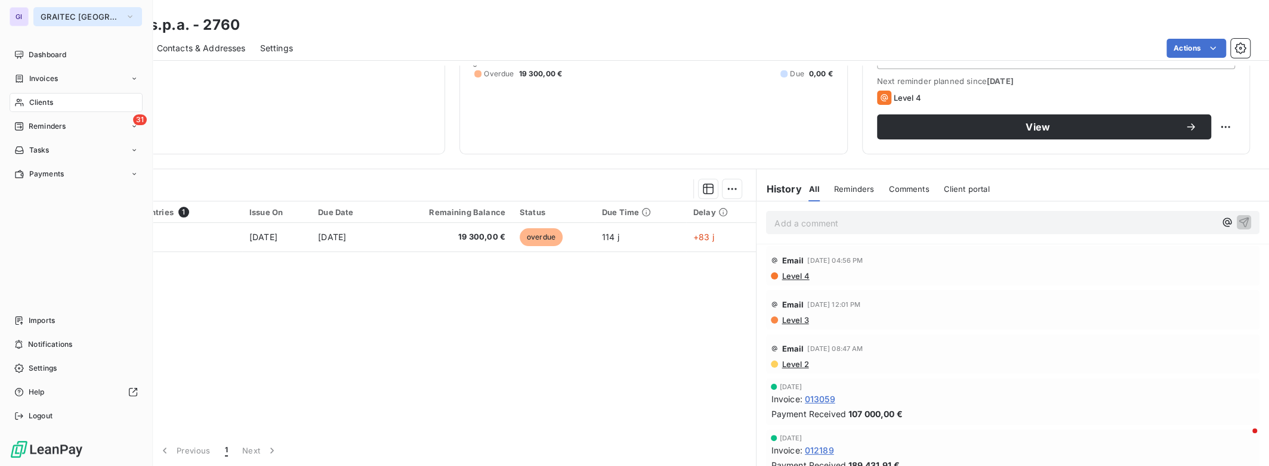
click at [52, 14] on span "GRAITEC [GEOGRAPHIC_DATA]" at bounding box center [81, 17] width 80 height 10
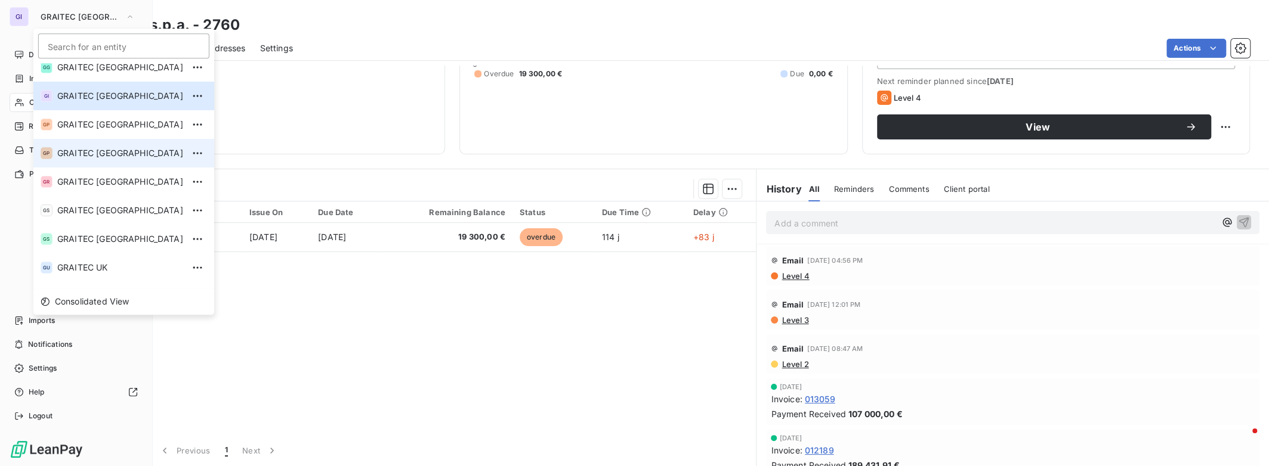
scroll to position [118, 0]
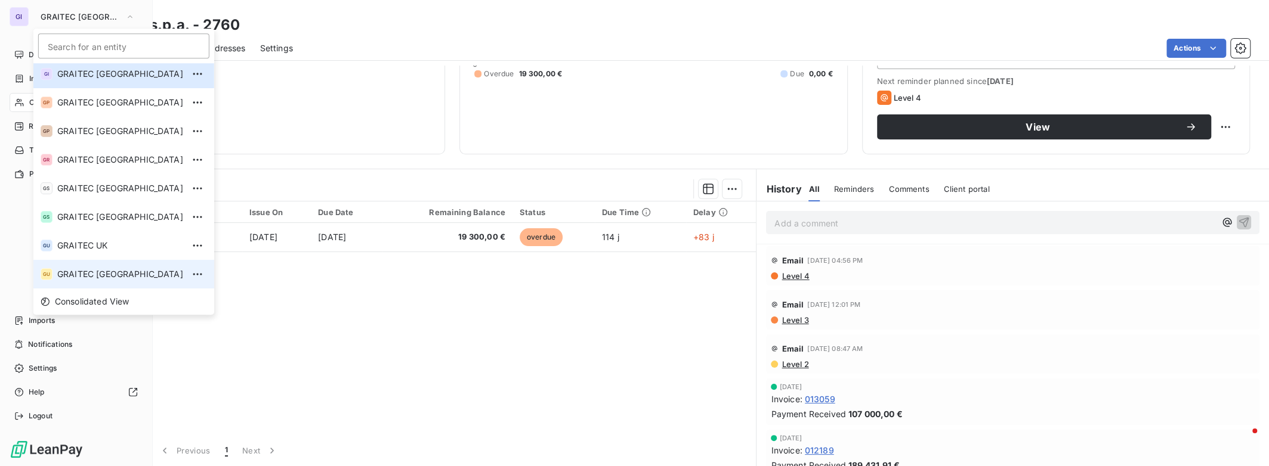
click at [75, 276] on span "GRAITEC [GEOGRAPHIC_DATA]" at bounding box center [120, 274] width 126 height 12
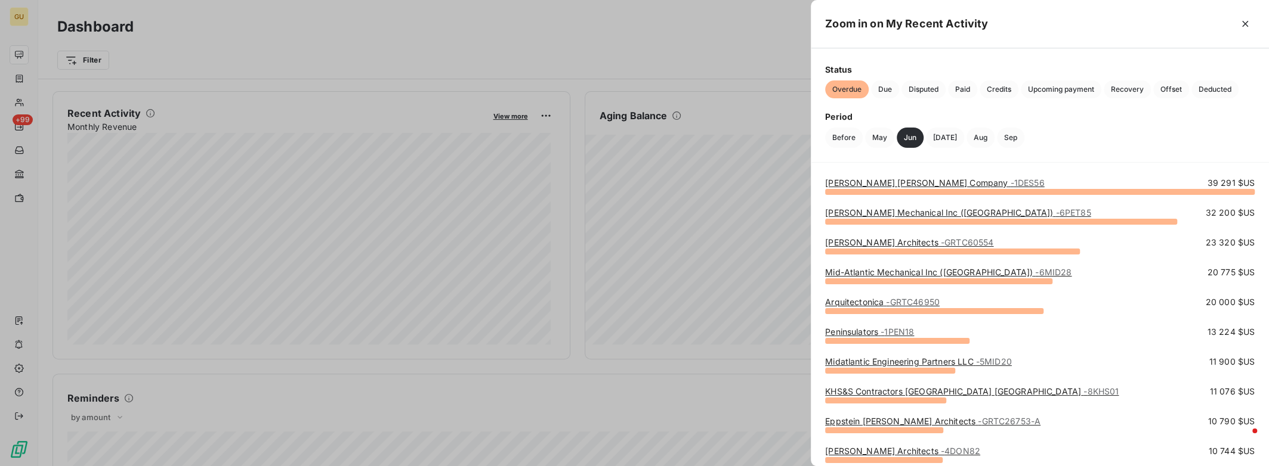
click at [356, 267] on div at bounding box center [634, 233] width 1269 height 466
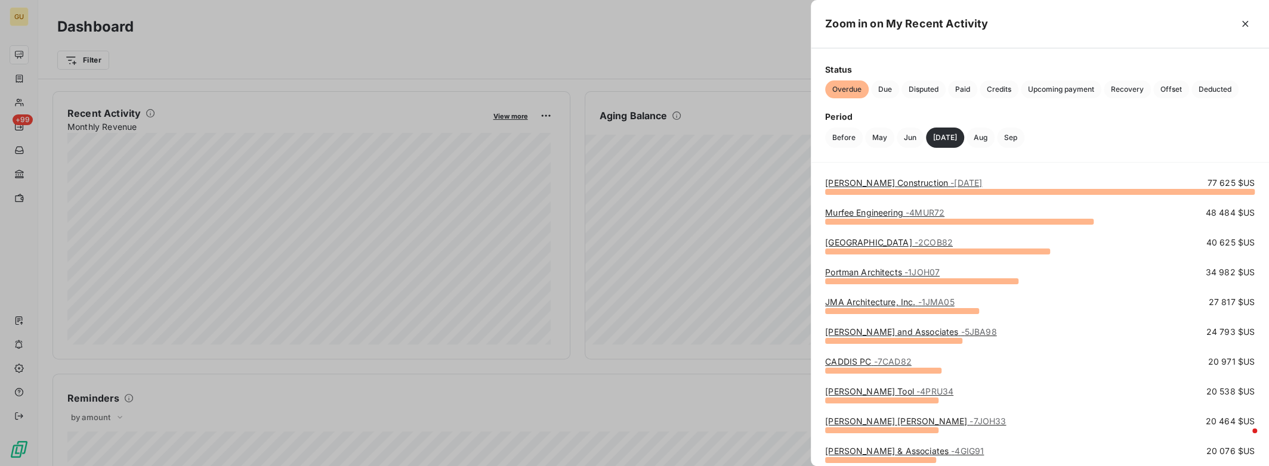
click at [435, 258] on div at bounding box center [634, 233] width 1269 height 466
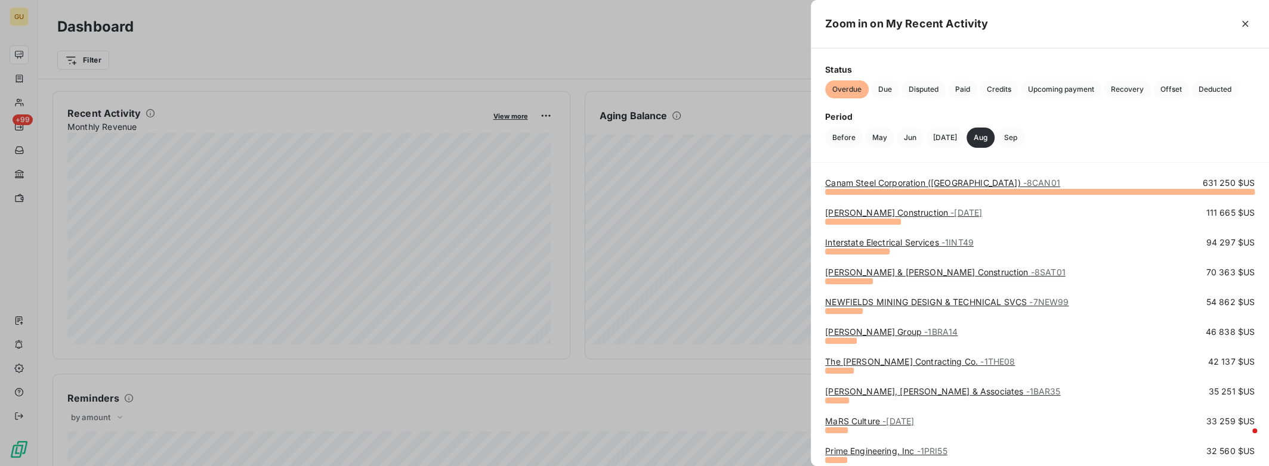
click at [356, 265] on div at bounding box center [634, 233] width 1269 height 466
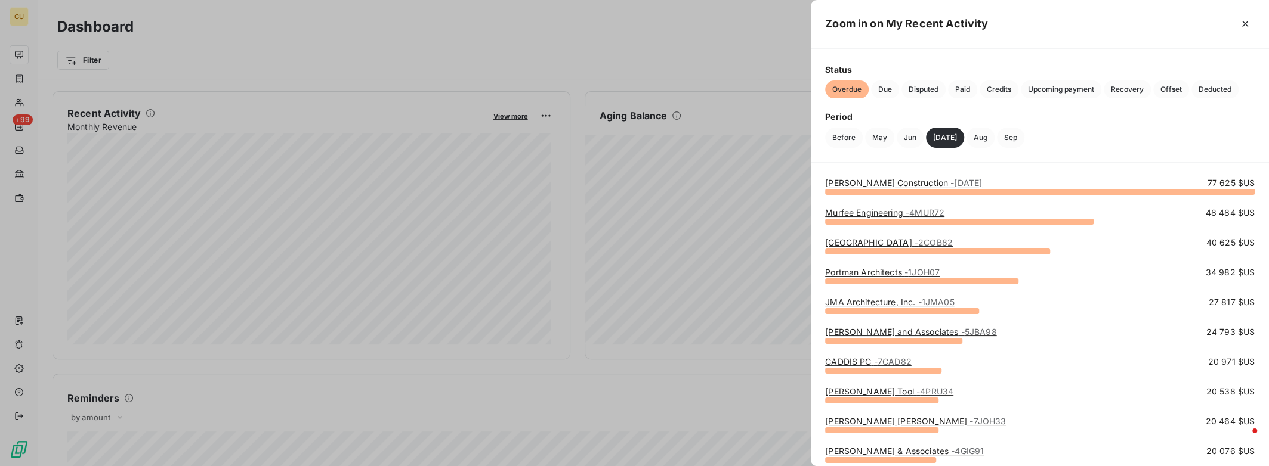
click at [872, 186] on link "[PERSON_NAME] Construction - [DATE]" at bounding box center [903, 183] width 157 height 10
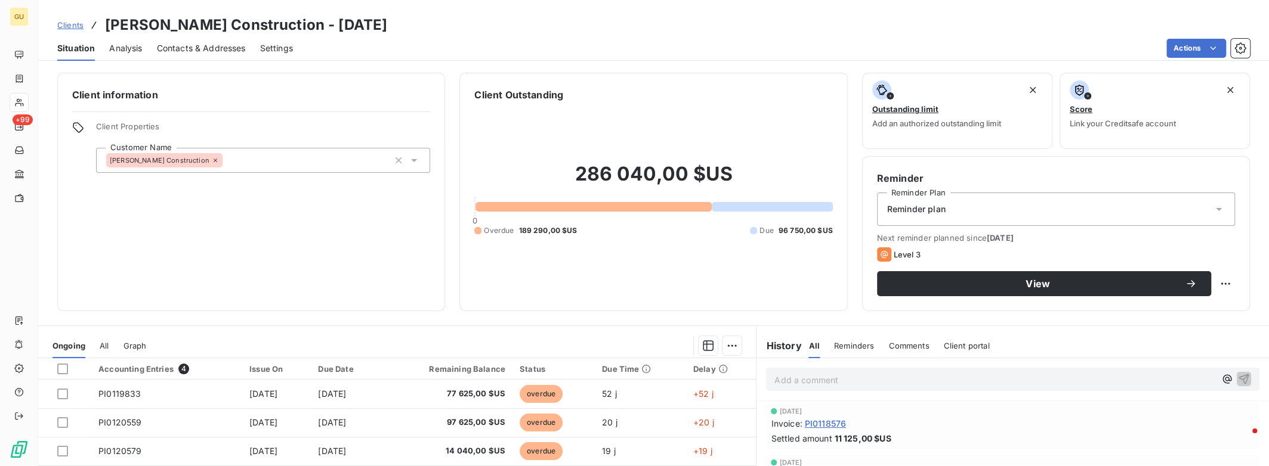
click at [123, 45] on span "Analysis" at bounding box center [125, 48] width 33 height 12
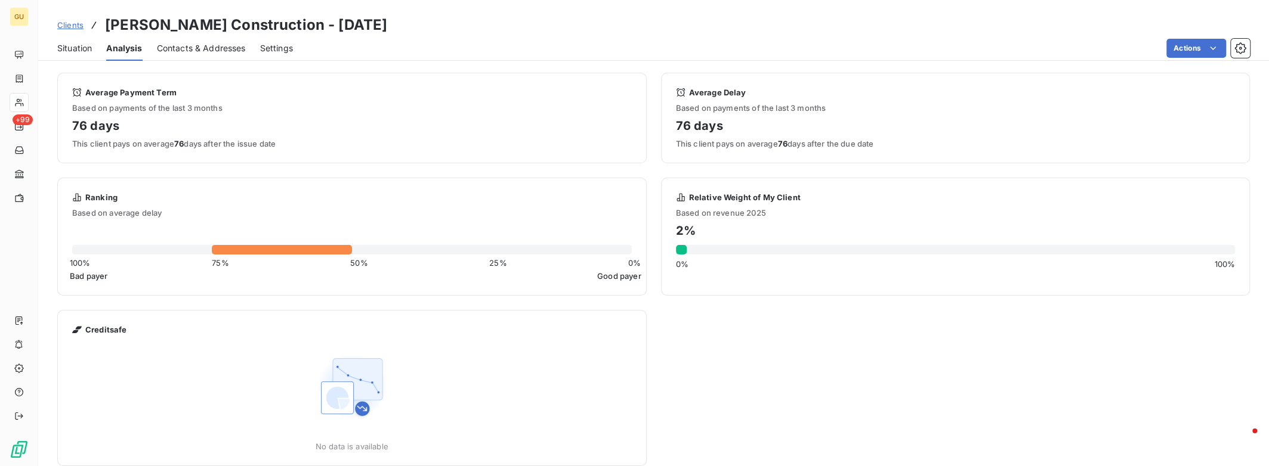
click at [69, 47] on span "Situation" at bounding box center [74, 48] width 35 height 12
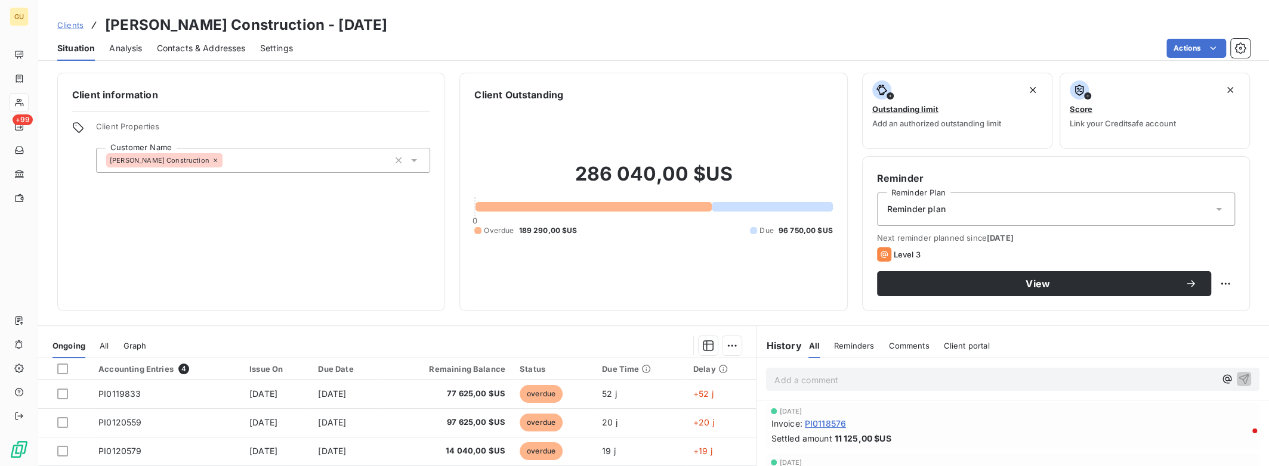
scroll to position [157, 0]
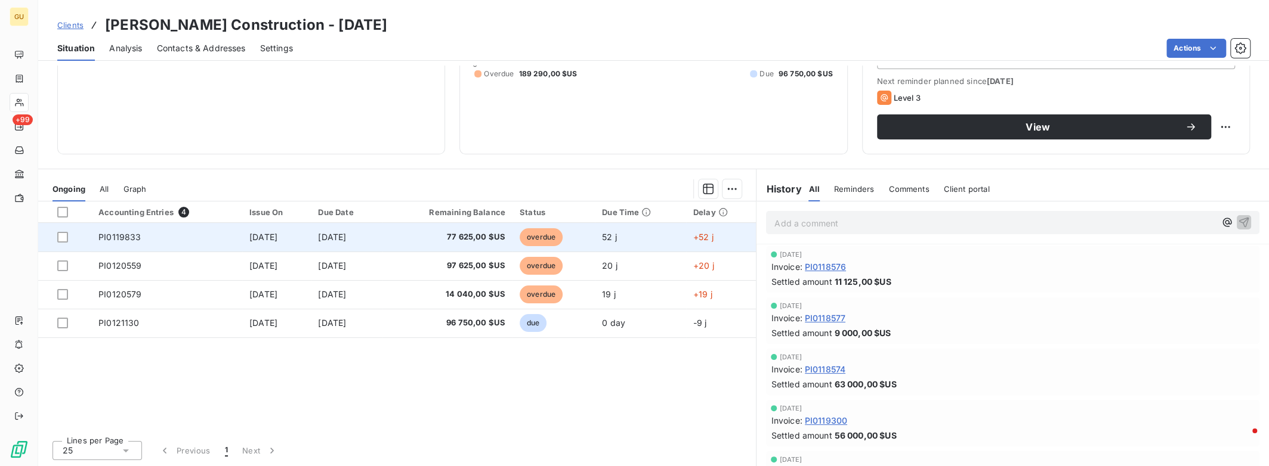
click at [376, 237] on td "[DATE]" at bounding box center [347, 237] width 72 height 29
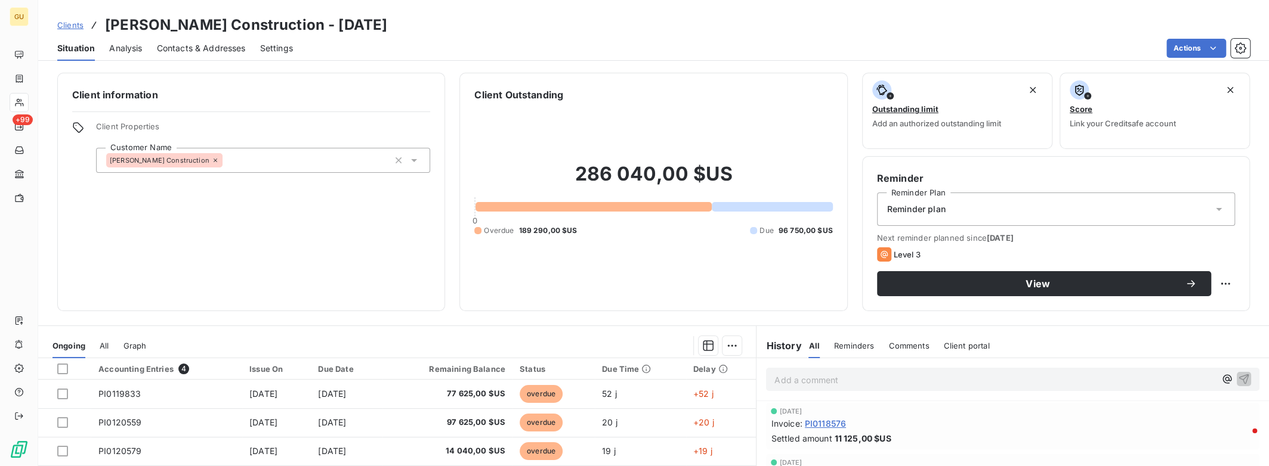
scroll to position [157, 0]
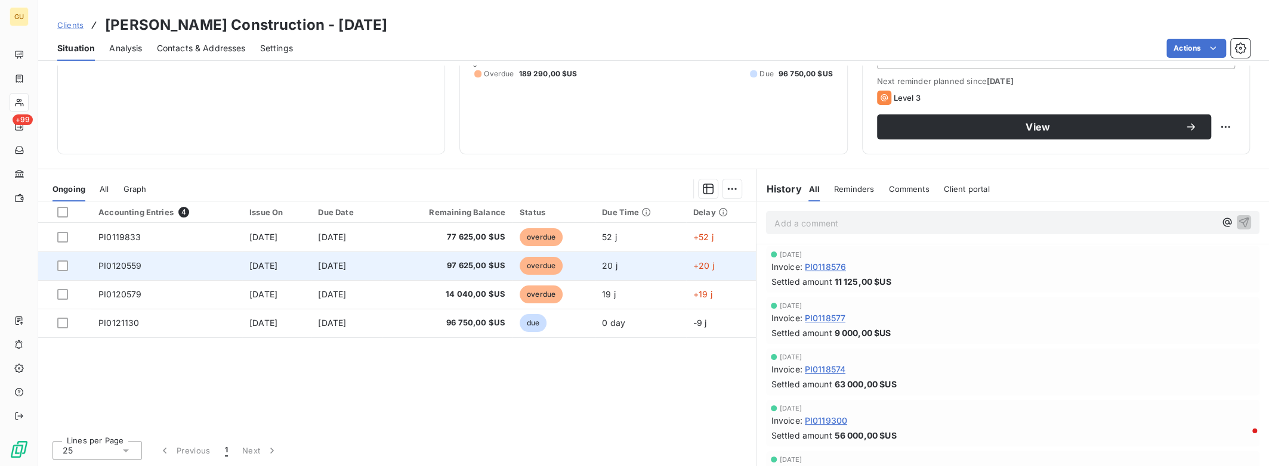
click at [336, 264] on span "[DATE]" at bounding box center [332, 266] width 28 height 10
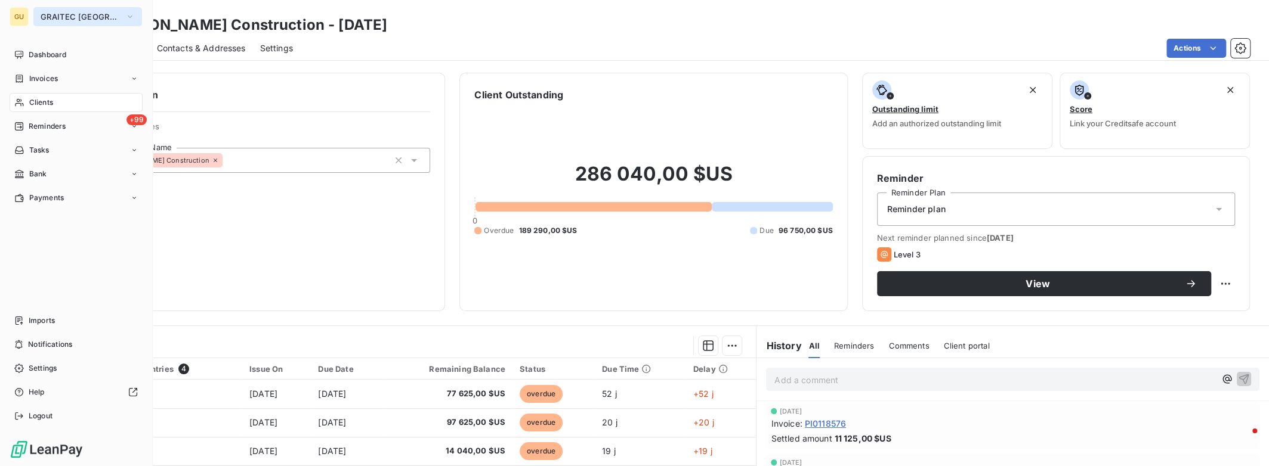
click at [68, 20] on span "GRAITEC [GEOGRAPHIC_DATA]" at bounding box center [81, 17] width 80 height 10
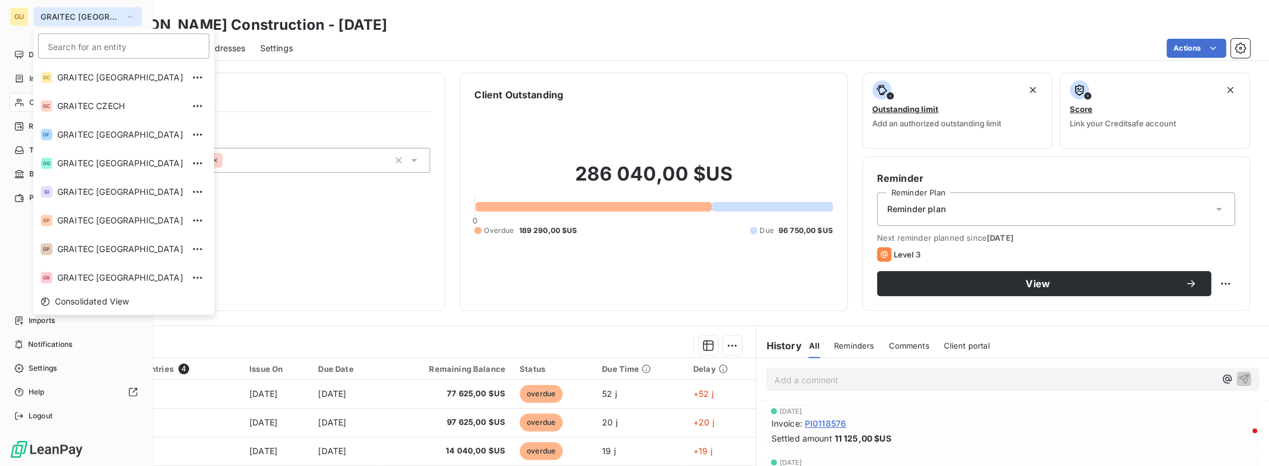
scroll to position [118, 0]
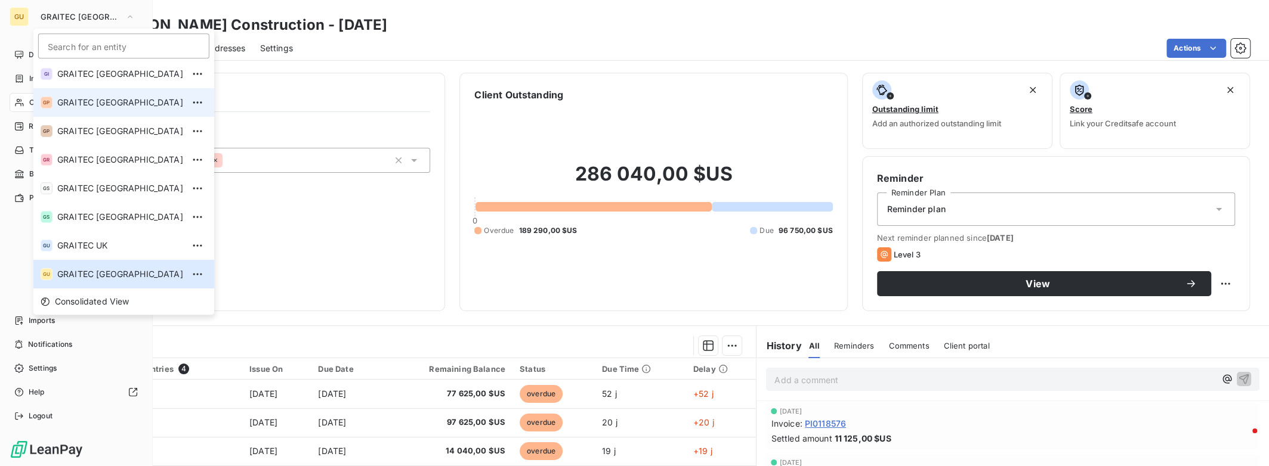
click at [81, 101] on span "GRAITEC [GEOGRAPHIC_DATA]" at bounding box center [120, 103] width 126 height 12
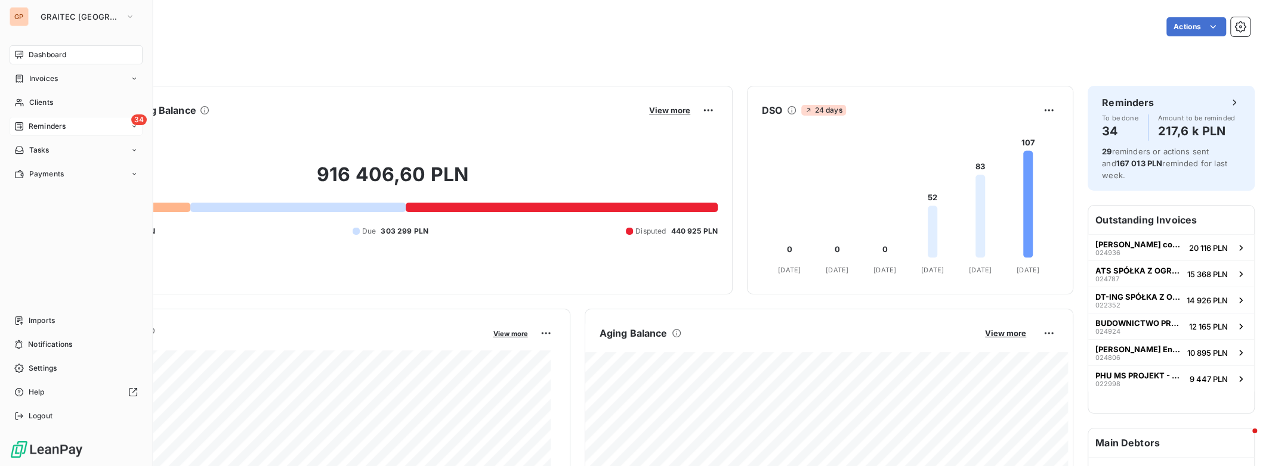
click at [32, 128] on span "Reminders" at bounding box center [47, 126] width 37 height 11
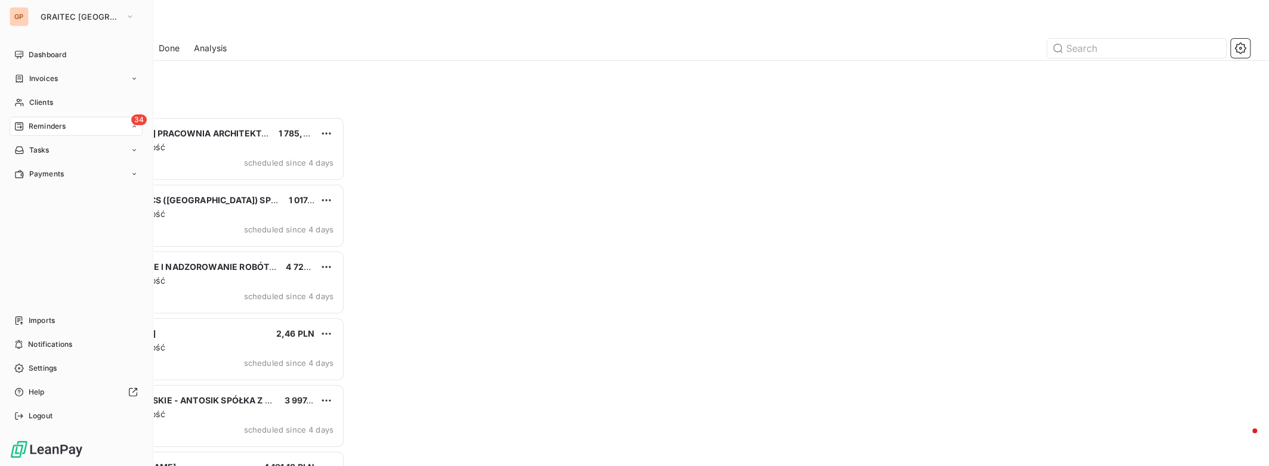
scroll to position [341, 278]
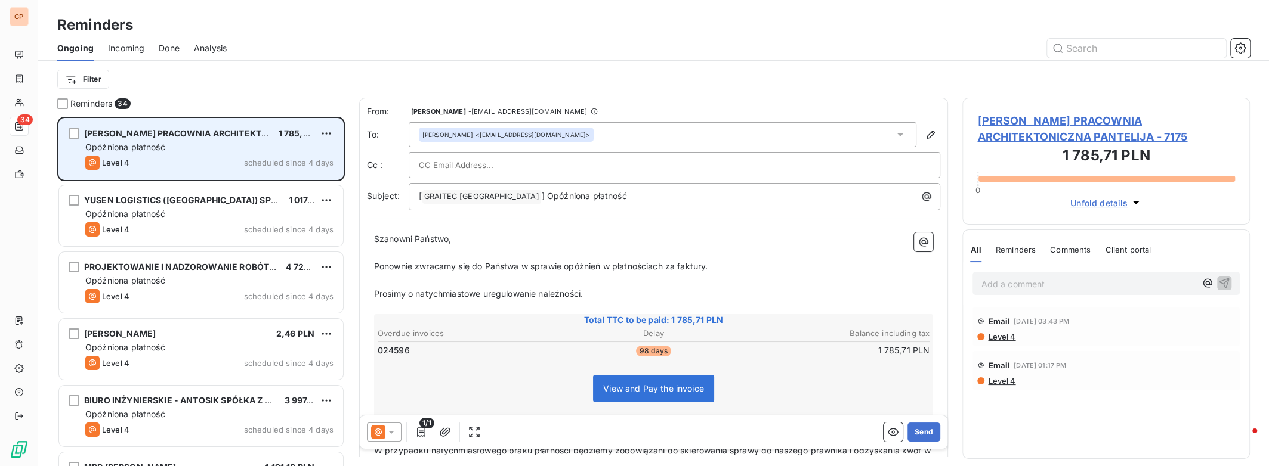
click at [176, 146] on div "Opóźniona płatność" at bounding box center [209, 147] width 248 height 12
click at [203, 157] on div "Level 4 scheduled since 4 days" at bounding box center [209, 163] width 248 height 14
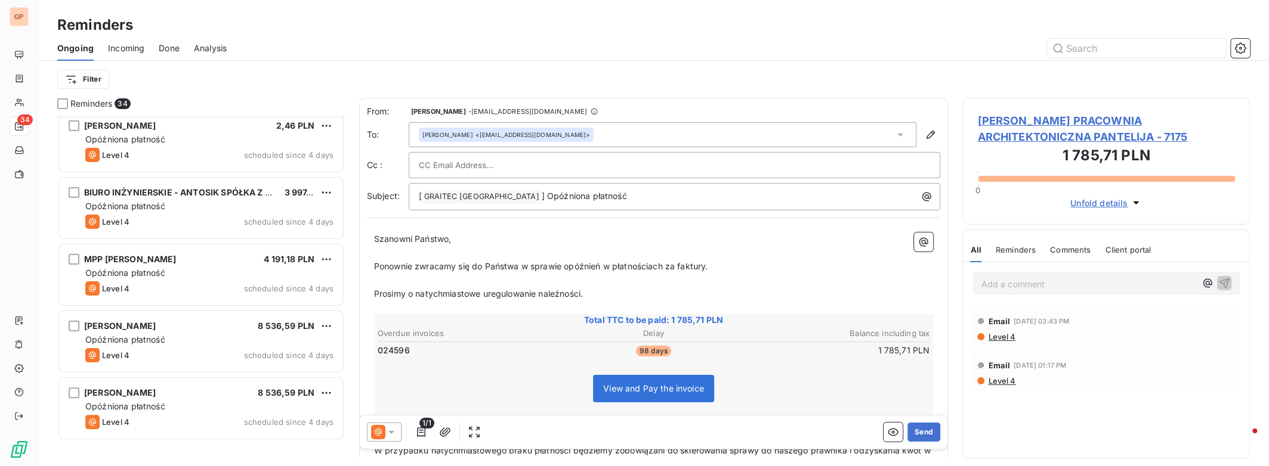
scroll to position [0, 0]
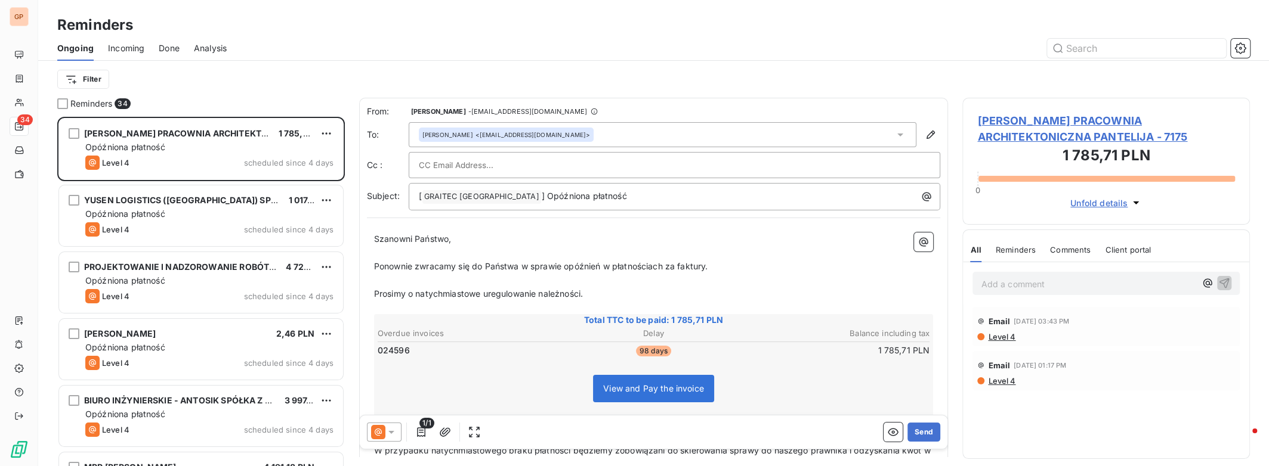
click at [197, 81] on div "Filter" at bounding box center [653, 79] width 1192 height 23
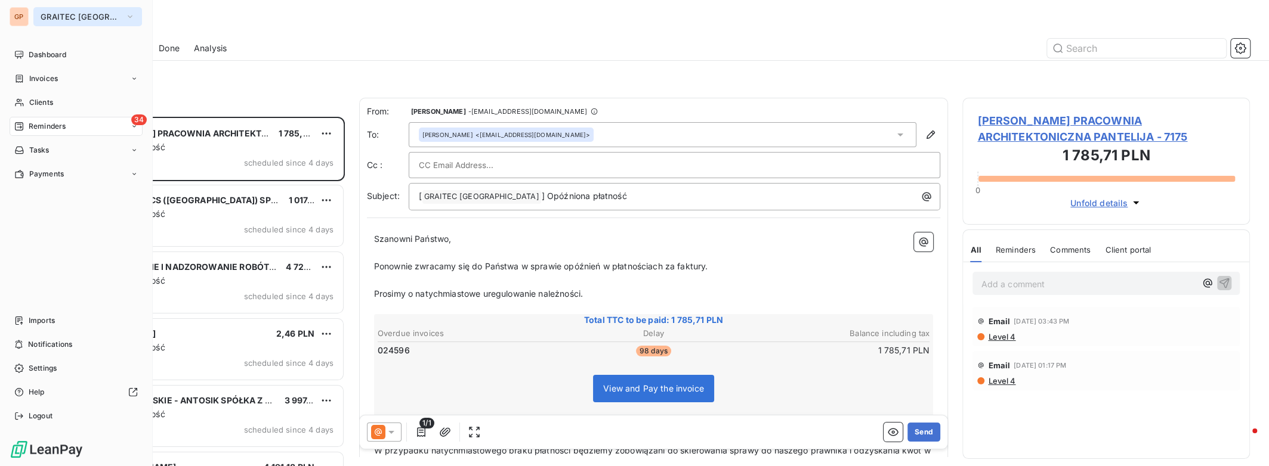
click at [64, 17] on span "GRAITEC [GEOGRAPHIC_DATA]" at bounding box center [81, 17] width 80 height 10
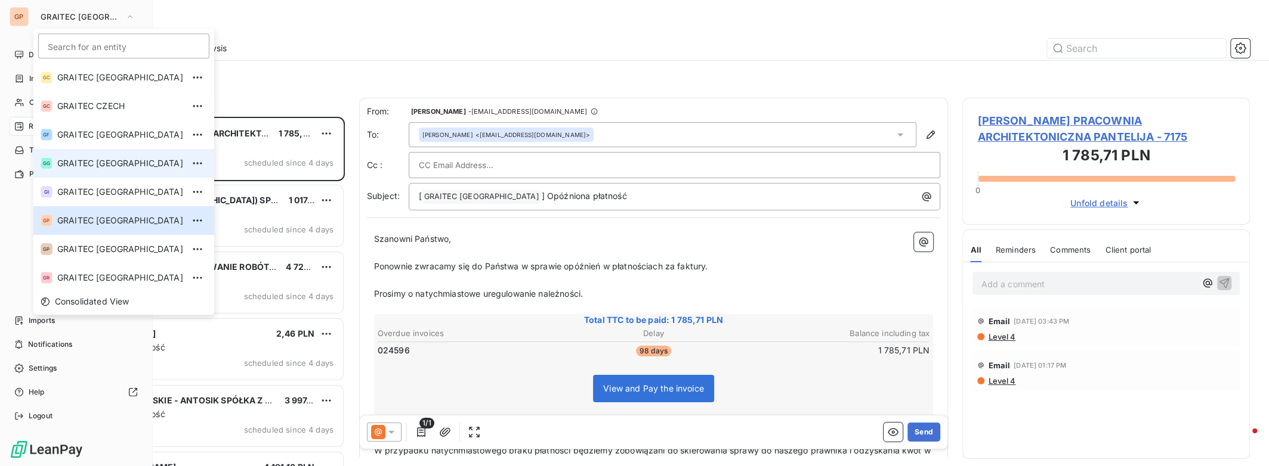
click at [88, 157] on span "GRAITEC [GEOGRAPHIC_DATA]" at bounding box center [120, 163] width 126 height 12
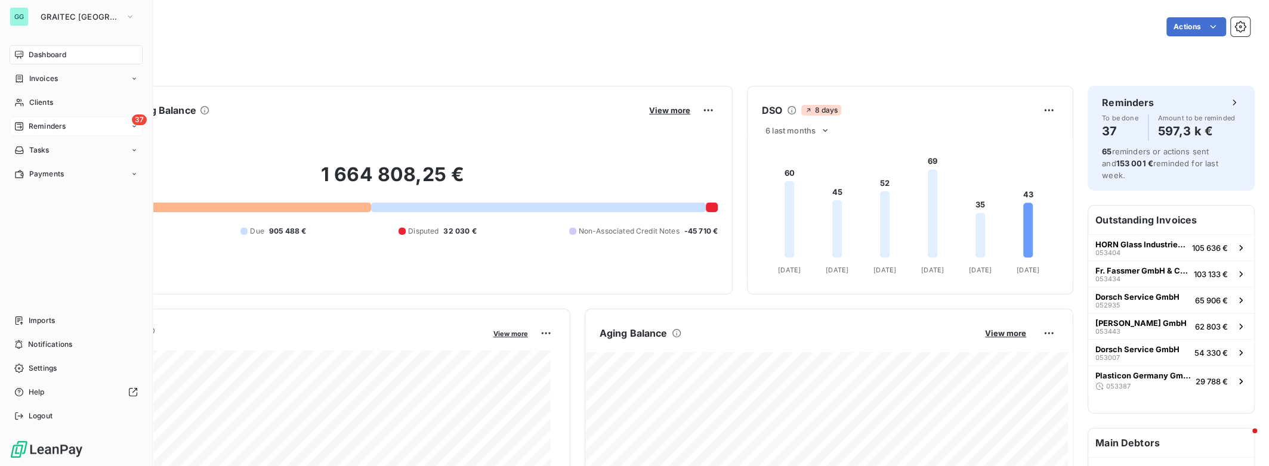
click at [99, 129] on div "37 Reminders" at bounding box center [76, 126] width 133 height 19
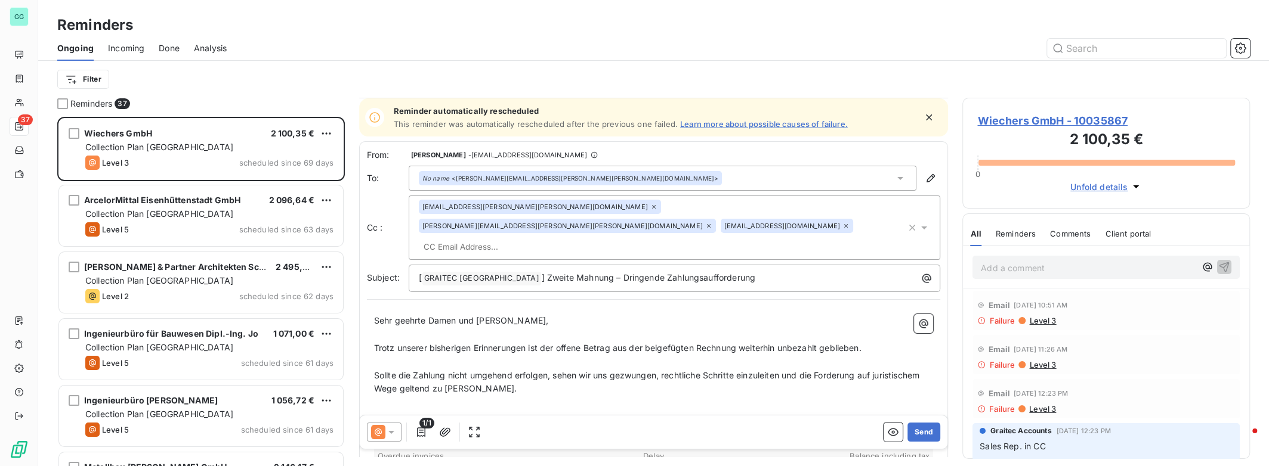
scroll to position [218, 0]
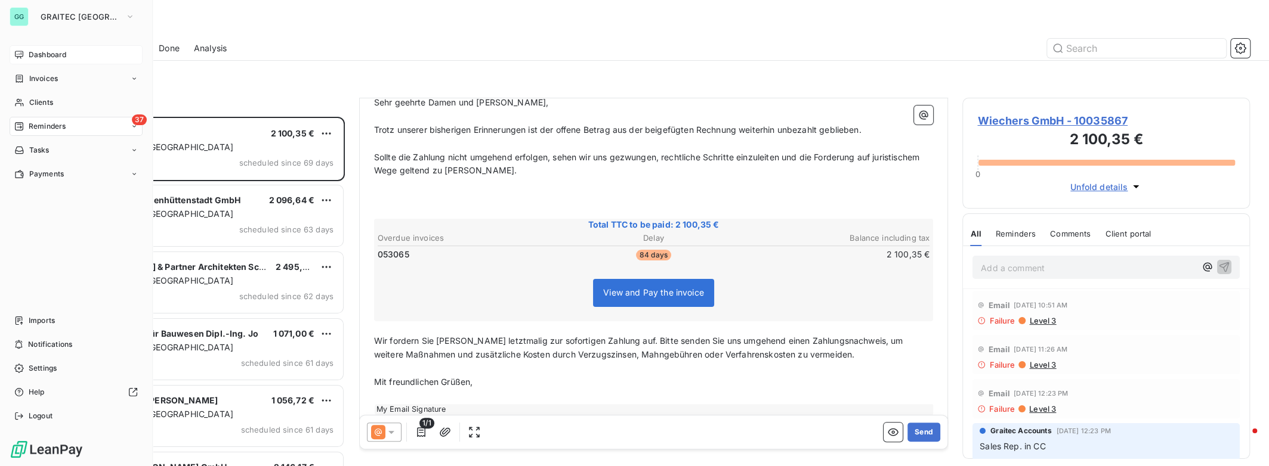
click at [17, 52] on icon at bounding box center [19, 55] width 10 height 10
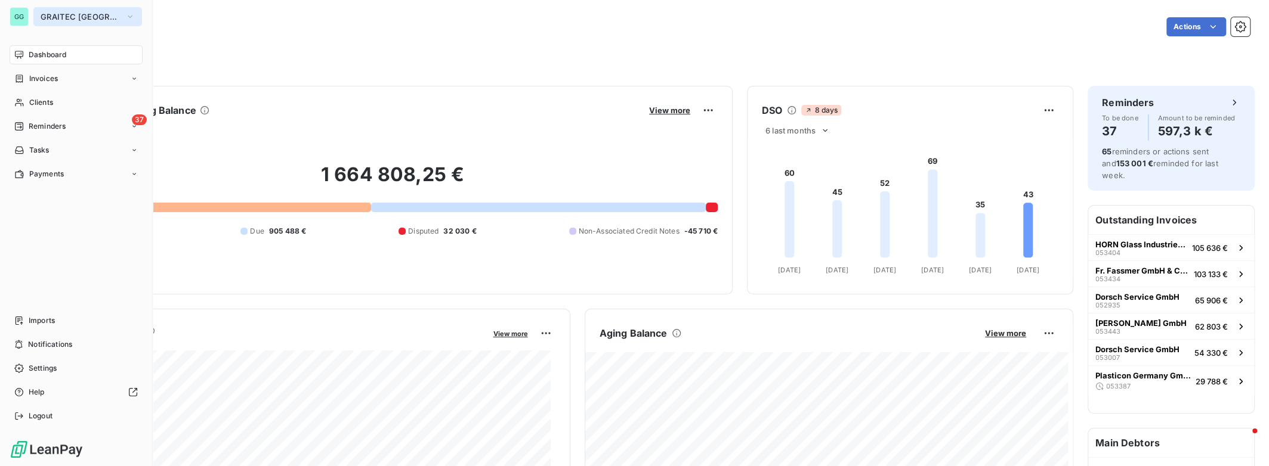
click at [64, 16] on span "GRAITEC [GEOGRAPHIC_DATA]" at bounding box center [81, 17] width 80 height 10
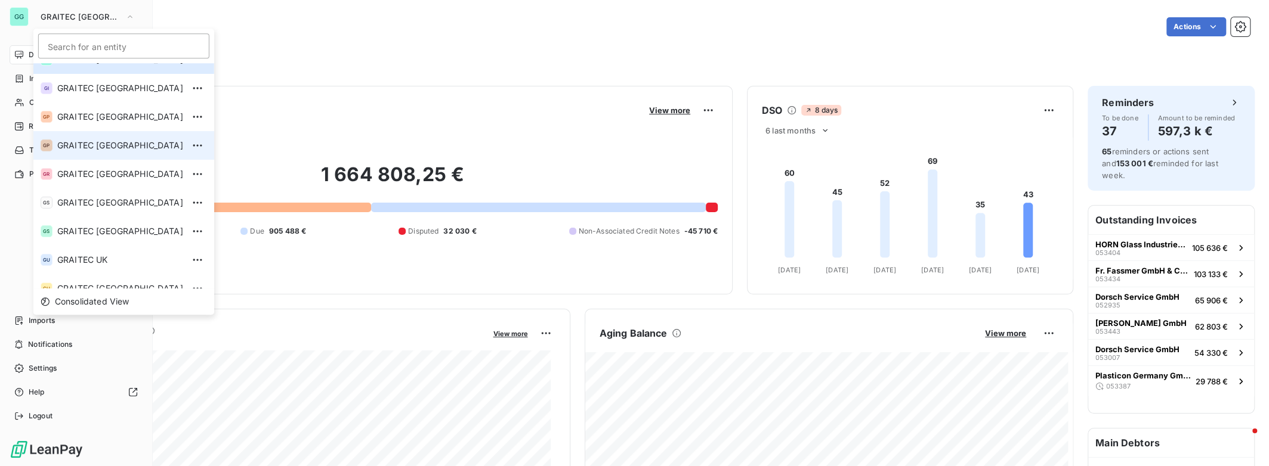
scroll to position [118, 0]
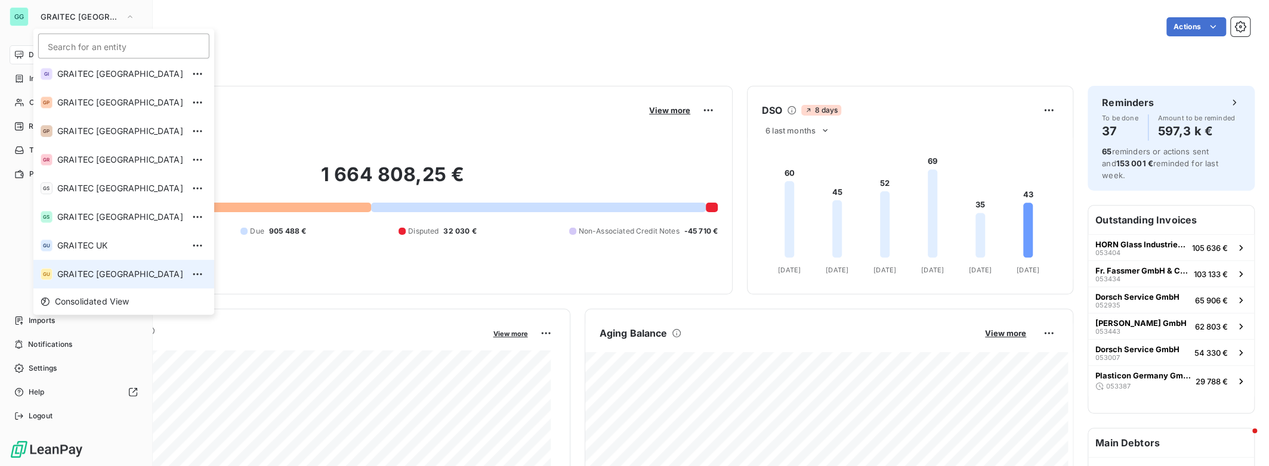
click at [81, 274] on span "GRAITEC [GEOGRAPHIC_DATA]" at bounding box center [120, 274] width 126 height 12
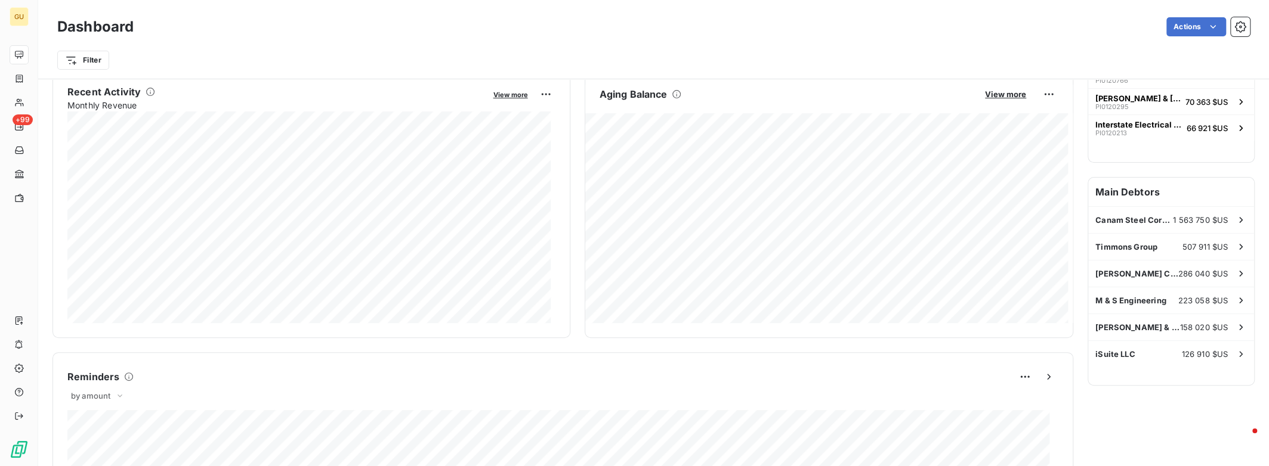
scroll to position [218, 0]
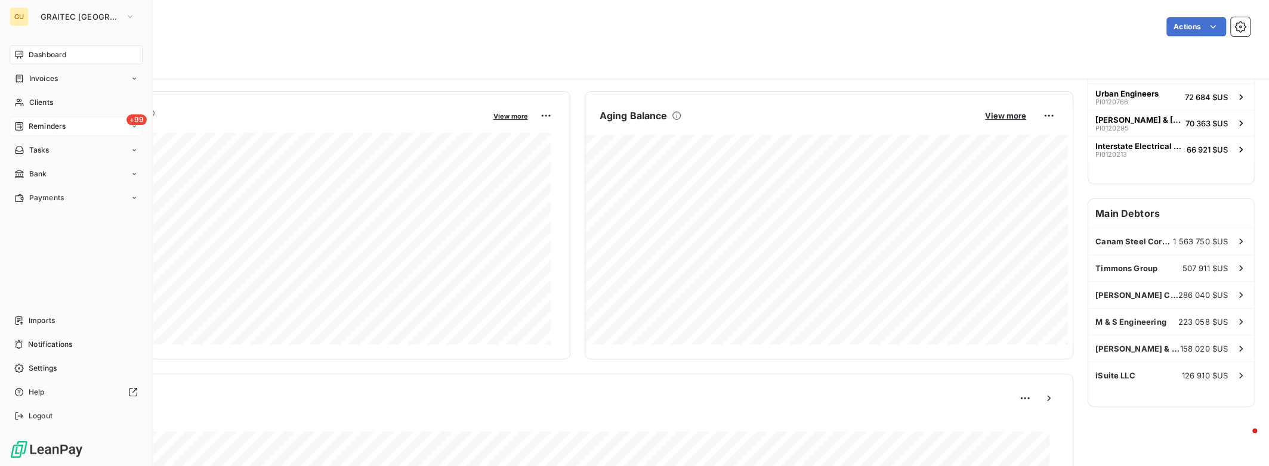
click at [31, 124] on span "Reminders" at bounding box center [47, 126] width 37 height 11
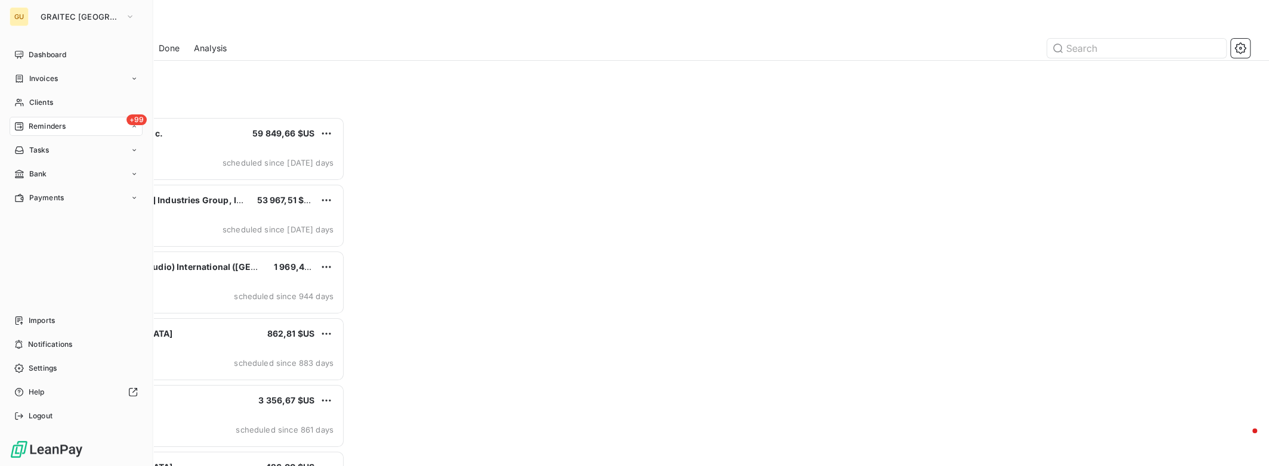
scroll to position [341, 278]
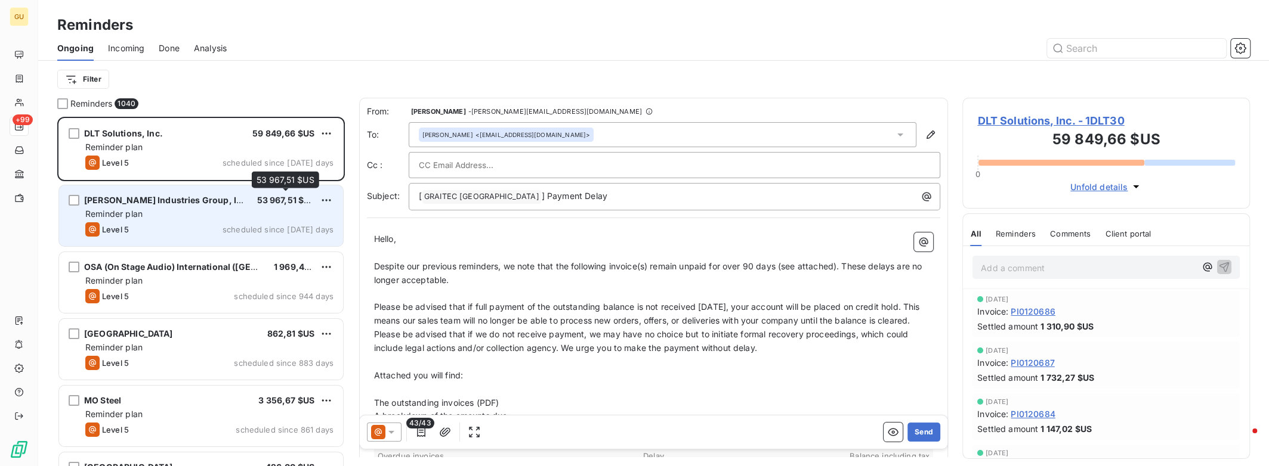
click at [256, 200] on span "53 967,51 $US" at bounding box center [285, 200] width 58 height 10
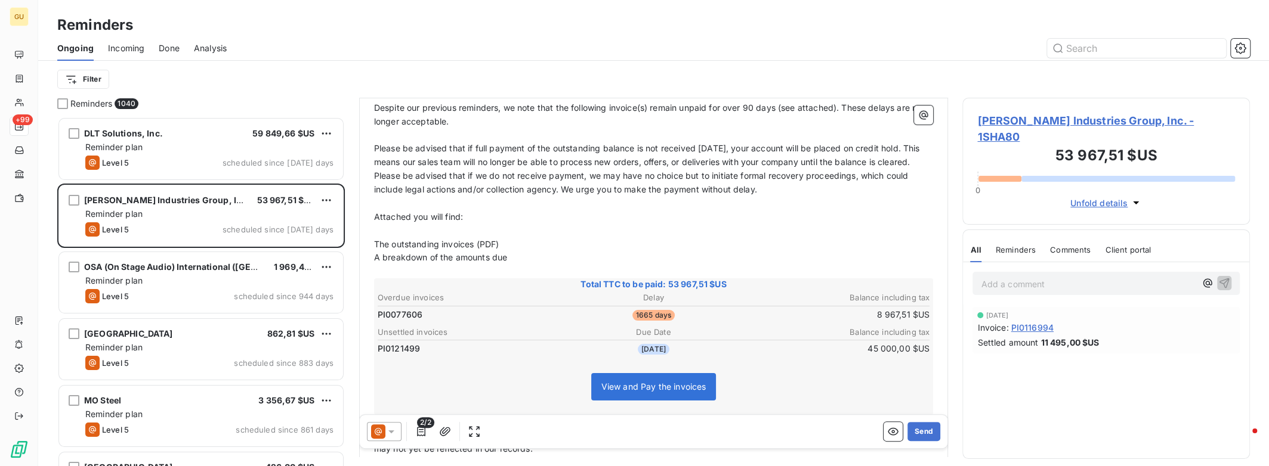
scroll to position [286, 0]
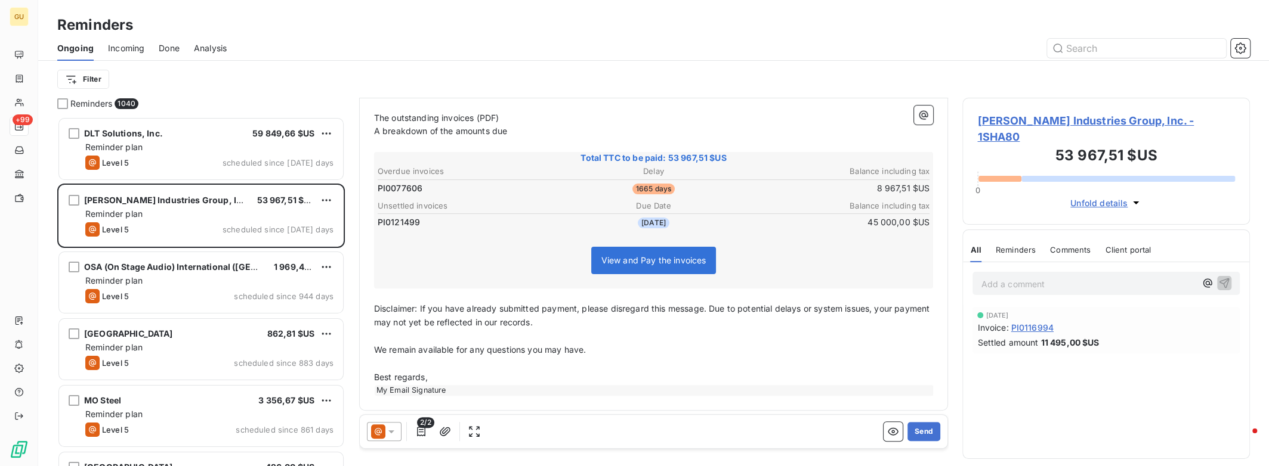
click at [393, 435] on icon at bounding box center [391, 433] width 12 height 12
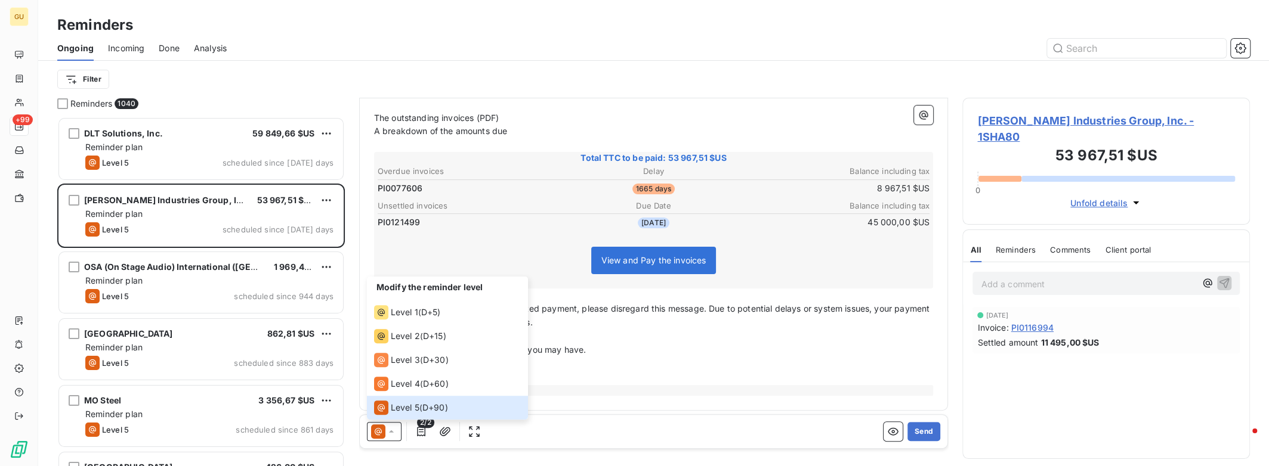
click at [506, 206] on th "Unsettled invoices" at bounding box center [469, 206] width 184 height 13
